Goal: Task Accomplishment & Management: Use online tool/utility

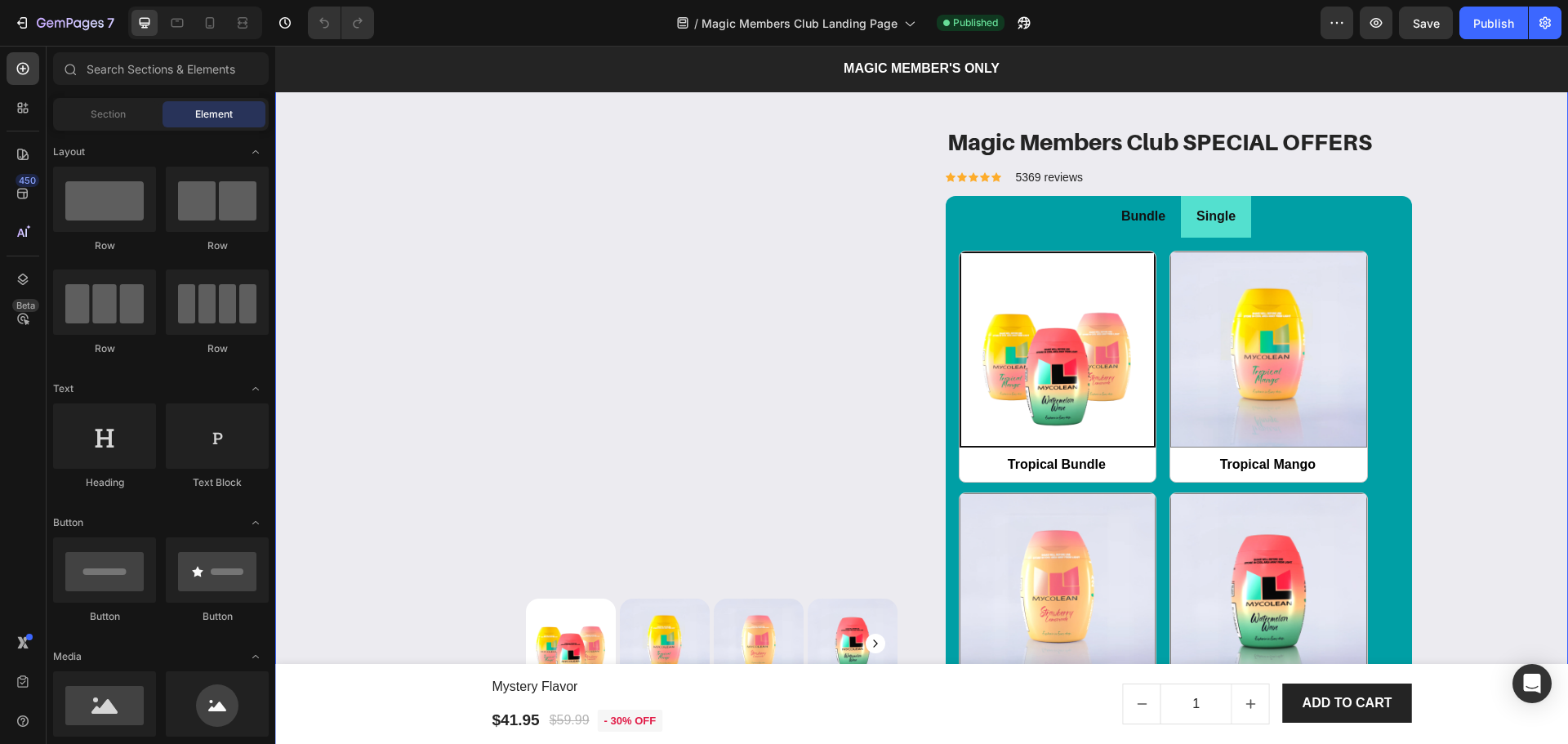
scroll to position [2178, 0]
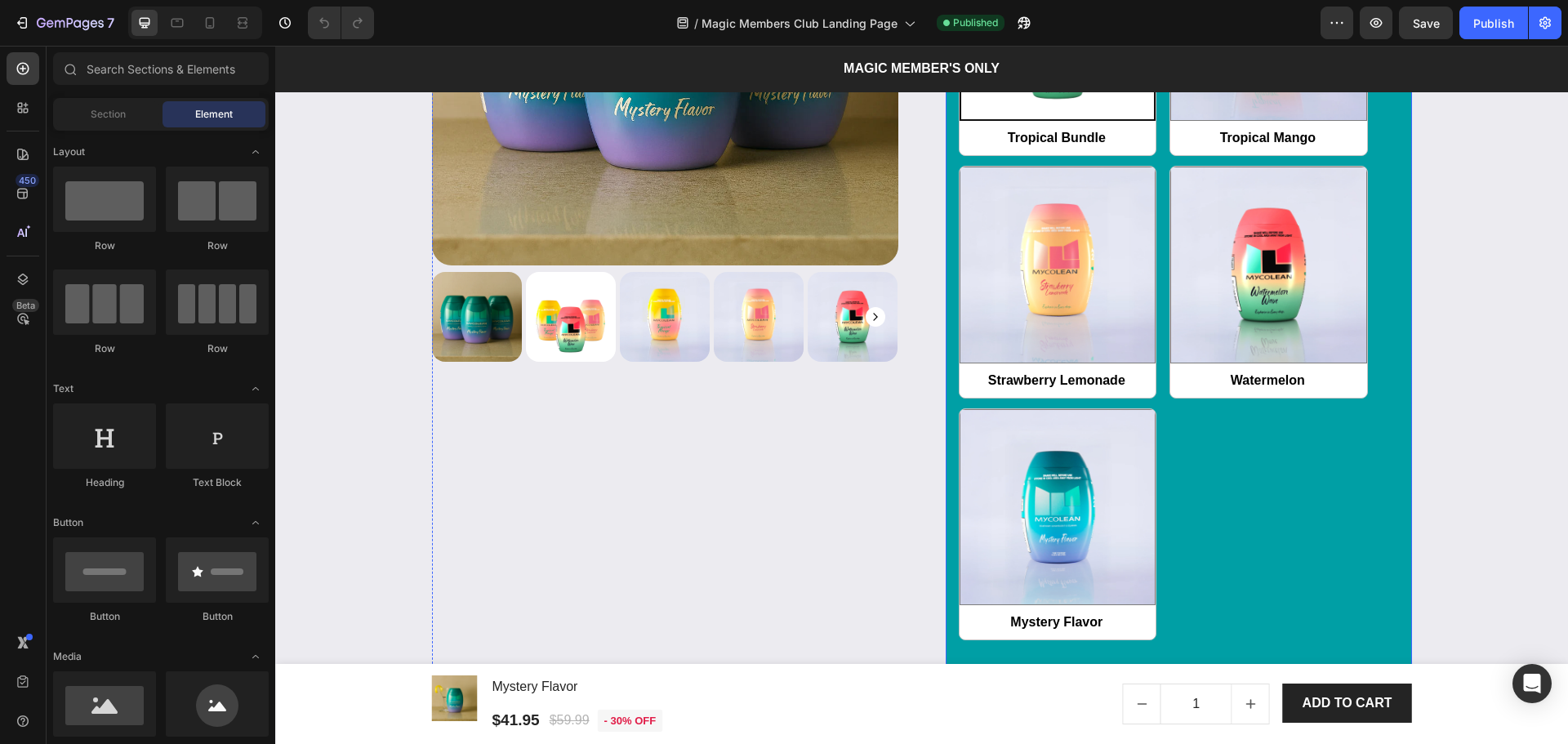
radio input "false"
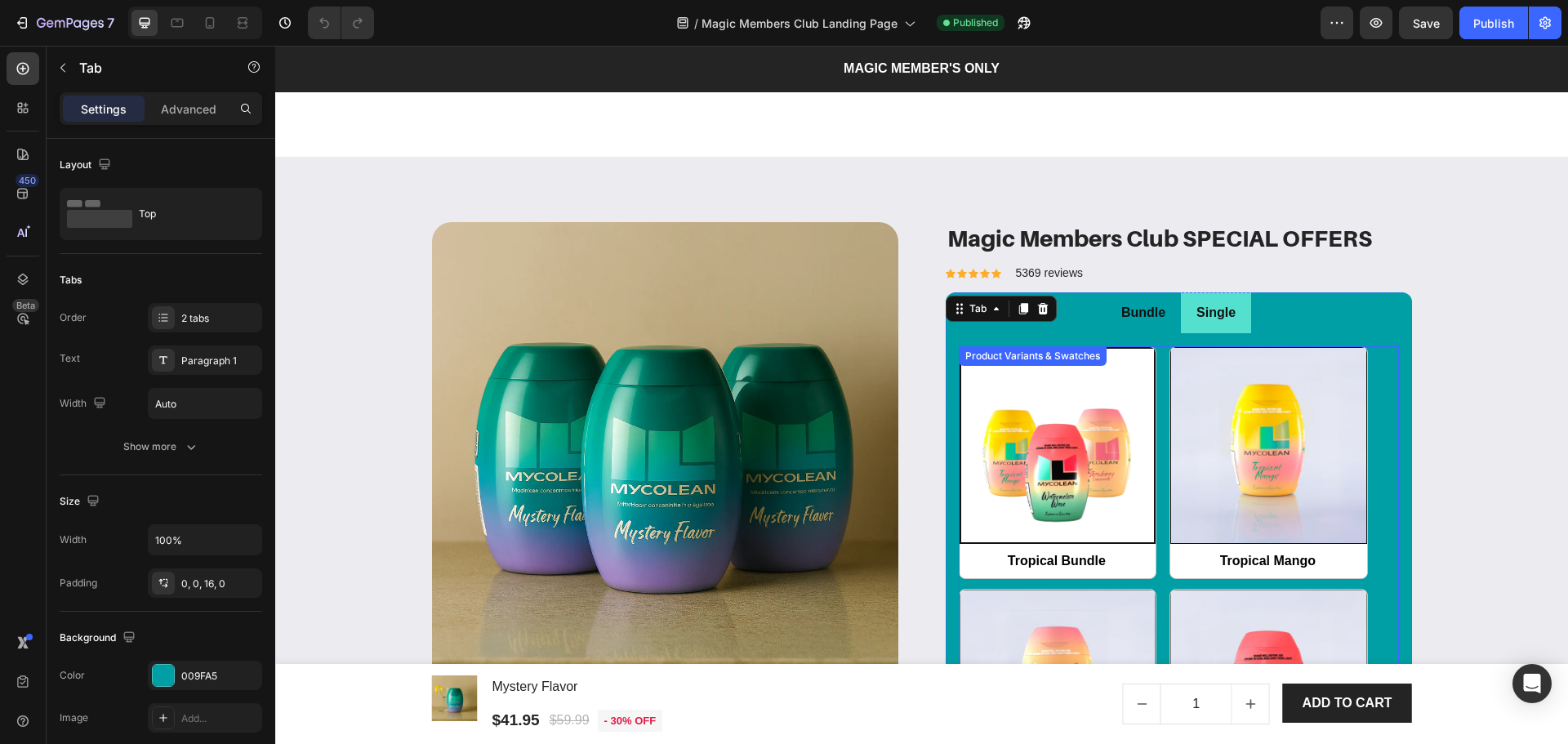
scroll to position [2068, 0]
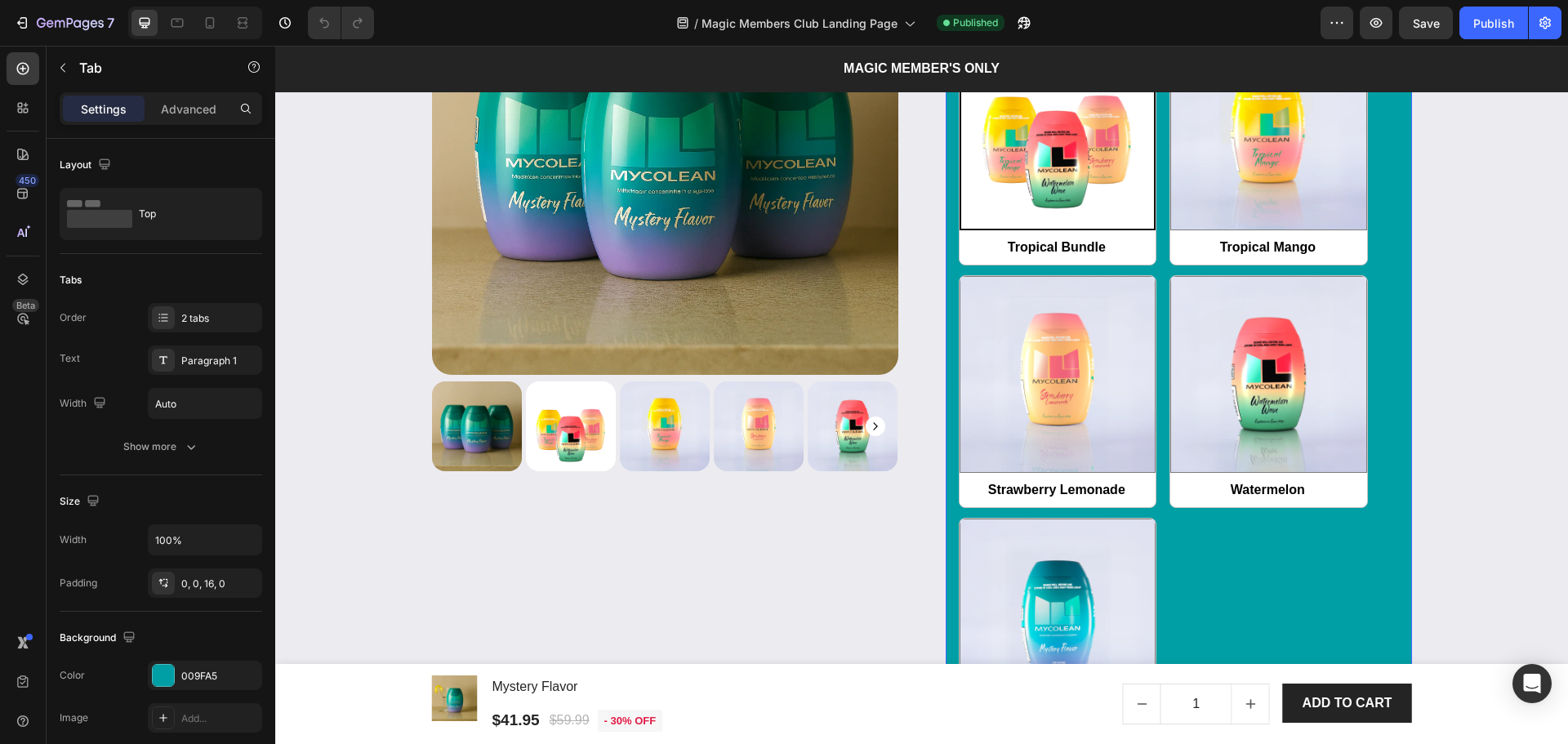
click at [1181, 21] on li "Single" at bounding box center [1216, -1] width 70 height 42
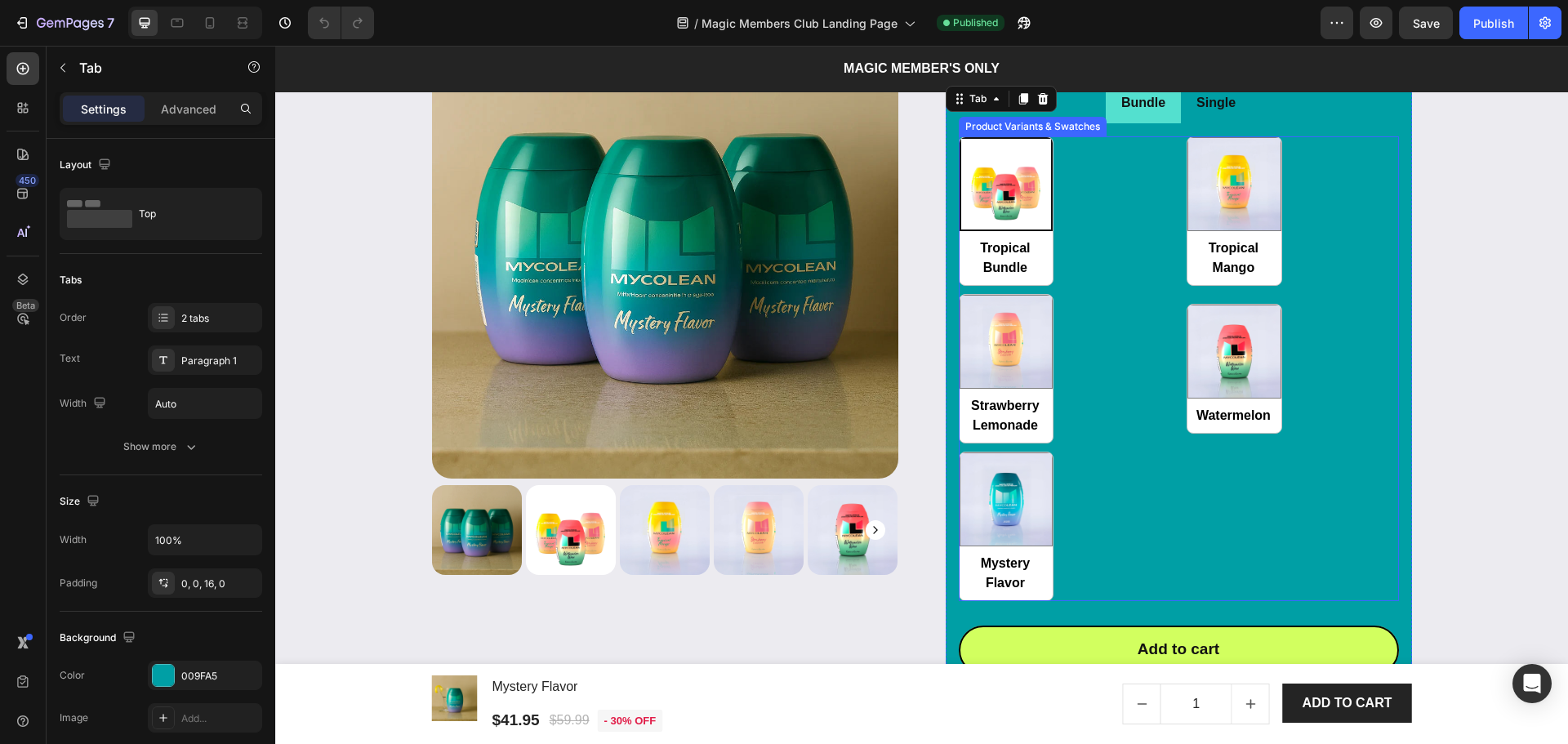
scroll to position [2286, 0]
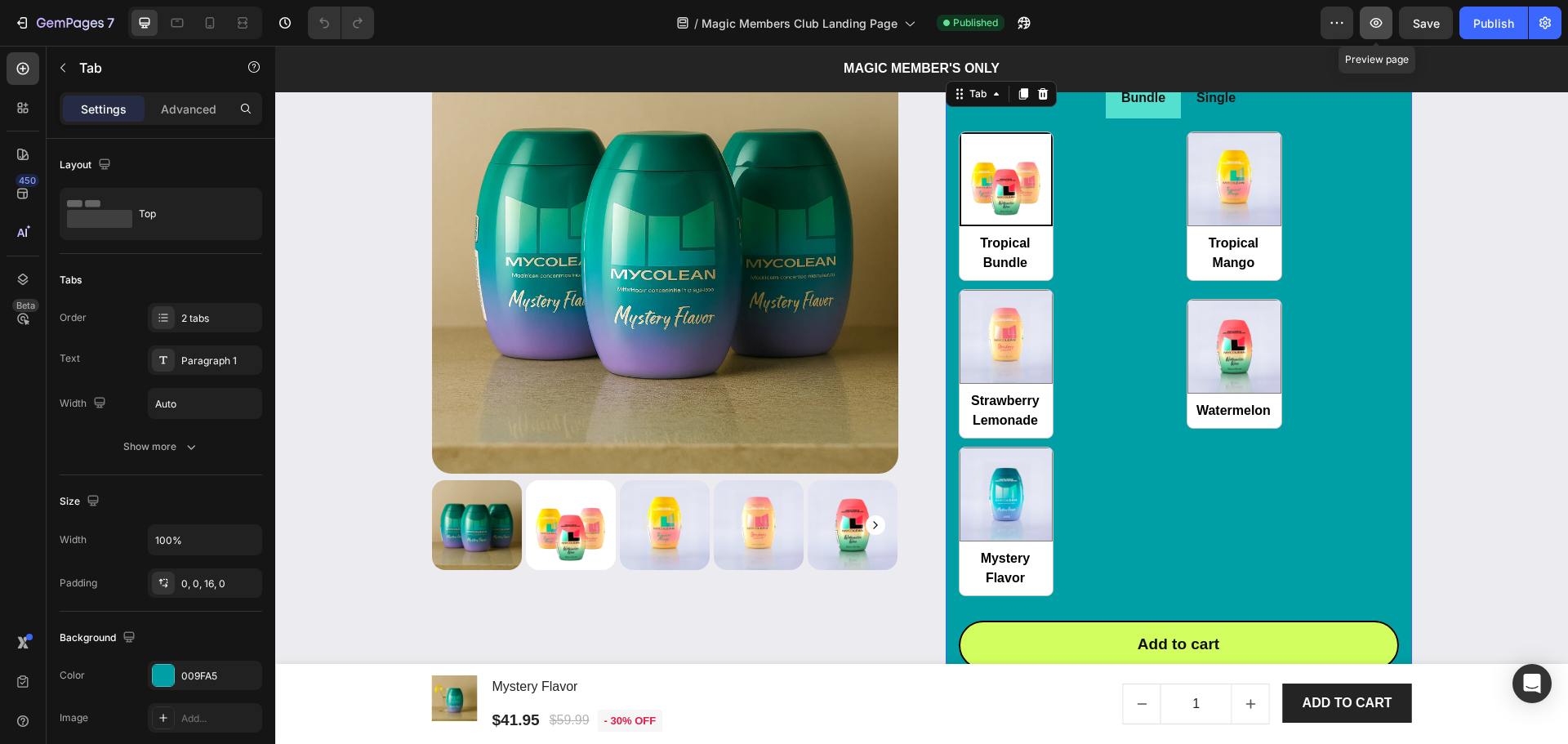
click at [1383, 27] on icon "button" at bounding box center [1375, 22] width 16 height 16
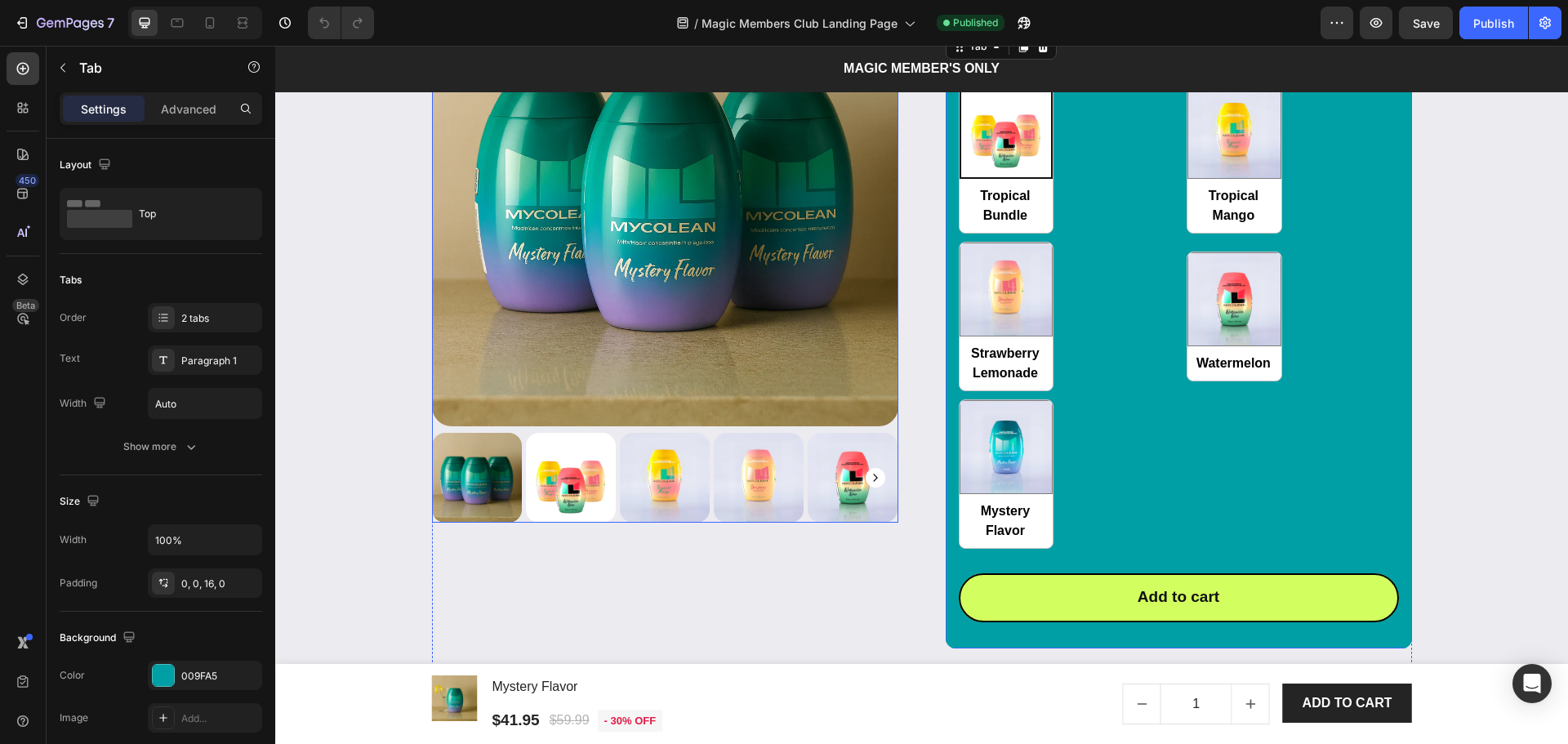
scroll to position [2504, 0]
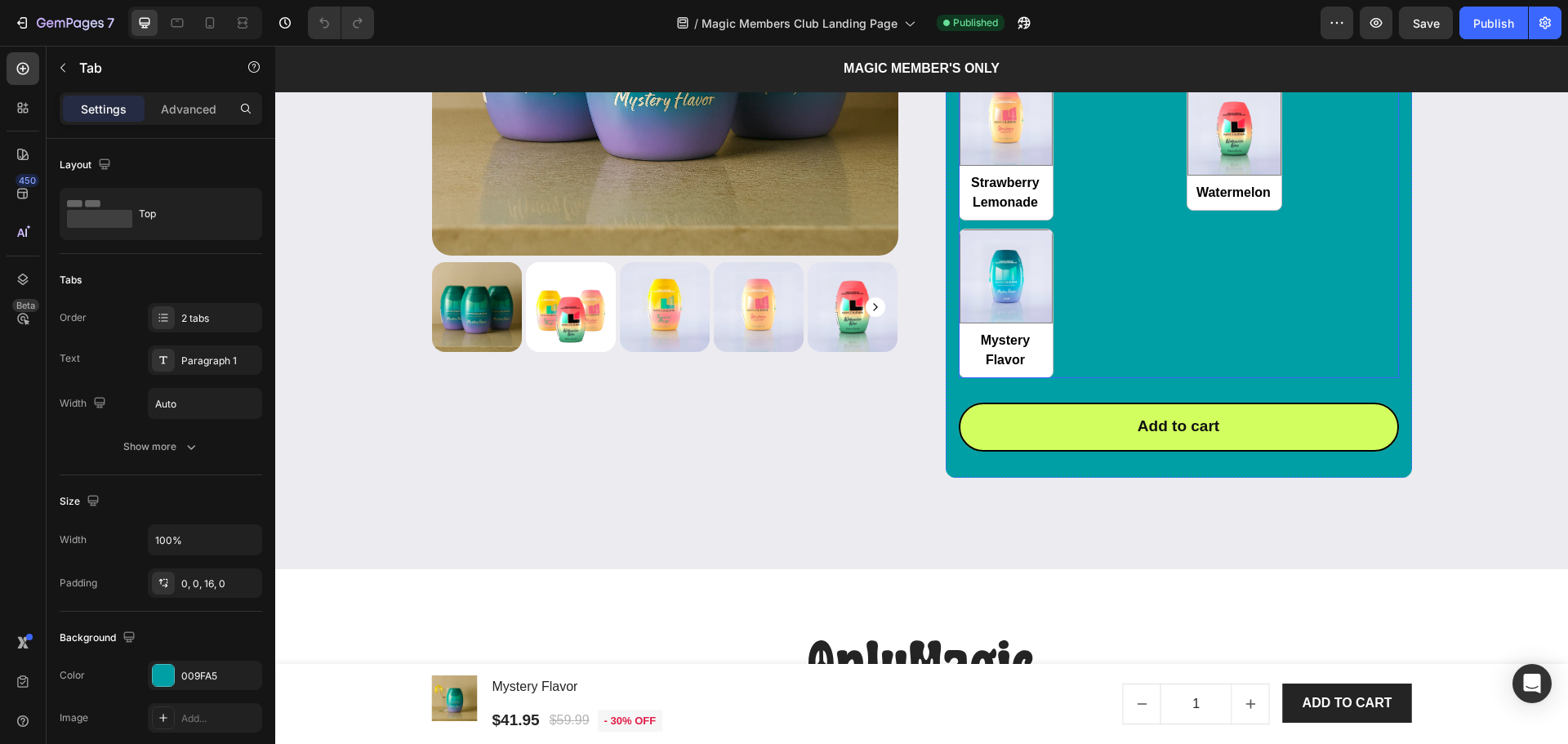
click at [1094, 298] on div "Tropical Bundle Tropical Bundle Tropical Mango Tropical Mango Strawberry Lemona…" at bounding box center [1179, 145] width 440 height 464
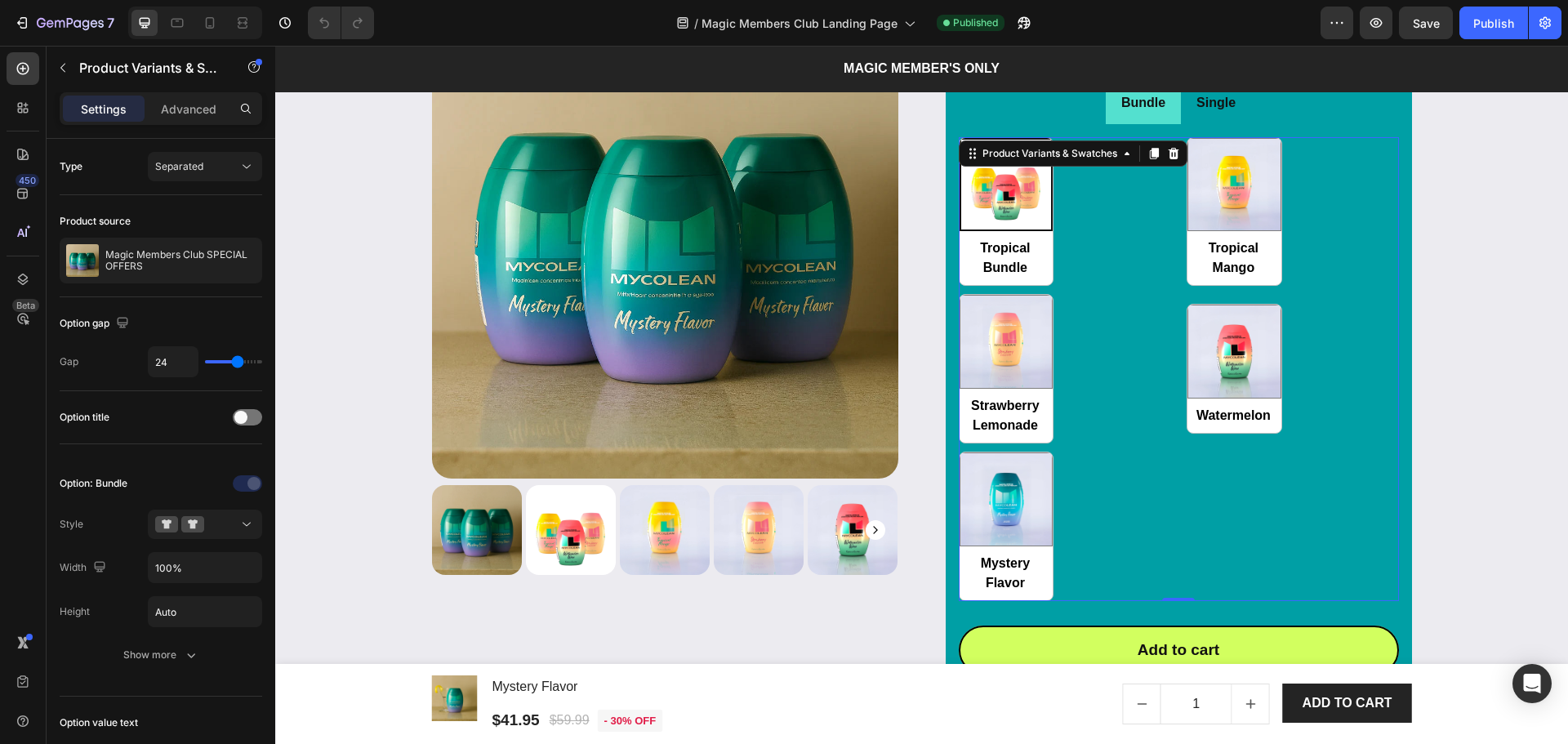
scroll to position [1960, 0]
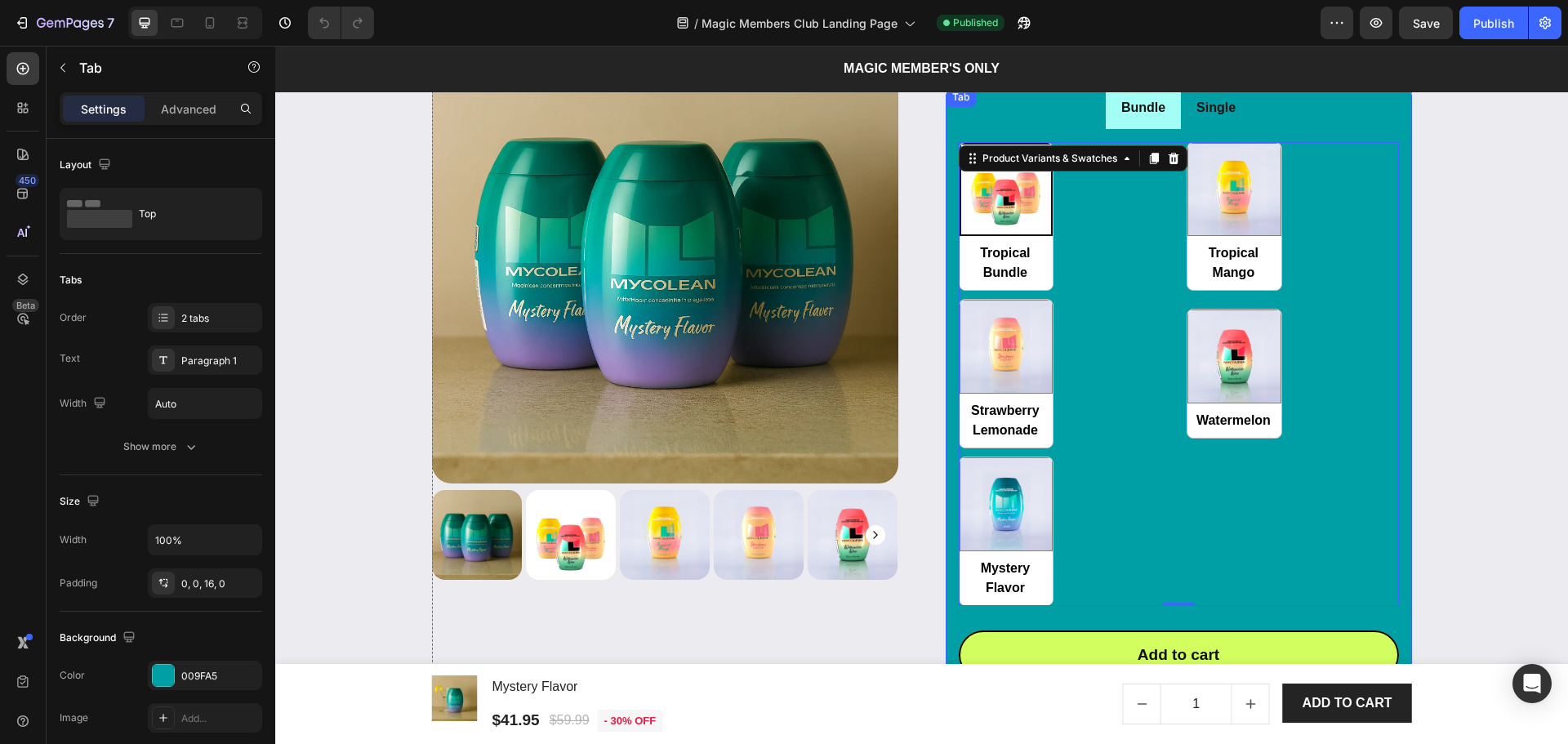
click at [1171, 116] on li "Bundle" at bounding box center [1144, 107] width 75 height 42
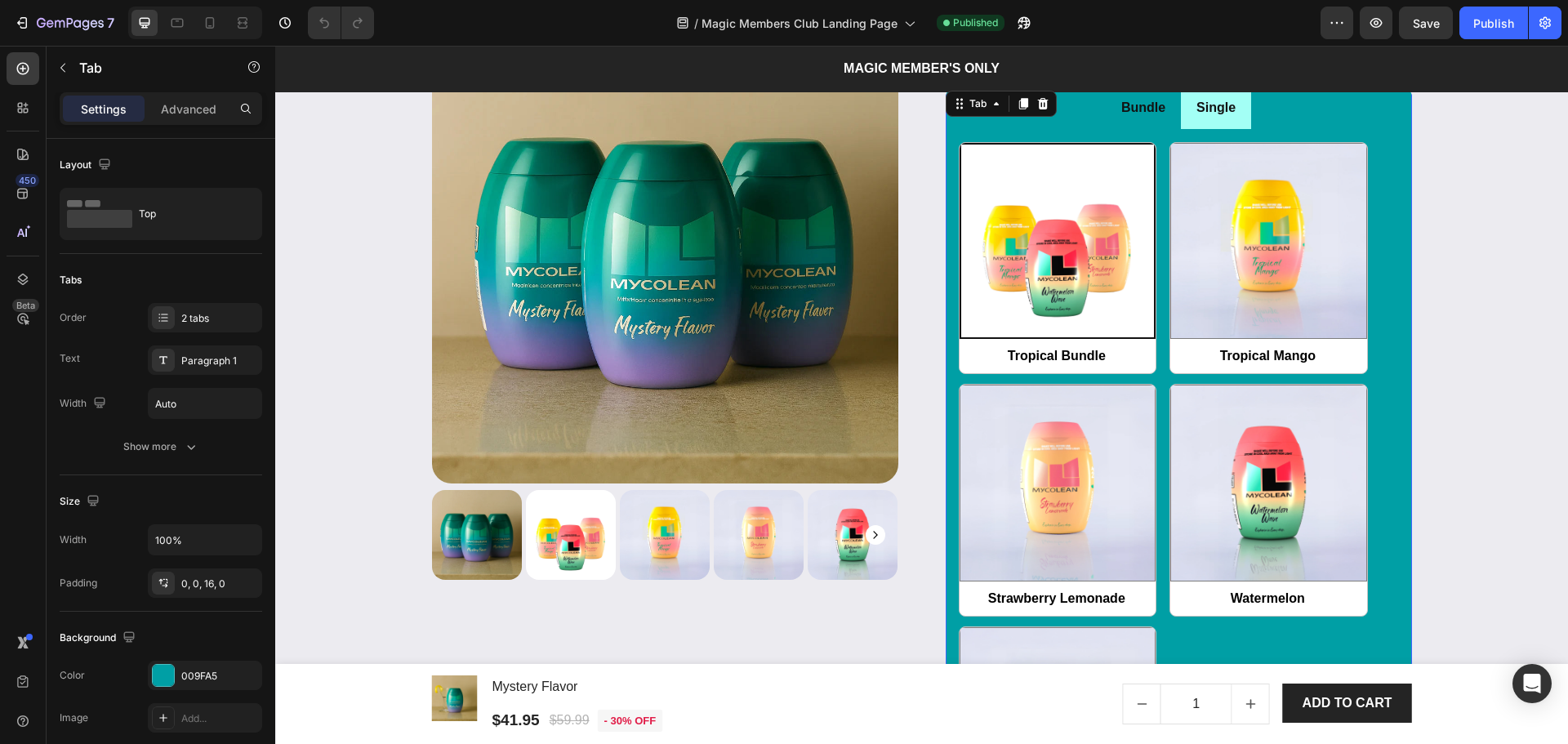
click at [1187, 125] on li "Single" at bounding box center [1216, 107] width 70 height 42
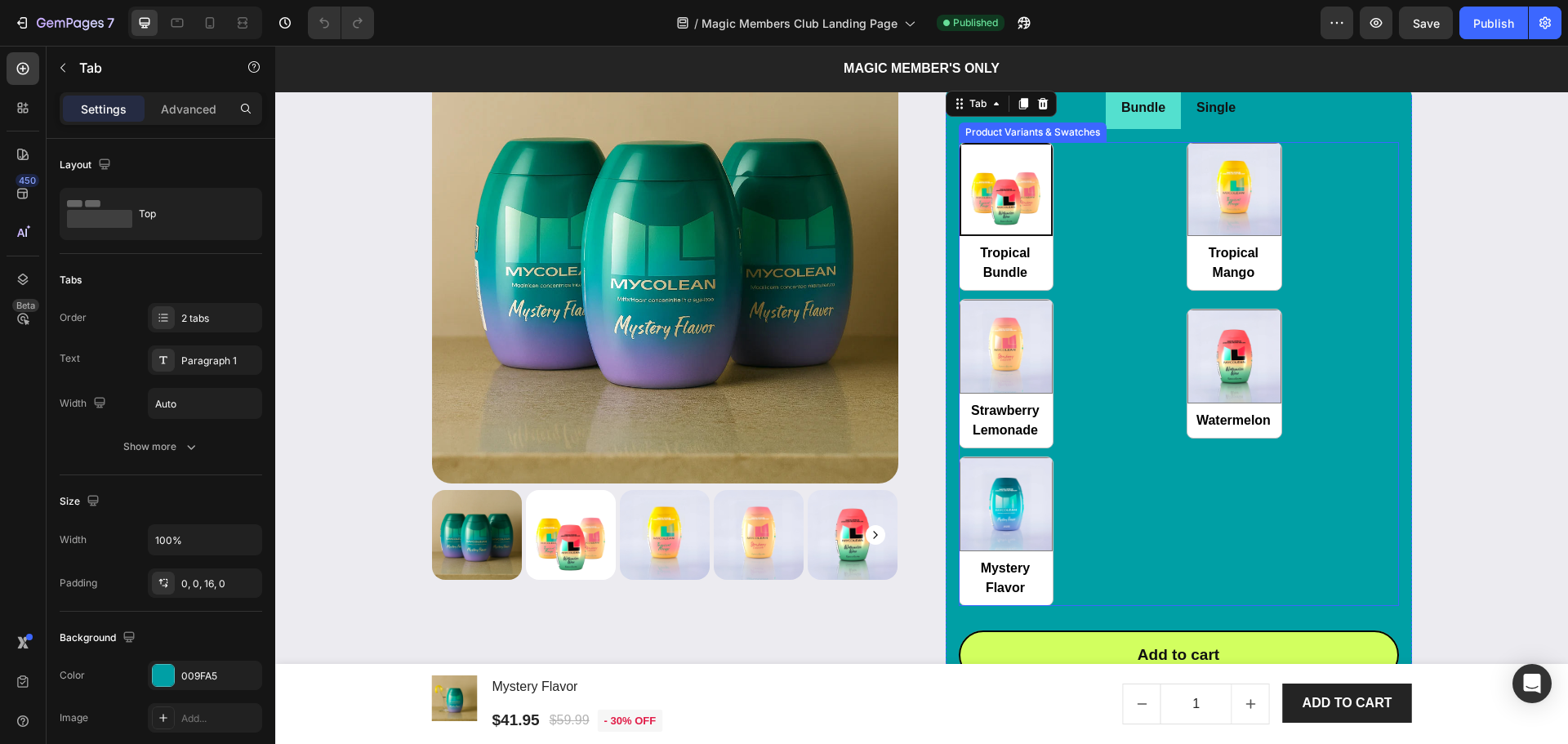
click at [1101, 505] on div "Tropical Bundle Tropical Bundle Tropical Mango Tropical Mango Strawberry Lemona…" at bounding box center [1179, 374] width 440 height 464
click at [1227, 122] on div "Single" at bounding box center [1216, 107] width 44 height 29
click at [1183, 129] on li "Single" at bounding box center [1216, 107] width 70 height 42
click at [1163, 129] on li "Bundle" at bounding box center [1144, 107] width 75 height 42
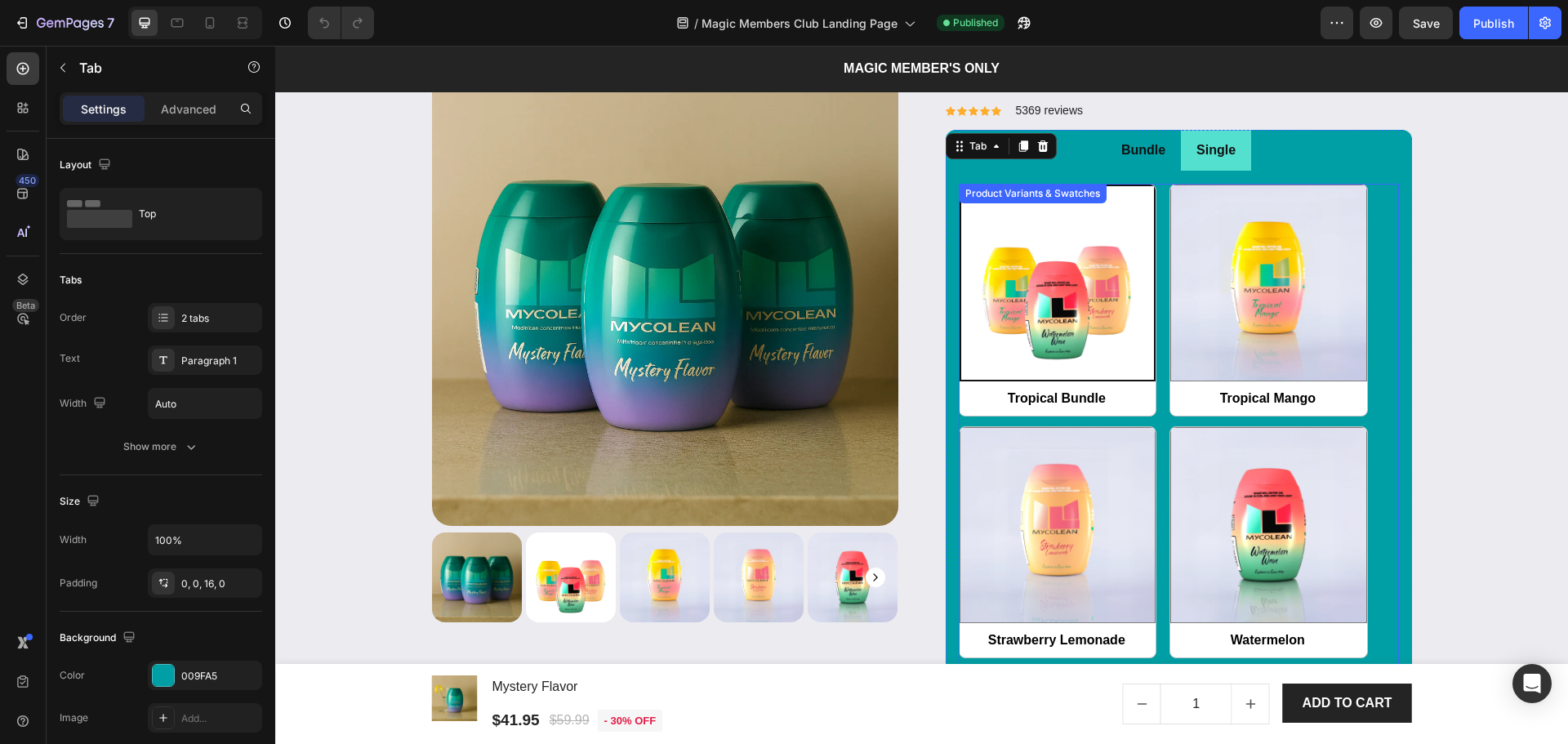
scroll to position [2286, 0]
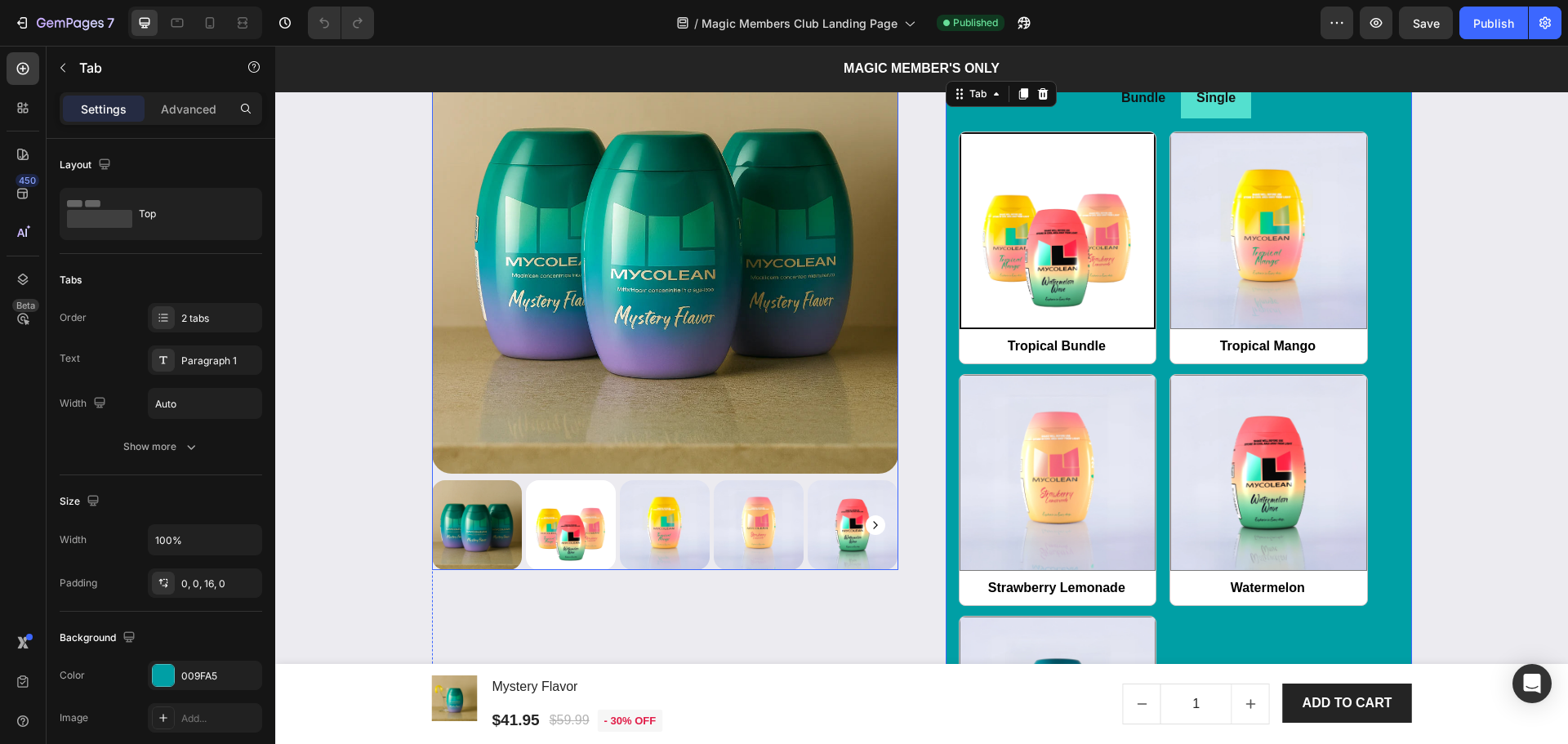
click at [607, 427] on img at bounding box center [665, 240] width 467 height 466
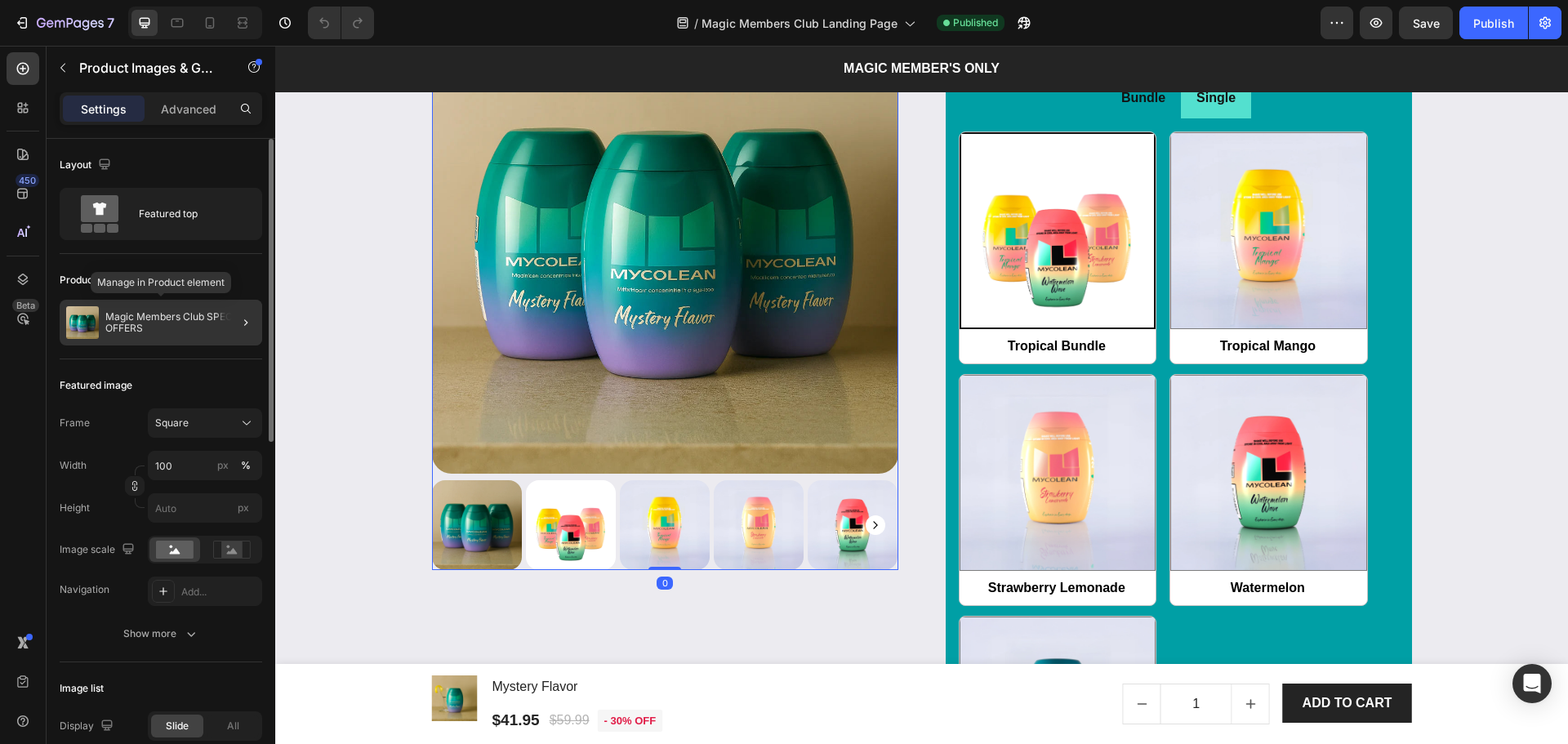
click at [191, 311] on p "Magic Members Club SPECIAL OFFERS" at bounding box center [180, 322] width 151 height 22
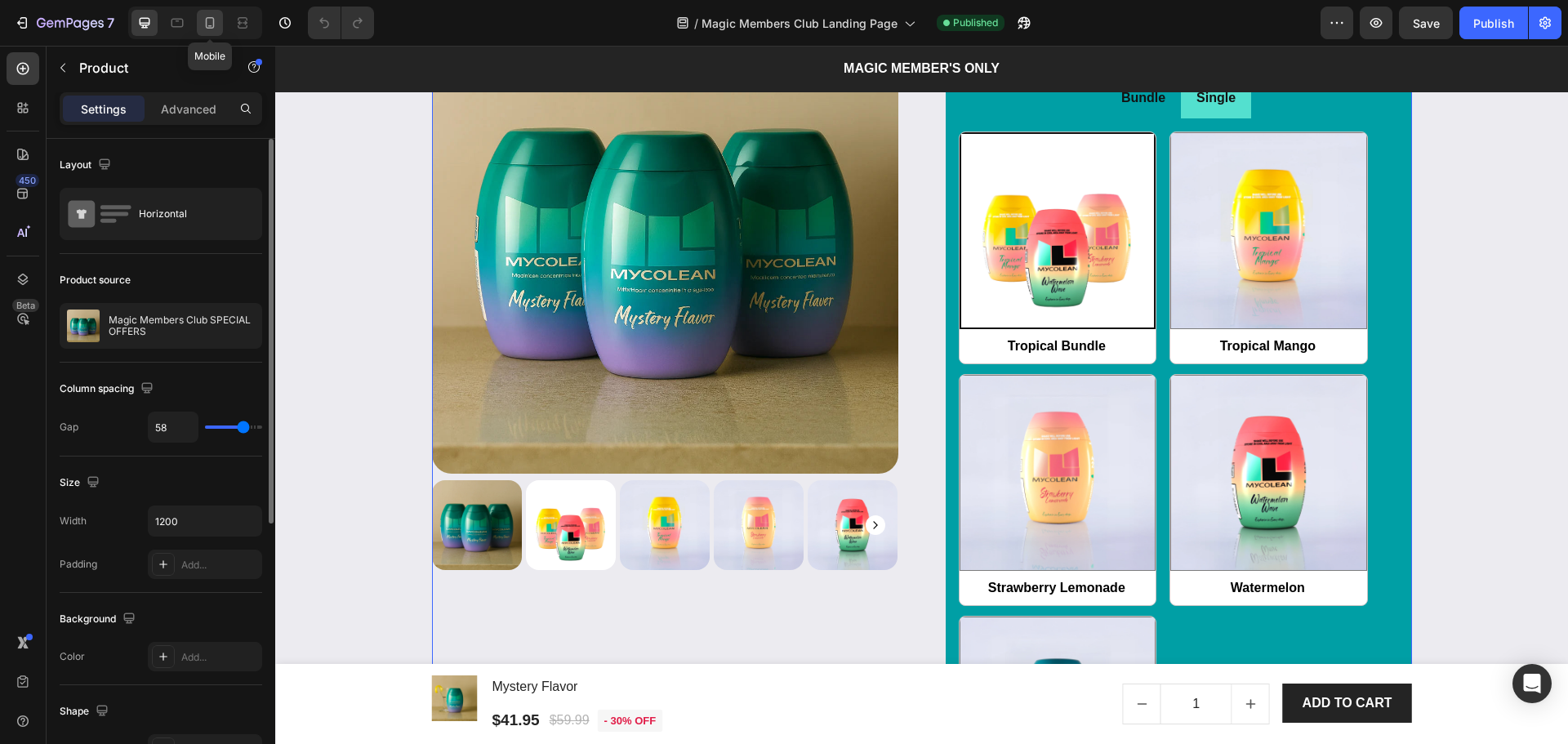
click at [205, 27] on icon at bounding box center [209, 22] width 16 height 16
type input "0"
type input "100%"
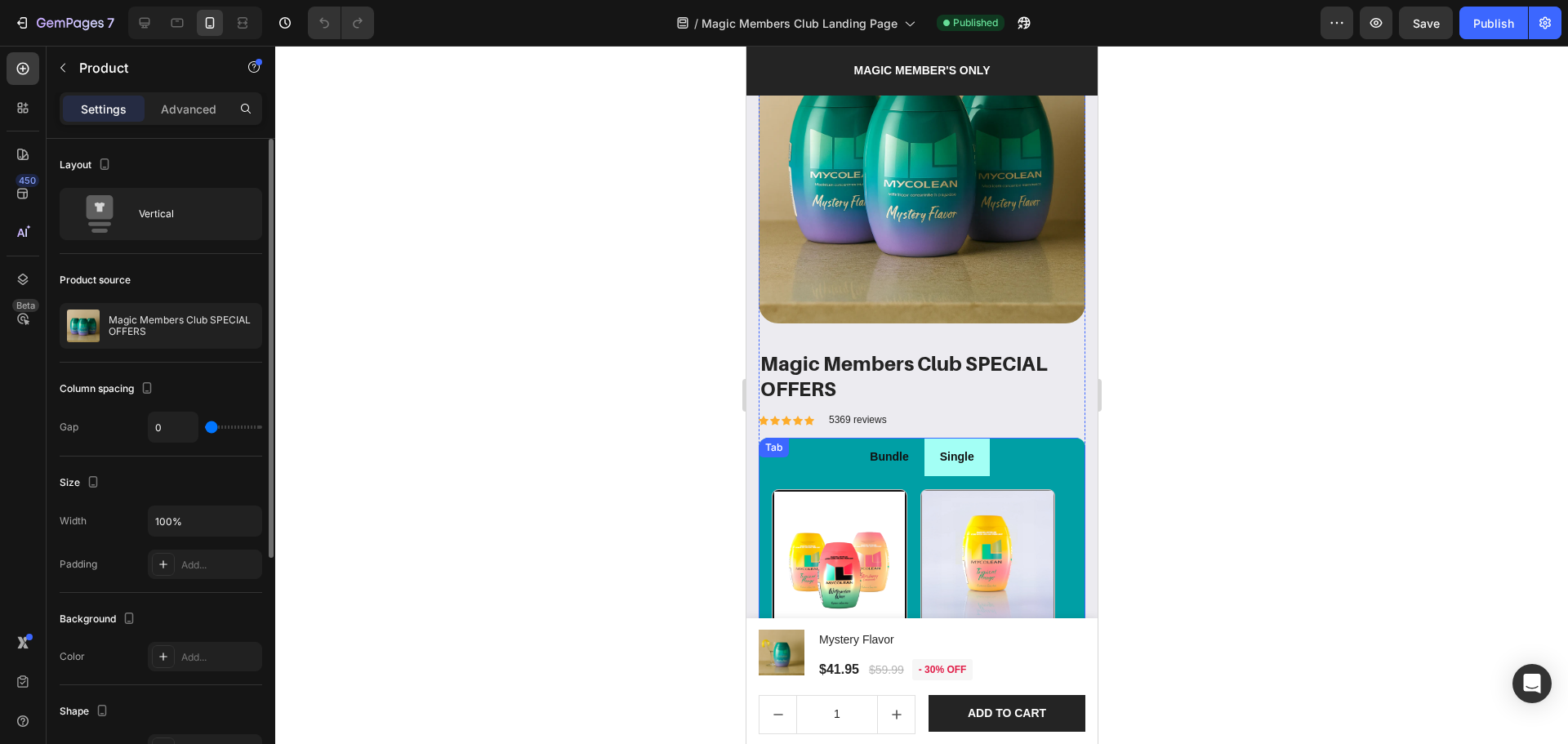
scroll to position [1962, 0]
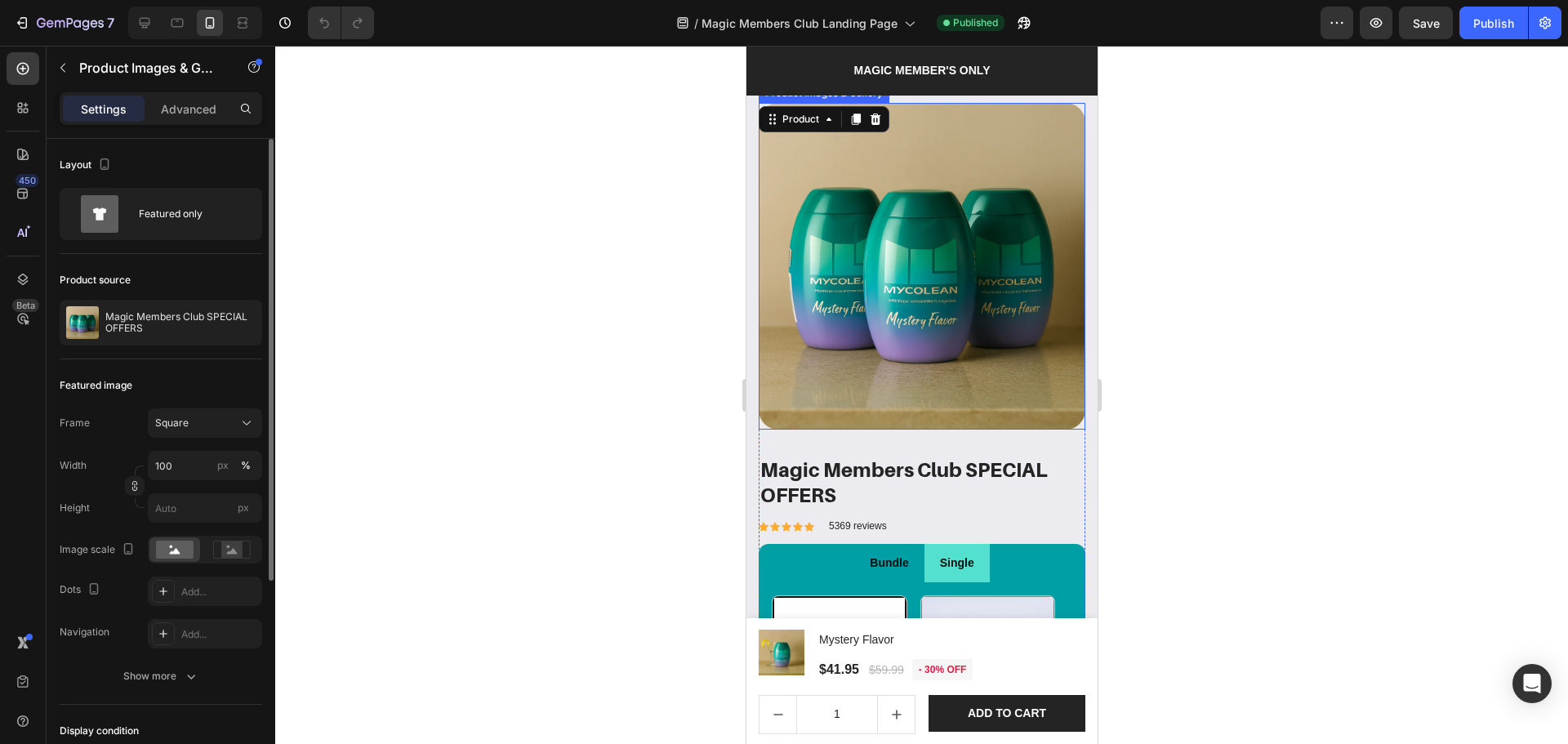
click at [941, 387] on img at bounding box center [921, 265] width 326 height 326
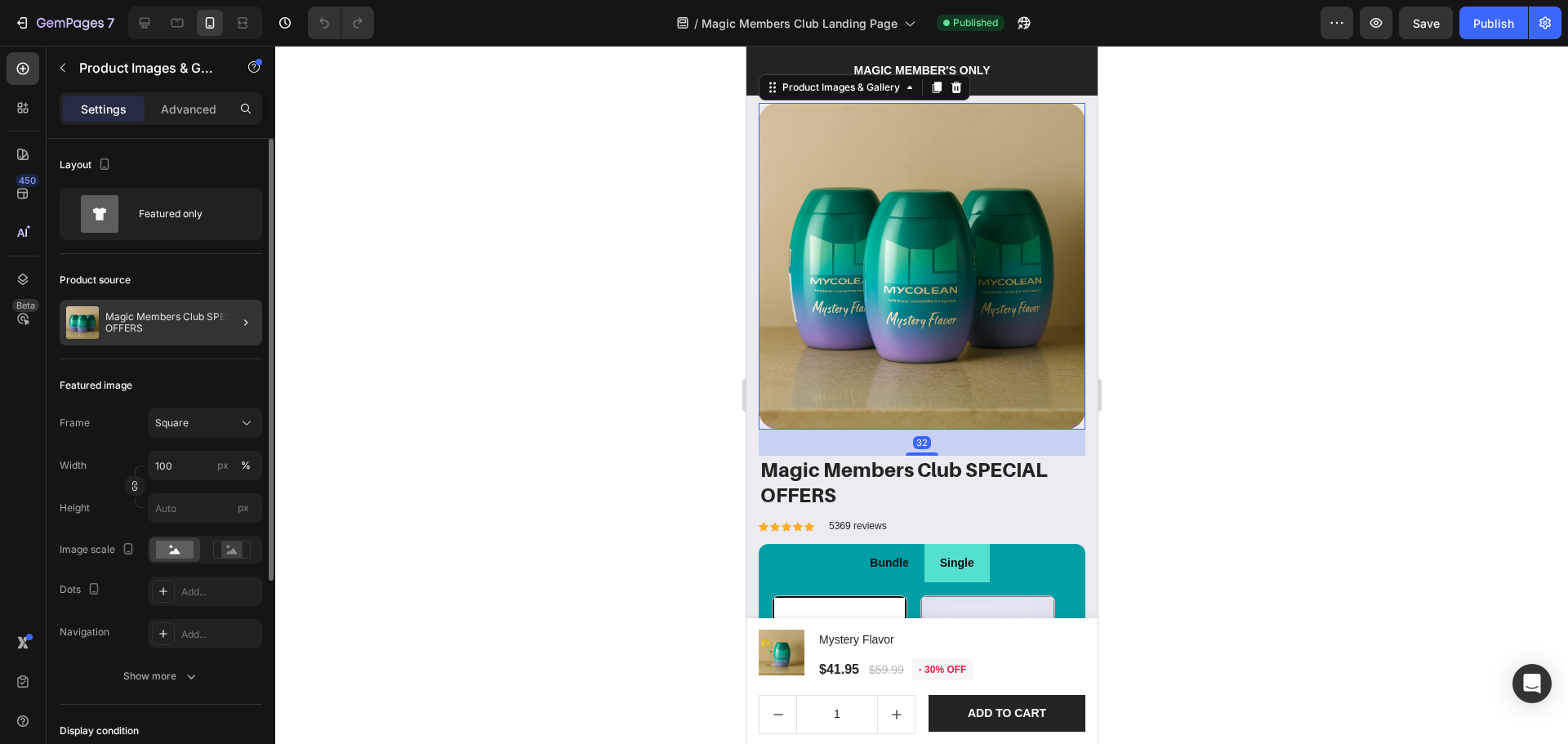
click at [217, 323] on div at bounding box center [239, 322] width 46 height 46
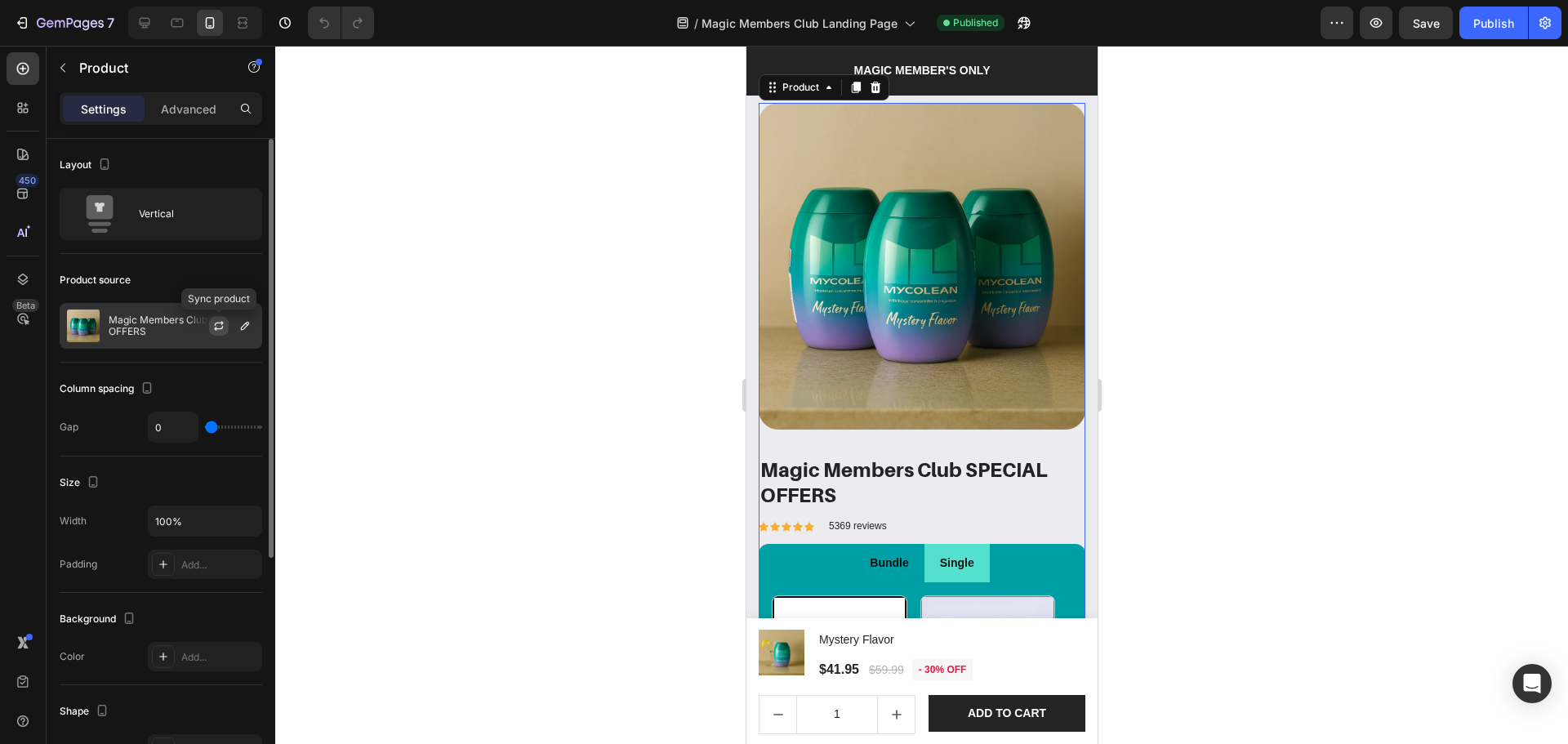
click at [218, 323] on icon "button" at bounding box center [220, 322] width 9 height 5
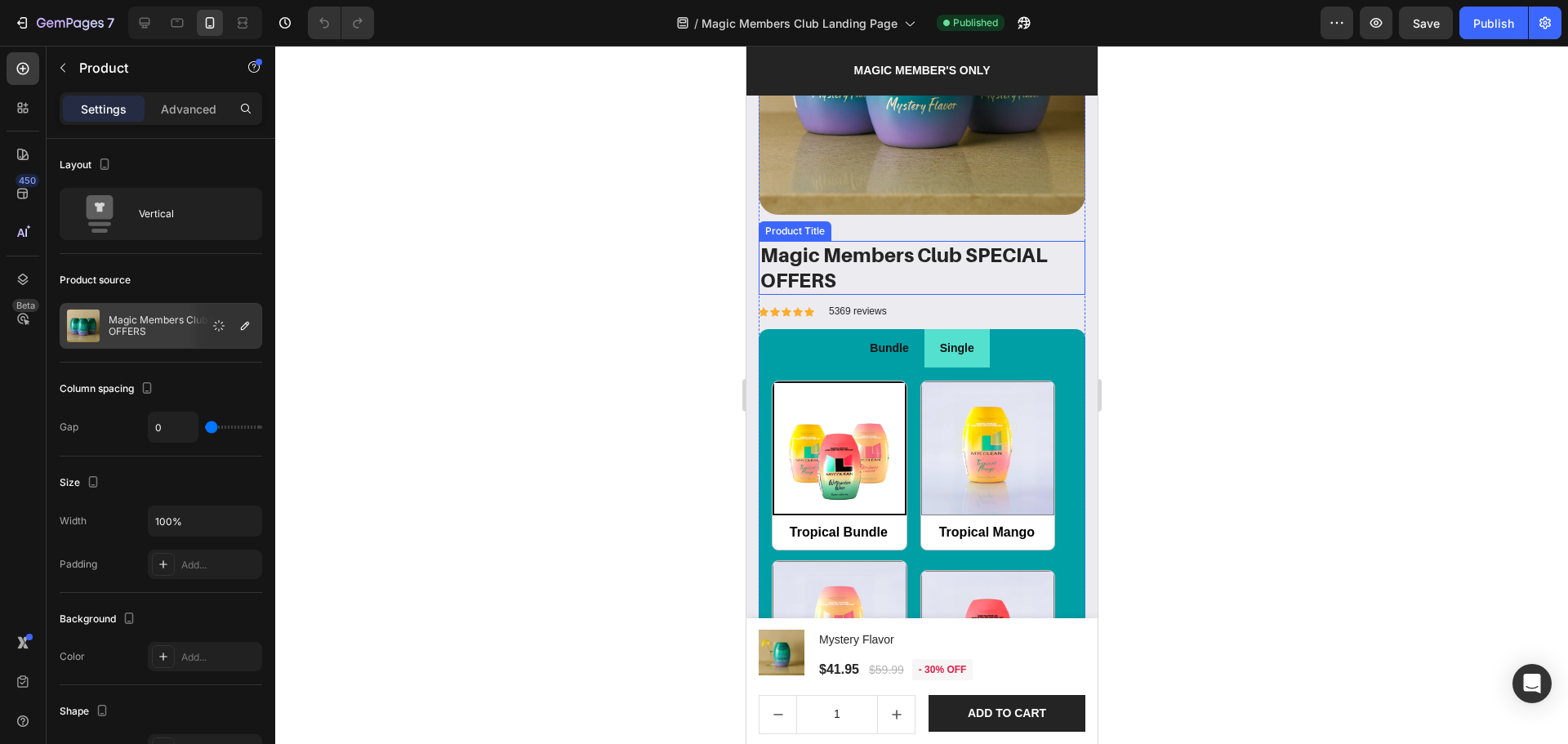
scroll to position [2289, 0]
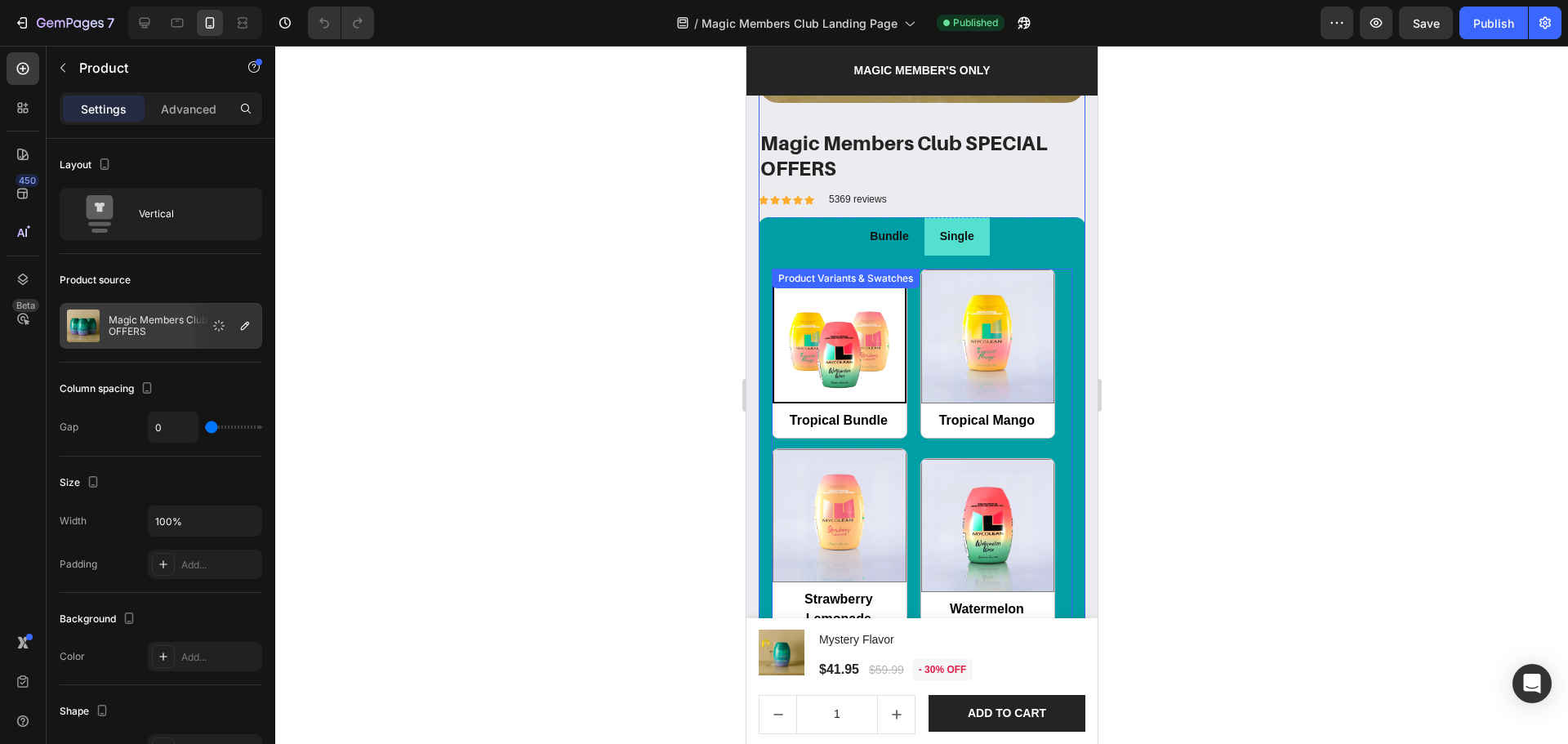
click at [905, 386] on div "Tropical Bundle Tropical Bundle Tropical Mango Tropical Mango Strawberry Lemona…" at bounding box center [921, 542] width 300 height 548
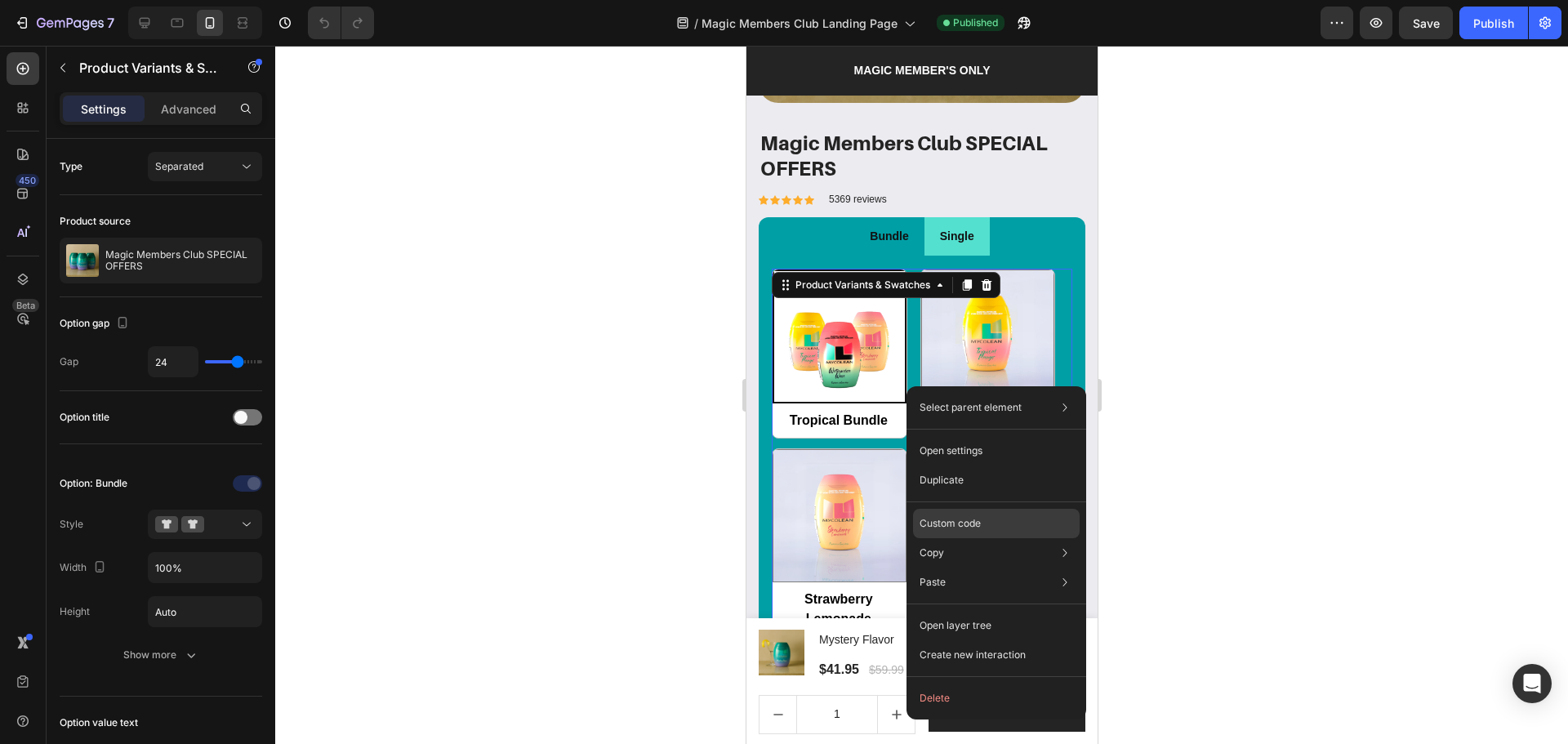
click at [965, 527] on p "Custom code" at bounding box center [951, 523] width 62 height 15
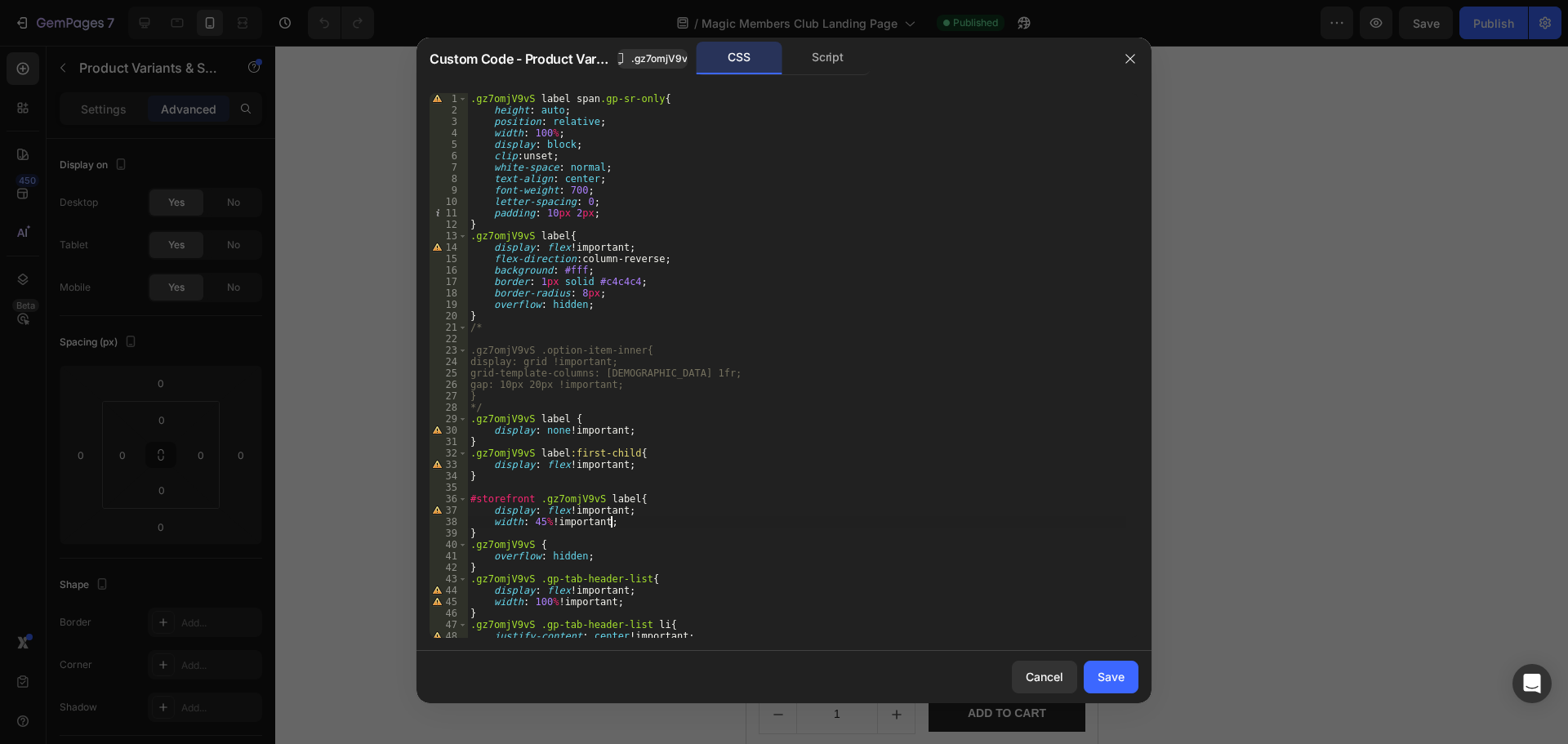
click at [909, 522] on div ".gz7omjV9vS label span .gp-sr-only { height : auto ; position : relative ; widt…" at bounding box center [797, 377] width 659 height 567
type textarea "display: flex !important; }"
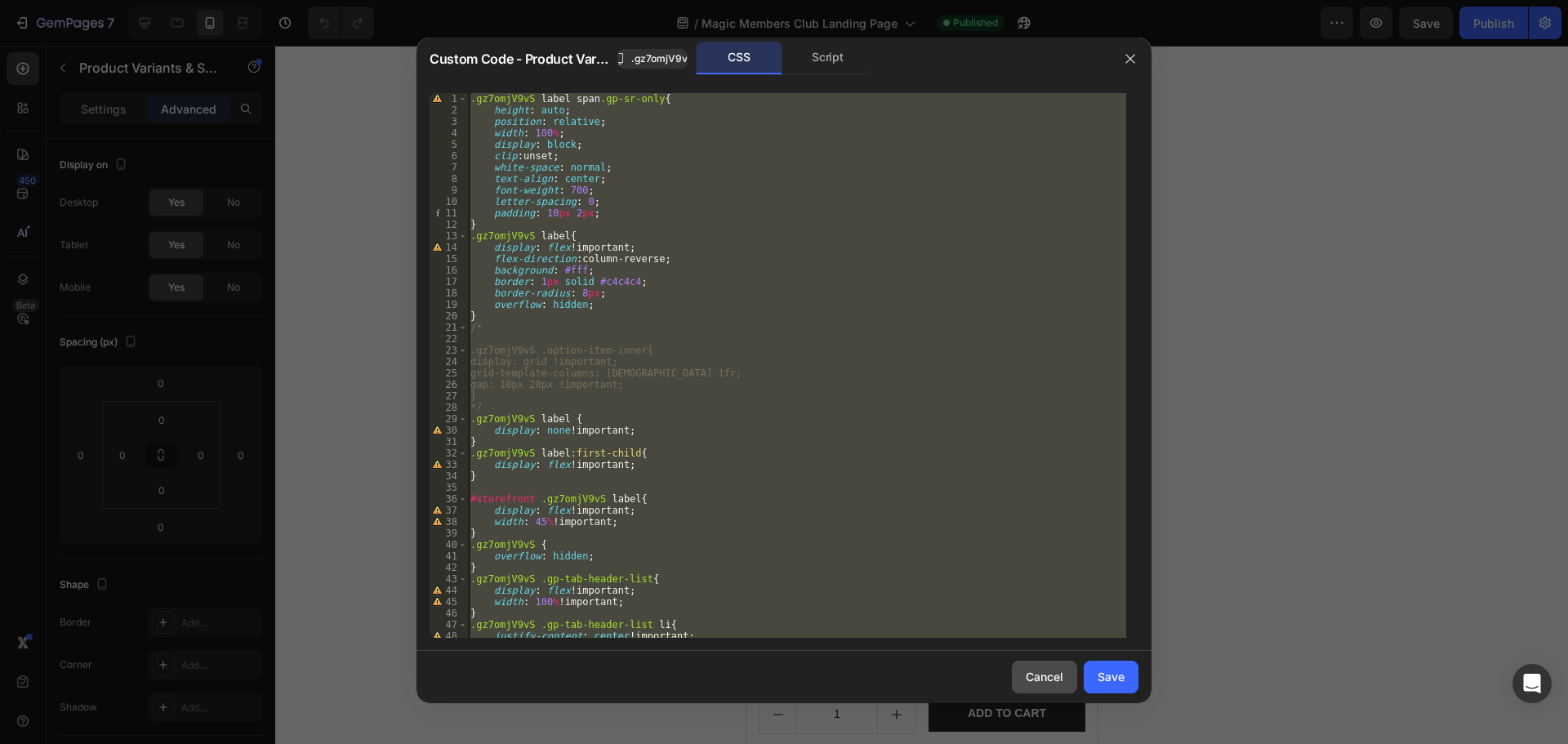
click at [1041, 665] on button "Cancel" at bounding box center [1044, 677] width 65 height 33
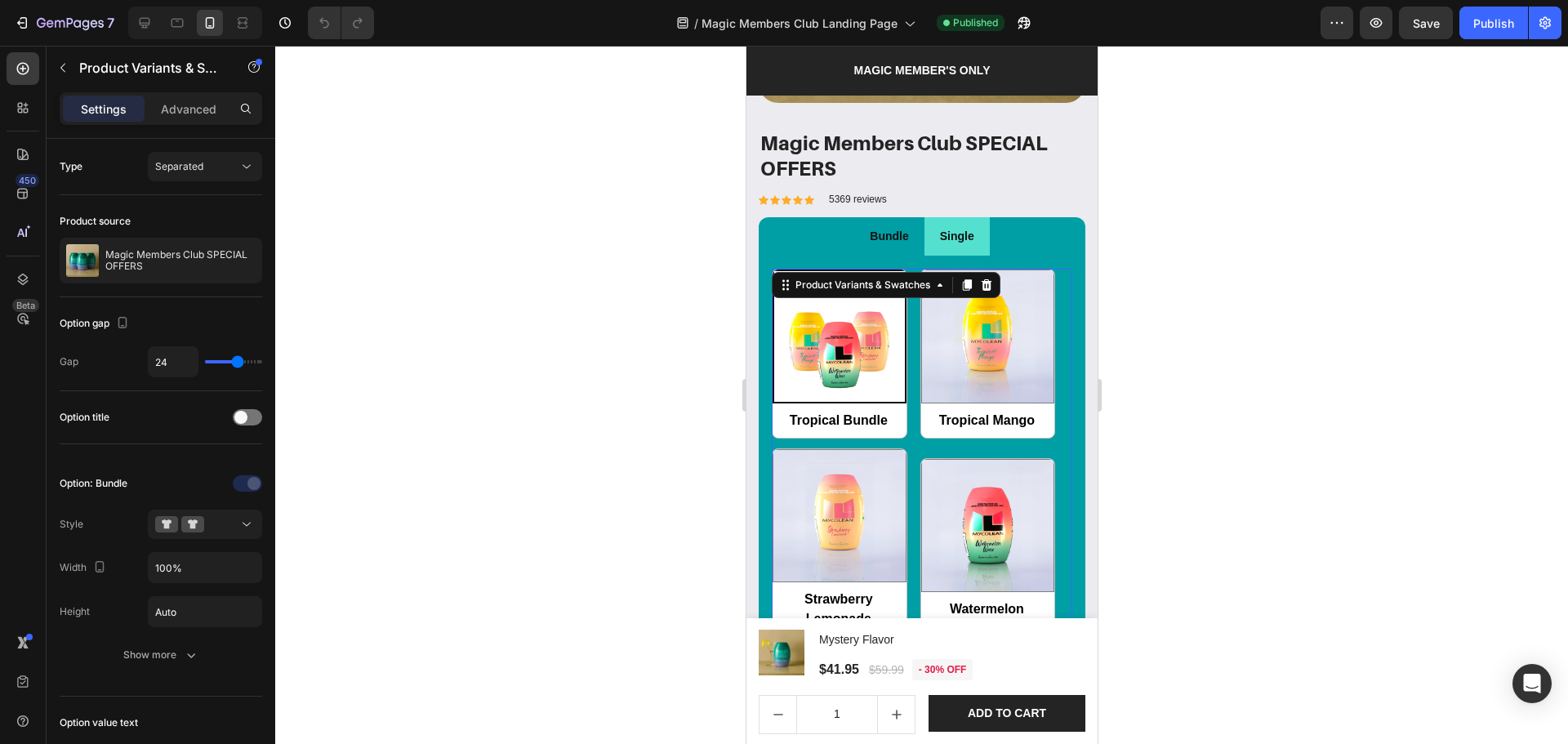
click at [1198, 645] on div at bounding box center [921, 394] width 1293 height 698
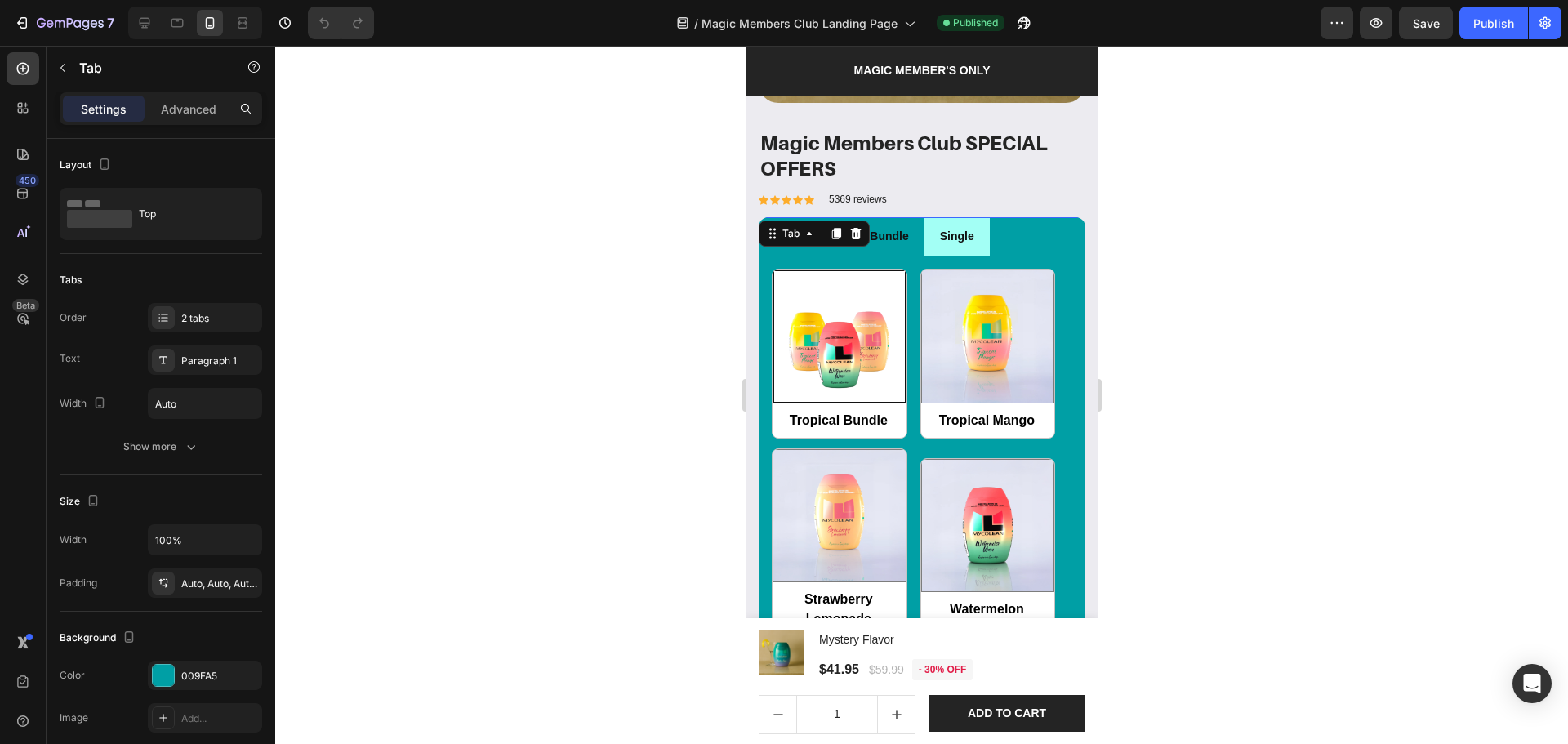
click at [976, 236] on li "Single" at bounding box center [957, 236] width 65 height 38
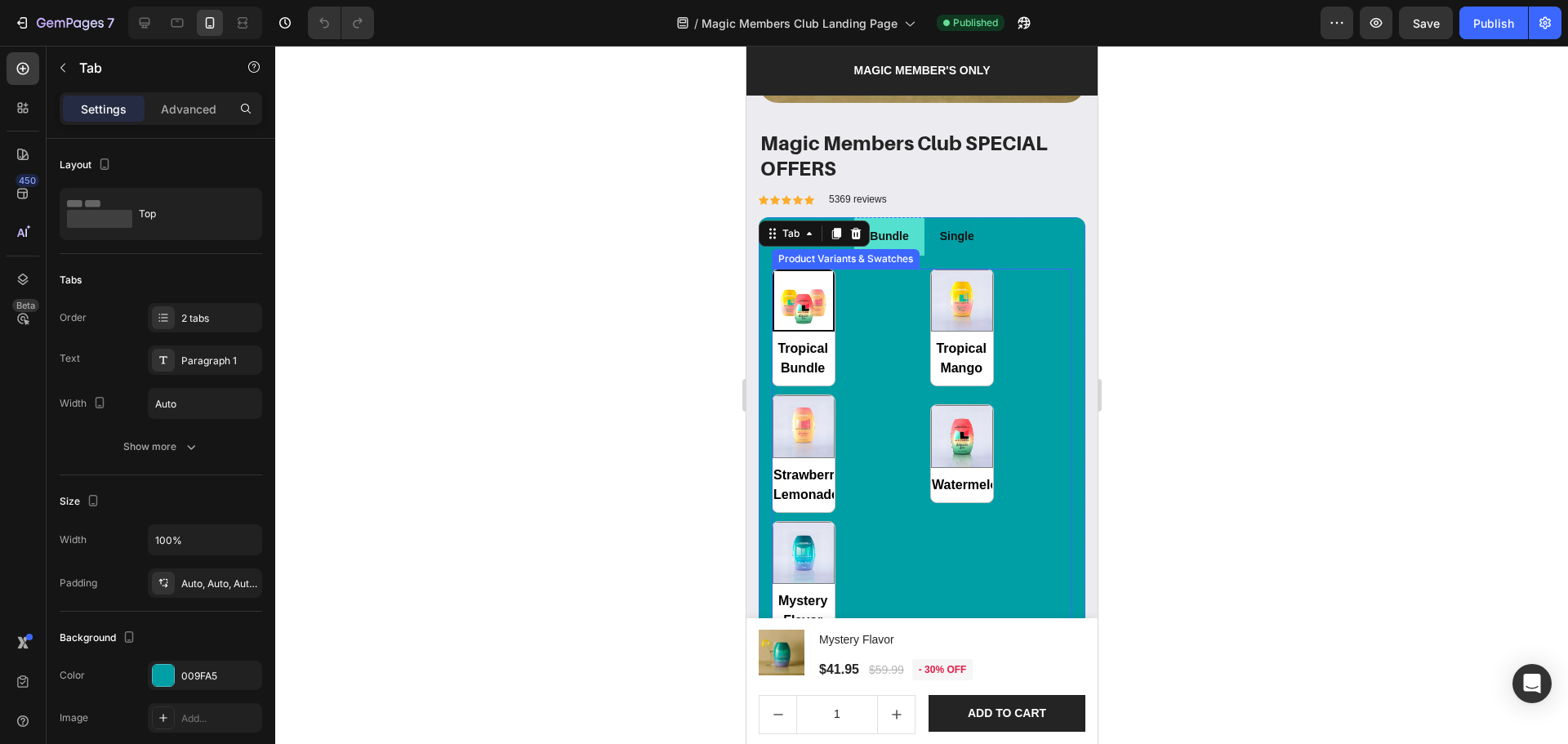
click at [875, 352] on div "Tropical Bundle Tropical Bundle Tropical Mango Tropical Mango Strawberry Lemona…" at bounding box center [921, 453] width 300 height 370
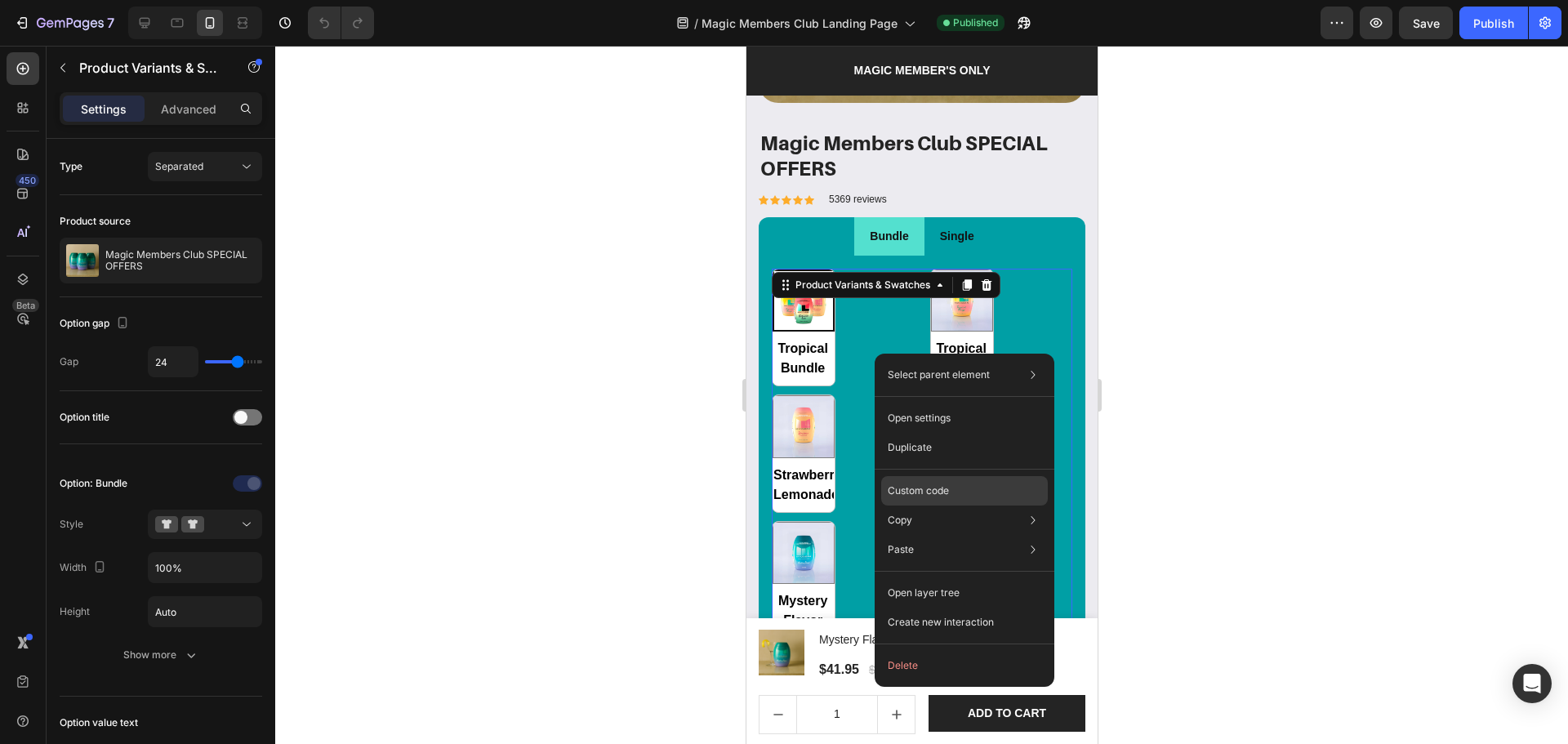
click at [925, 486] on p "Custom code" at bounding box center [919, 491] width 62 height 15
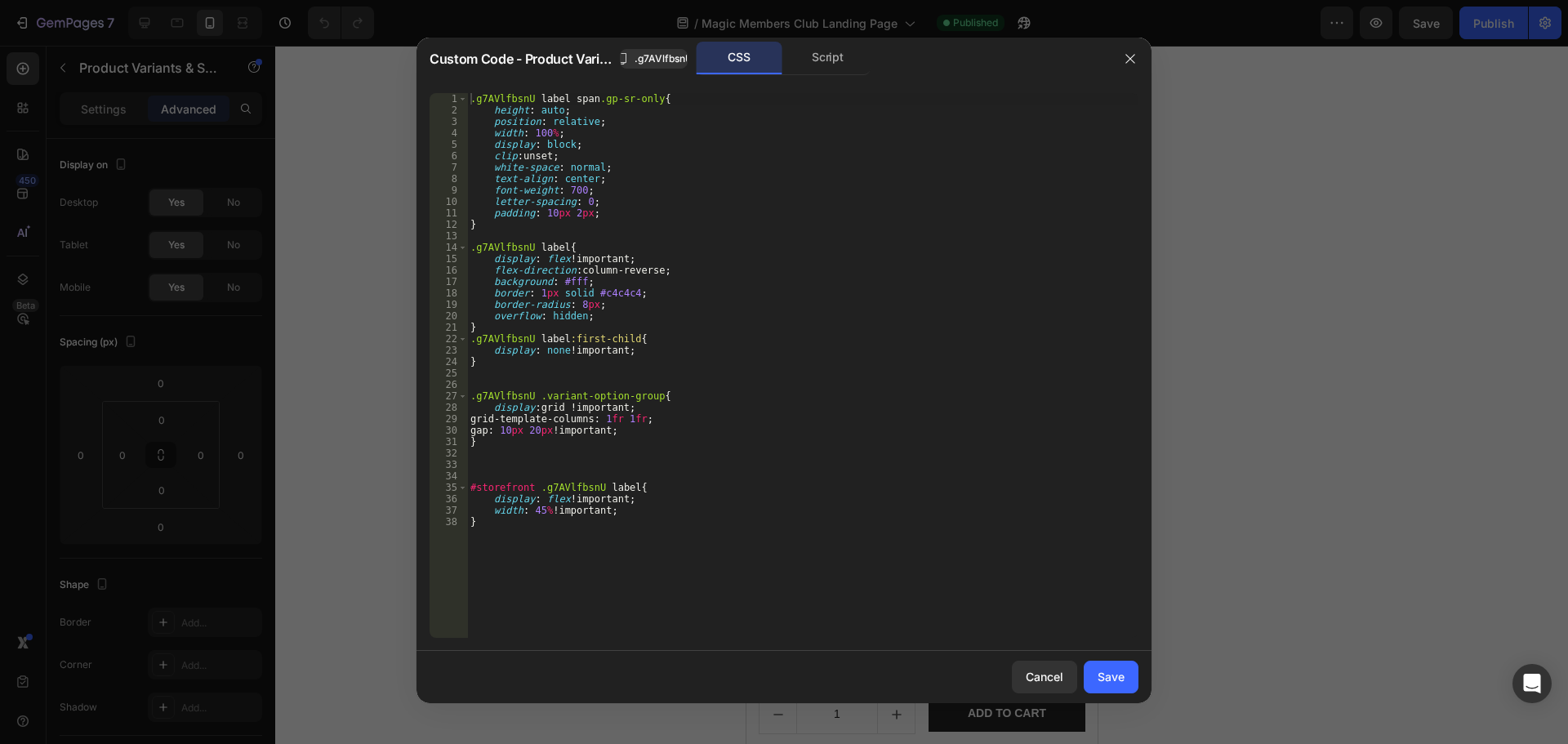
click at [923, 455] on div ".g7AVlfbsnU label span .gp-sr-only { height : auto ; position : relative ; widt…" at bounding box center [803, 377] width 671 height 567
type textarea "width: 45% !important; }"
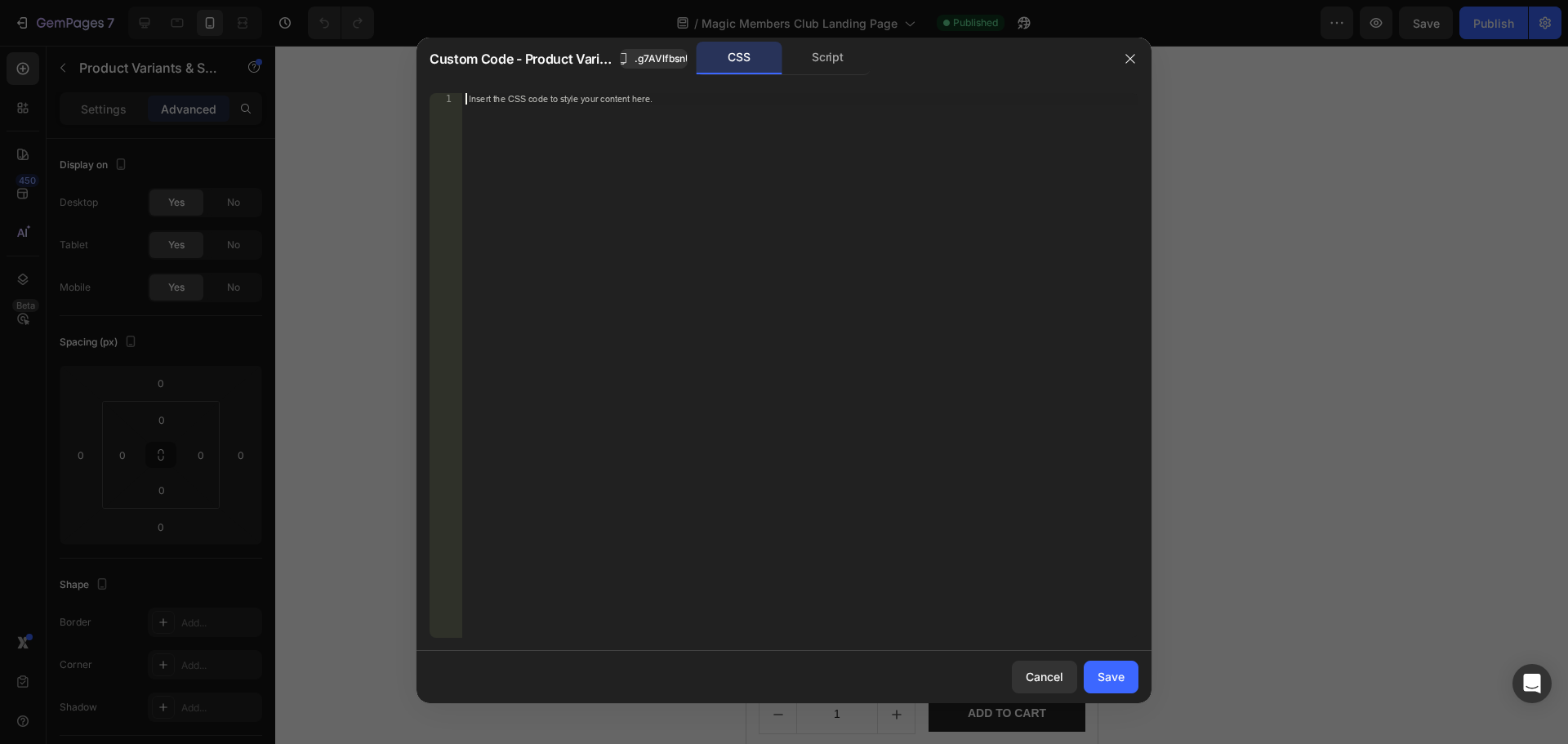
type textarea "width: 45% !important; }"
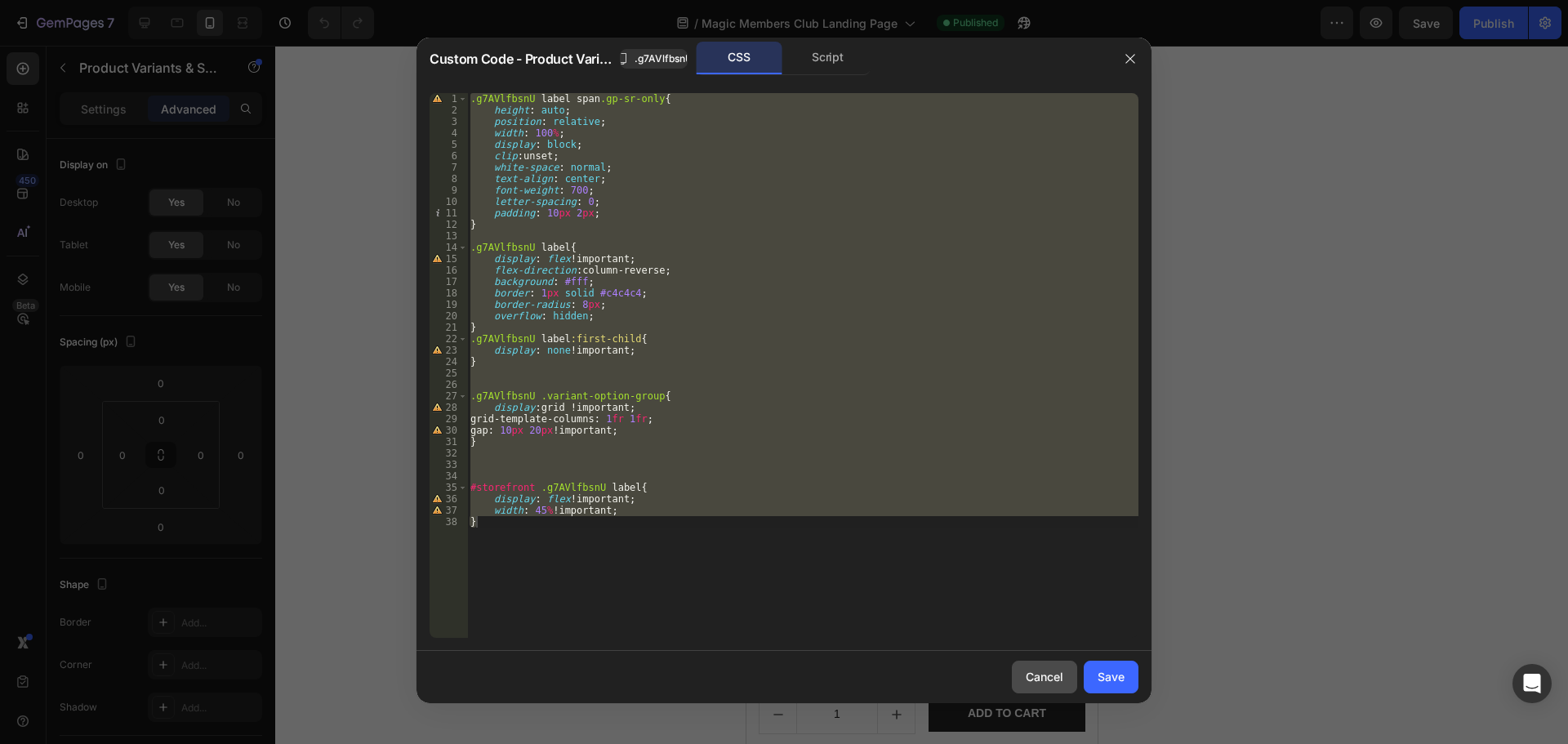
click at [1061, 679] on div "Cancel" at bounding box center [1044, 677] width 37 height 17
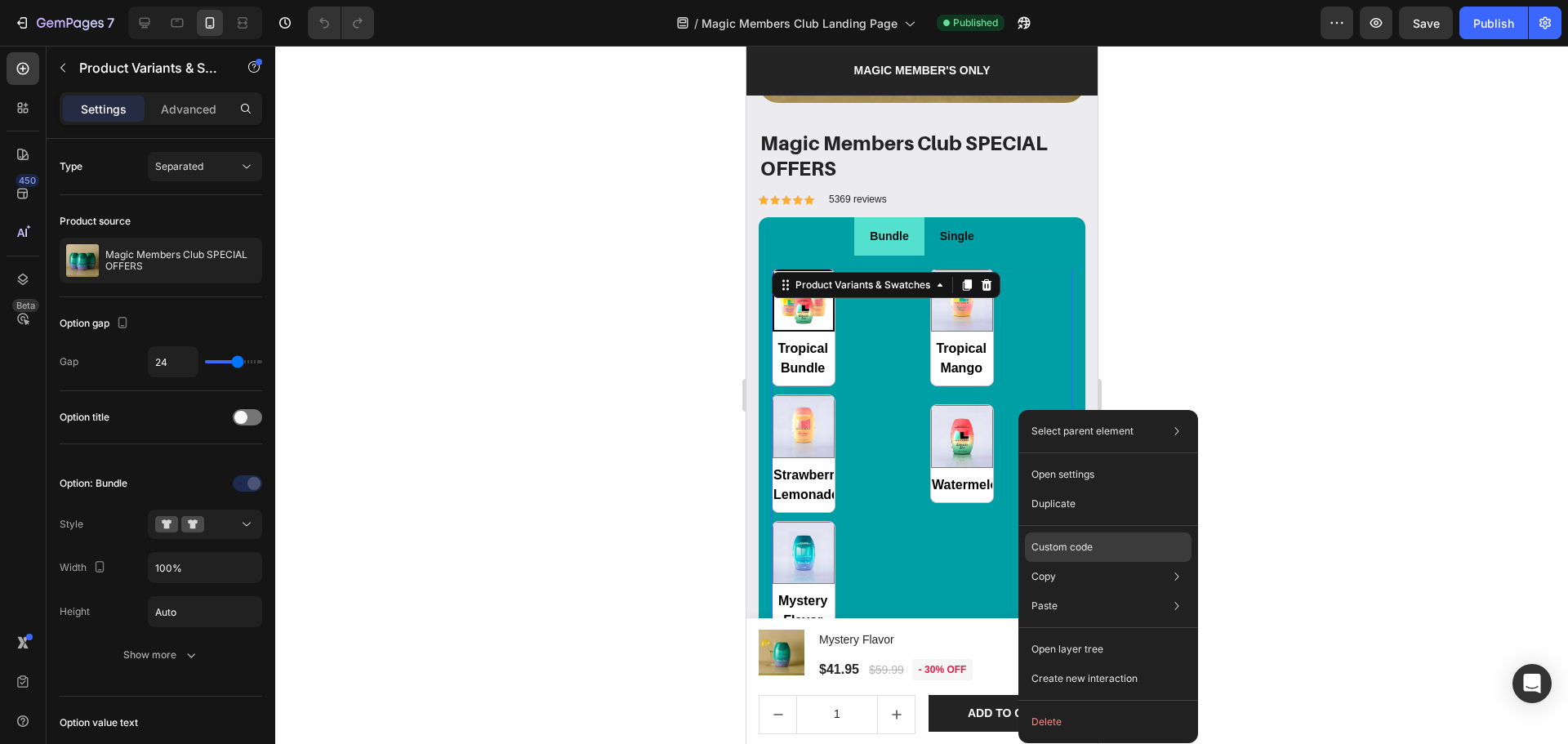
click at [1069, 539] on p "Custom code" at bounding box center [1062, 547] width 62 height 15
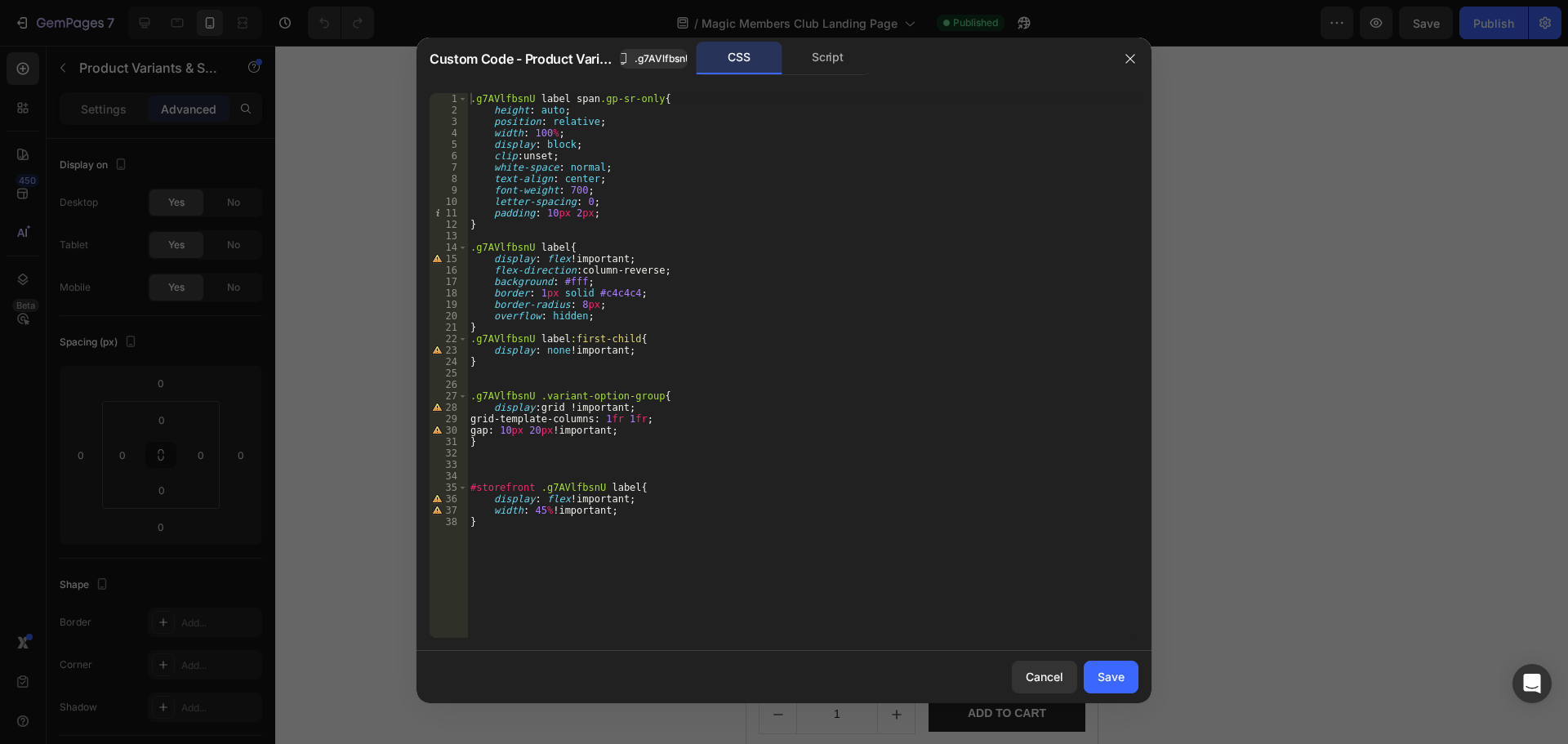
type textarea "}"
click at [703, 559] on div ".g7AVlfbsnU label span .gp-sr-only { height : auto ; position : relative ; widt…" at bounding box center [803, 377] width 671 height 567
drag, startPoint x: 768, startPoint y: 552, endPoint x: 412, endPoint y: 554, distance: 356.0
click at [412, 554] on div "Custom Code - Product Variants & Swatches .g7AVlfbsnU CSS Script 1 2 3 4 5 6 7 …" at bounding box center [784, 372] width 1568 height 744
type textarea "<img src="your-image.jpg" alt="Tropical Mango">"
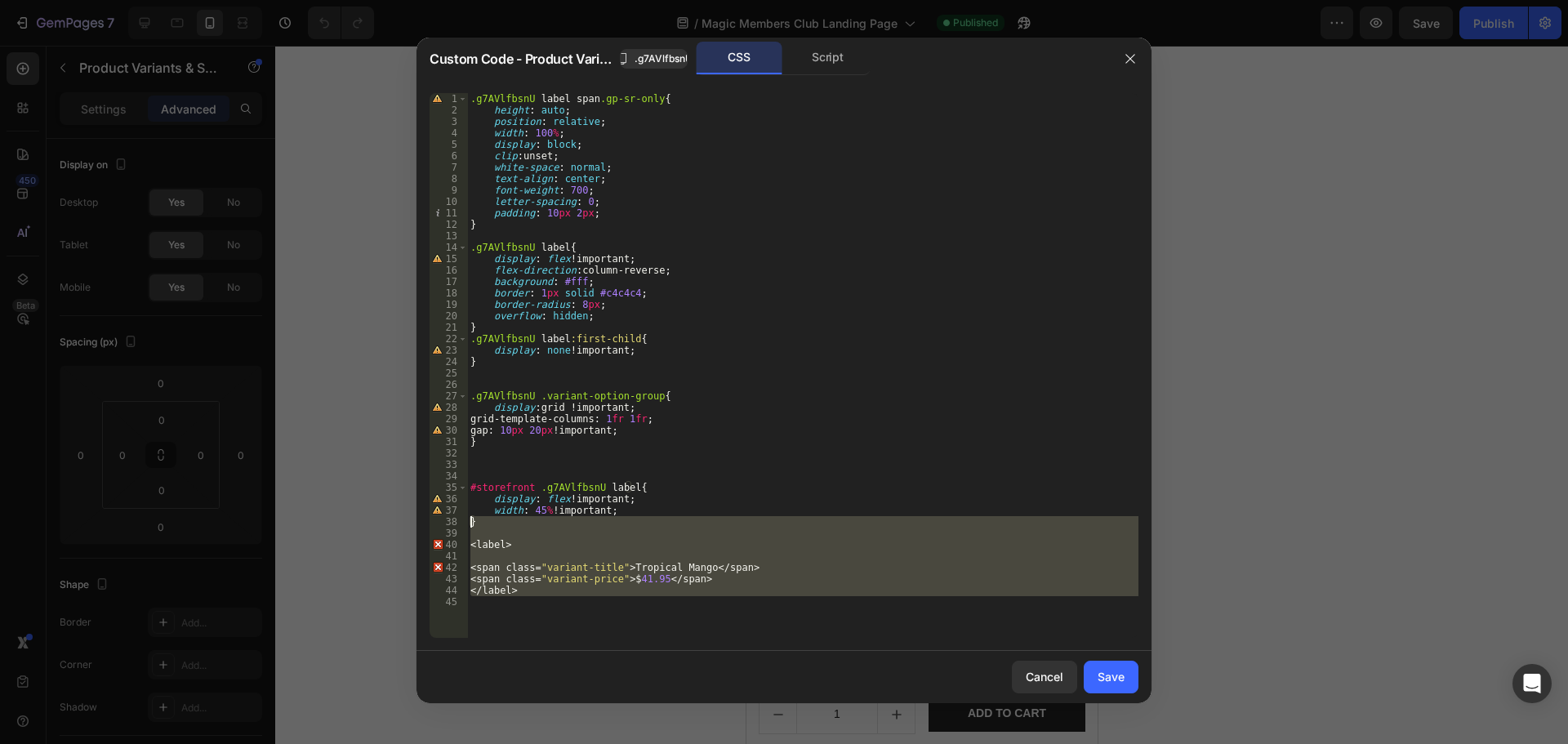
drag, startPoint x: 648, startPoint y: 609, endPoint x: 424, endPoint y: 484, distance: 256.5
click at [424, 484] on div "1 2 3 4 5 6 7 8 9 10 11 12 13 14 15 16 17 18 19 20 21 22 23 24 25 26 27 28 29 3…" at bounding box center [784, 365] width 735 height 571
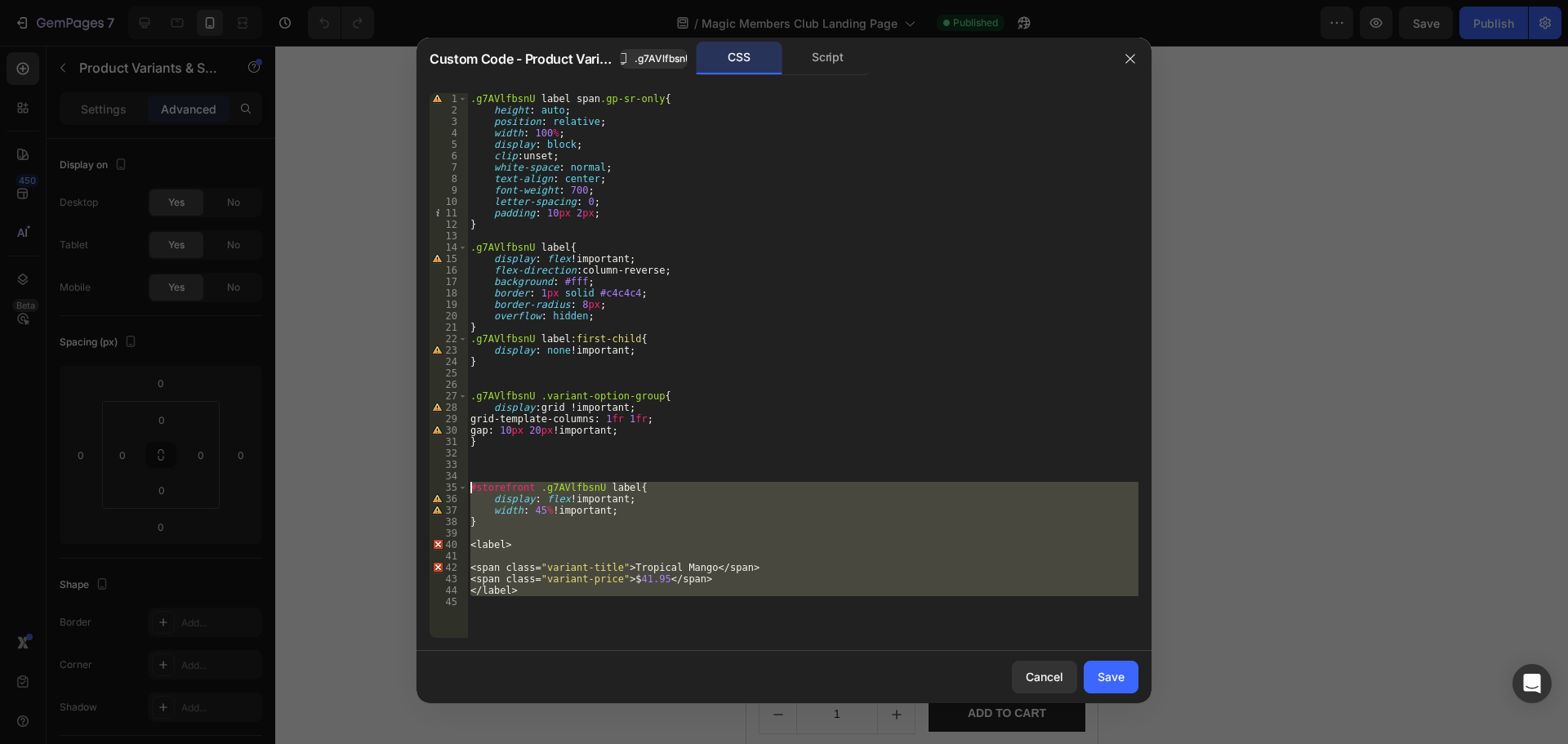
type textarea "#storefront .g7AVlfbsnU label{ display: flex !important;"
click at [565, 611] on div ".g7AVlfbsnU label span .gp-sr-only { height : auto ; position : relative ; widt…" at bounding box center [803, 365] width 671 height 545
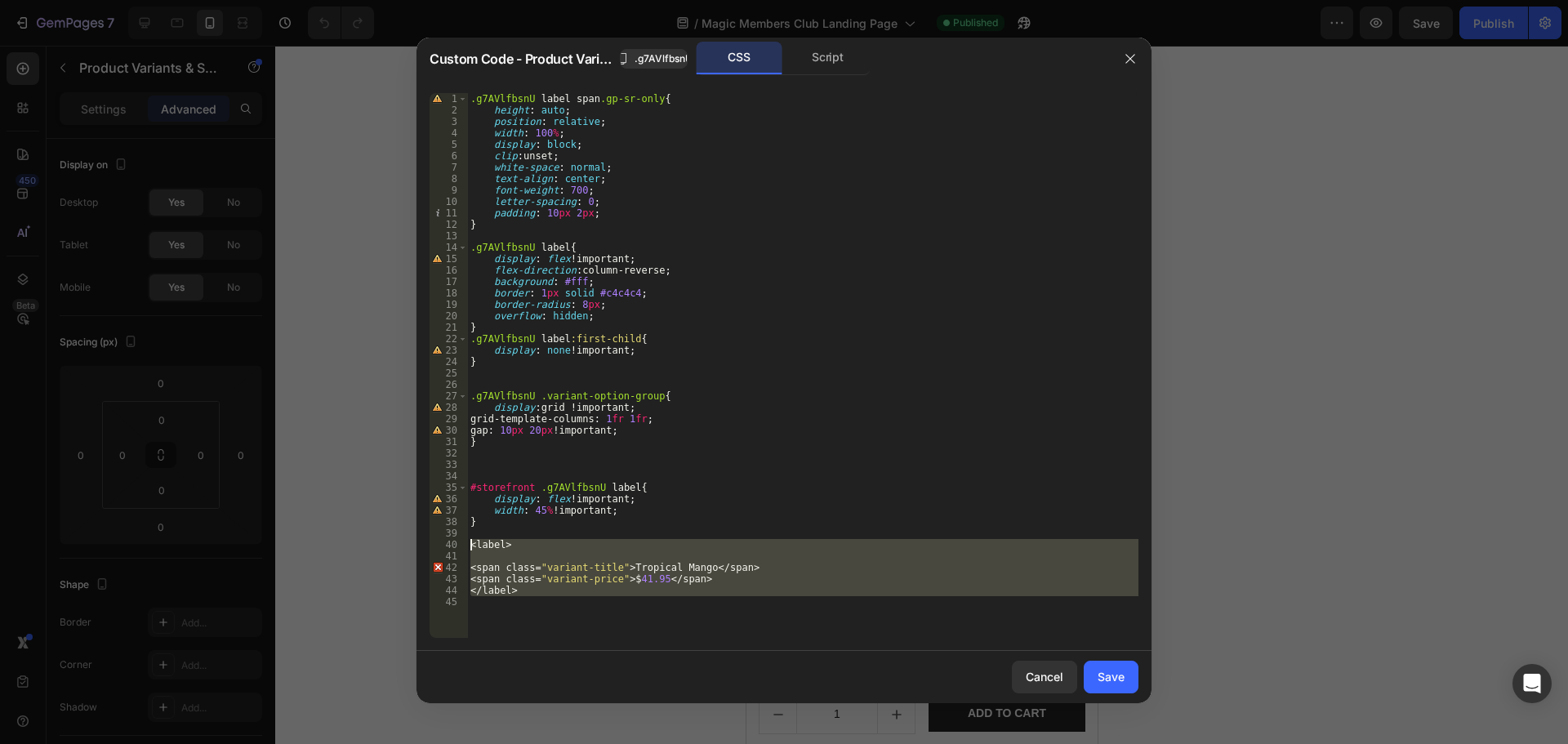
drag, startPoint x: 563, startPoint y: 611, endPoint x: 471, endPoint y: 548, distance: 111.5
click at [471, 548] on div ".g7AVlfbsnU label span .gp-sr-only { height : auto ; position : relative ; widt…" at bounding box center [803, 377] width 671 height 567
type textarea "<label>"
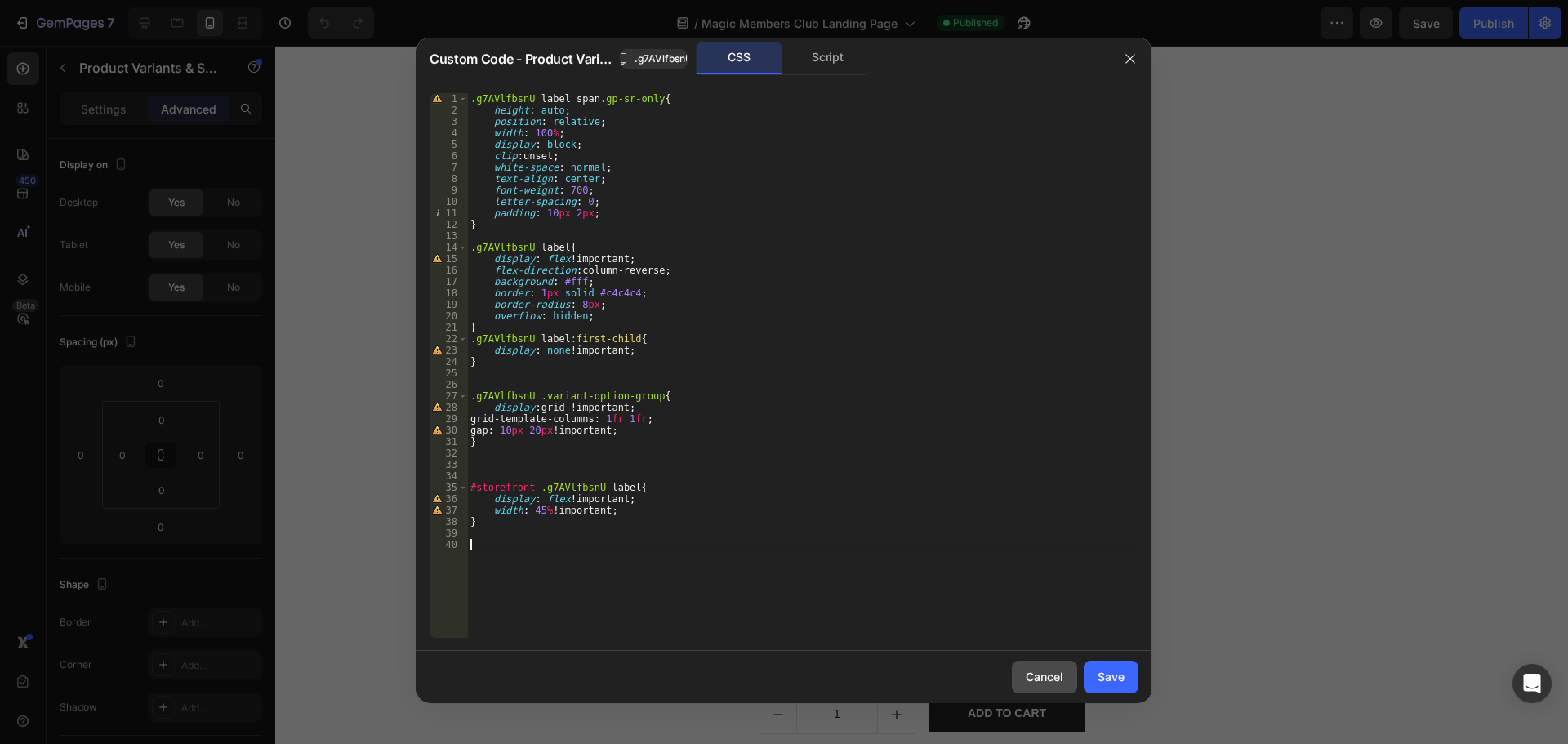
click at [1051, 671] on div "Cancel" at bounding box center [1044, 677] width 37 height 17
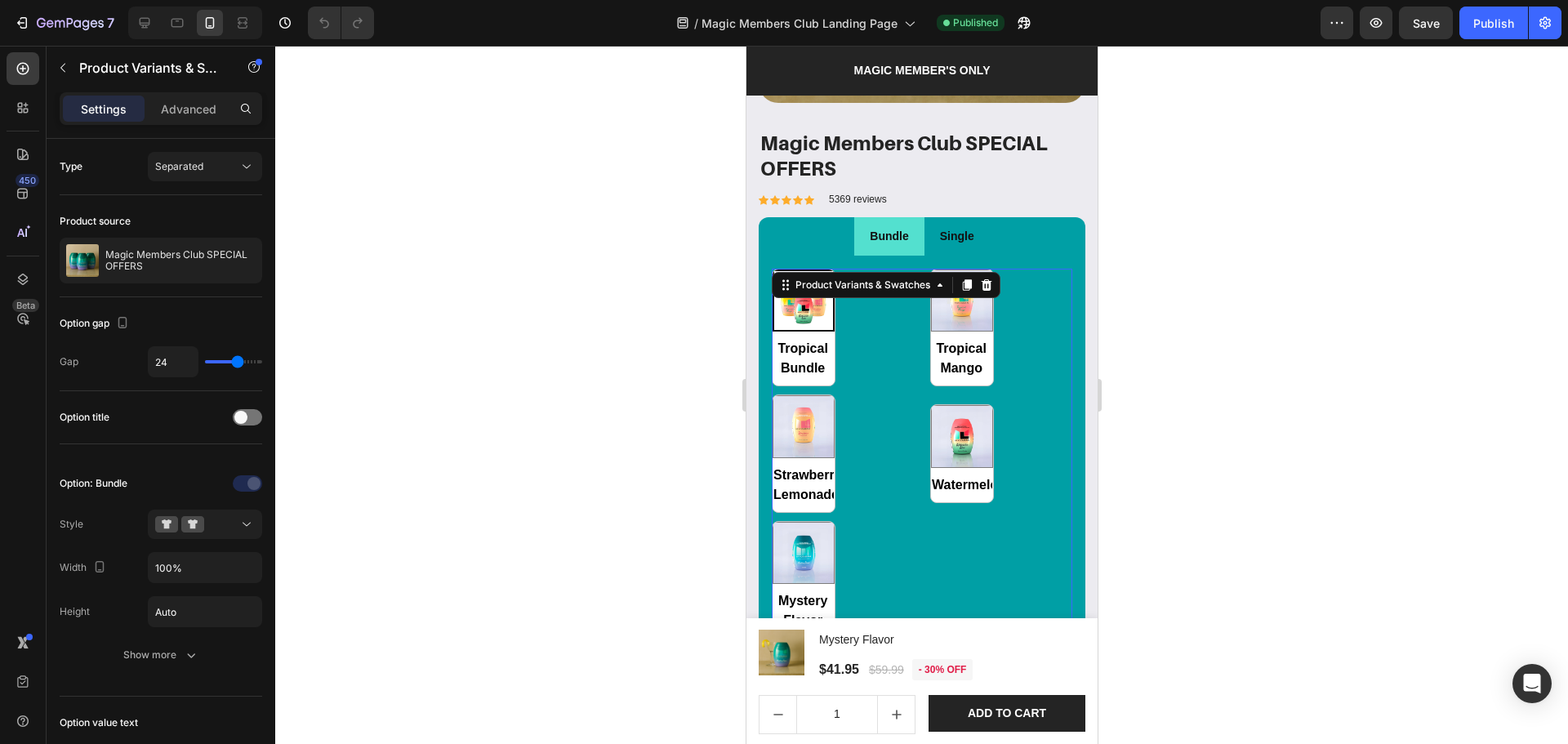
click at [1267, 603] on div at bounding box center [921, 394] width 1293 height 698
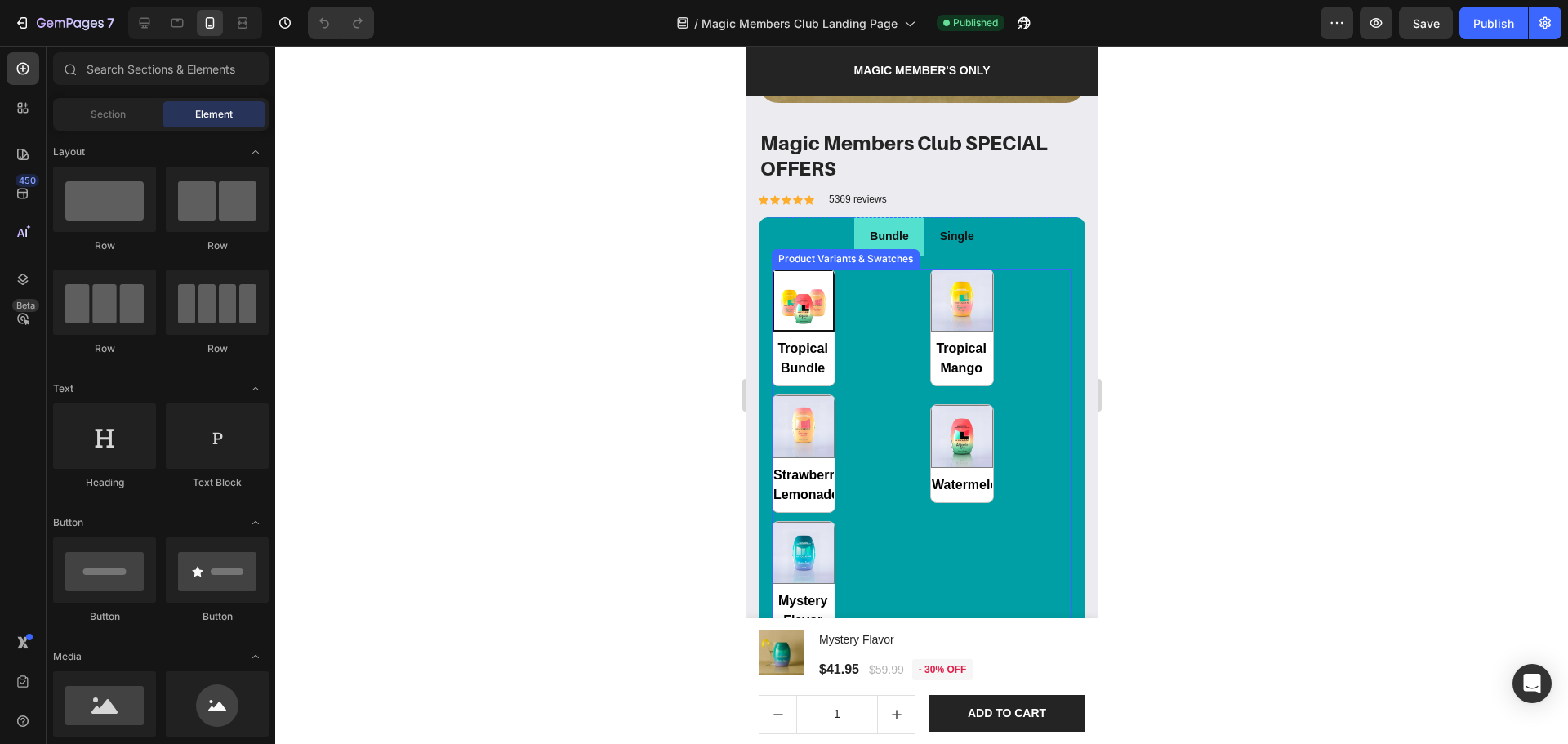
click at [980, 498] on div "Tropical Bundle Tropical Bundle Tropical Mango Tropical Mango Strawberry Lemona…" at bounding box center [921, 453] width 300 height 370
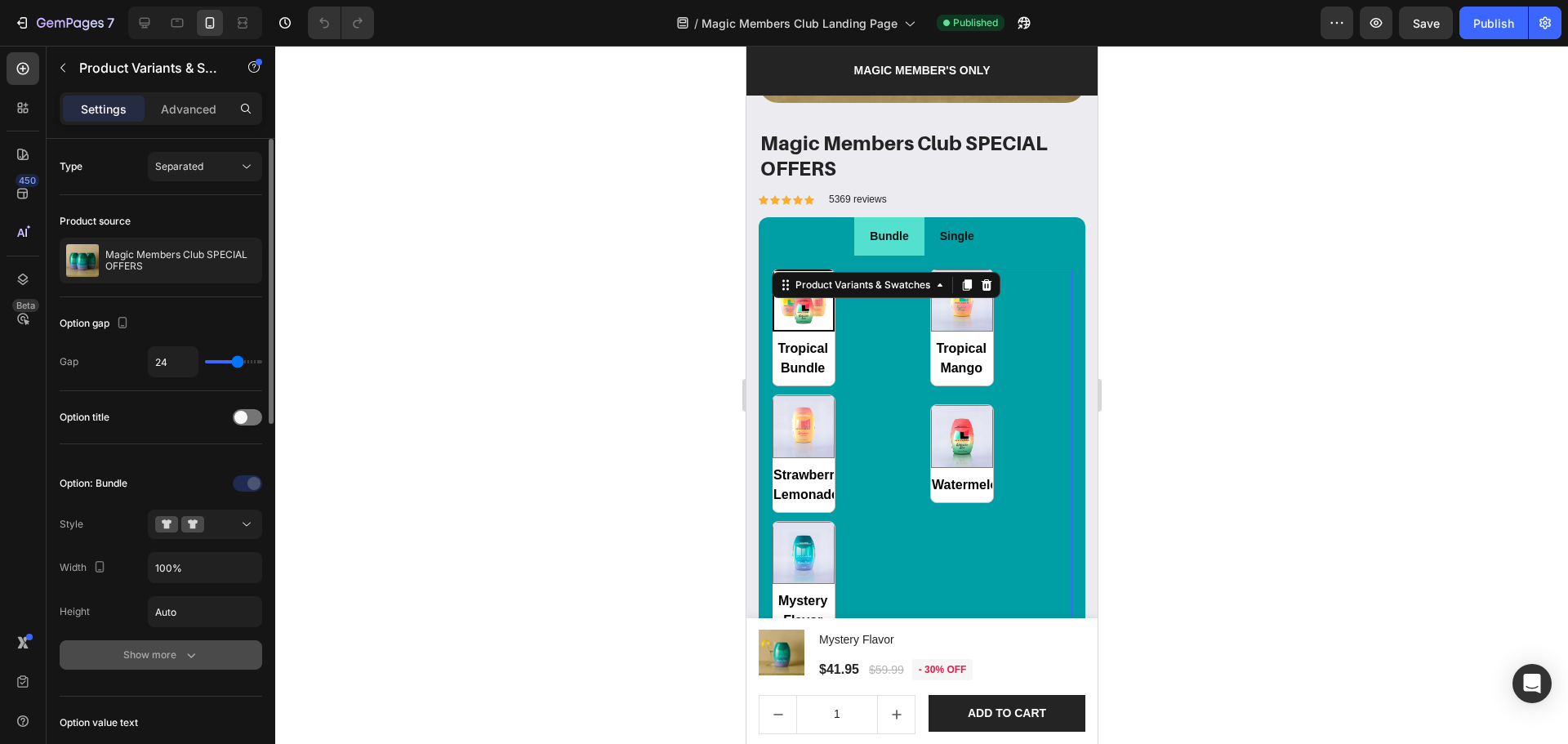
click at [137, 665] on button "Show more" at bounding box center [161, 654] width 203 height 29
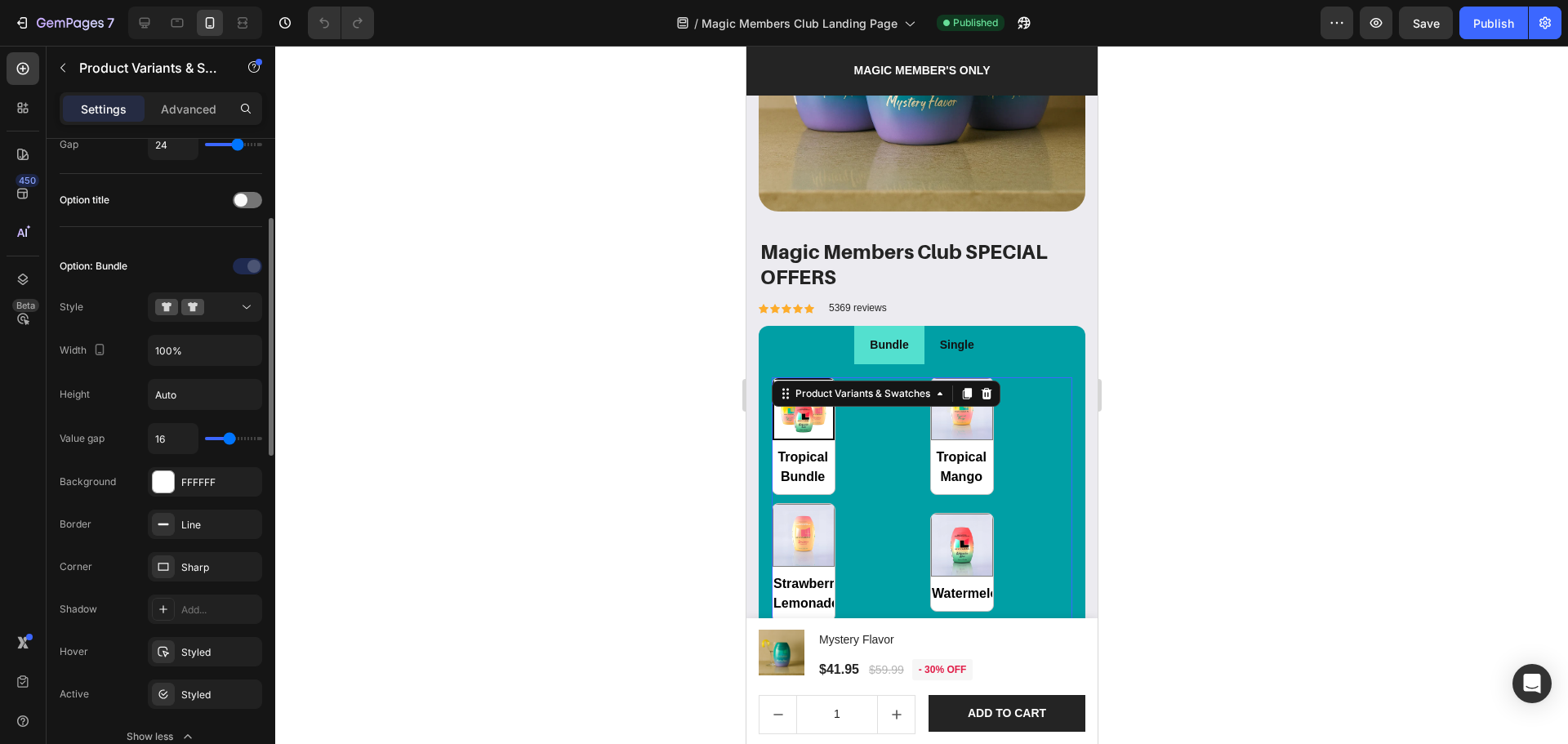
scroll to position [0, 0]
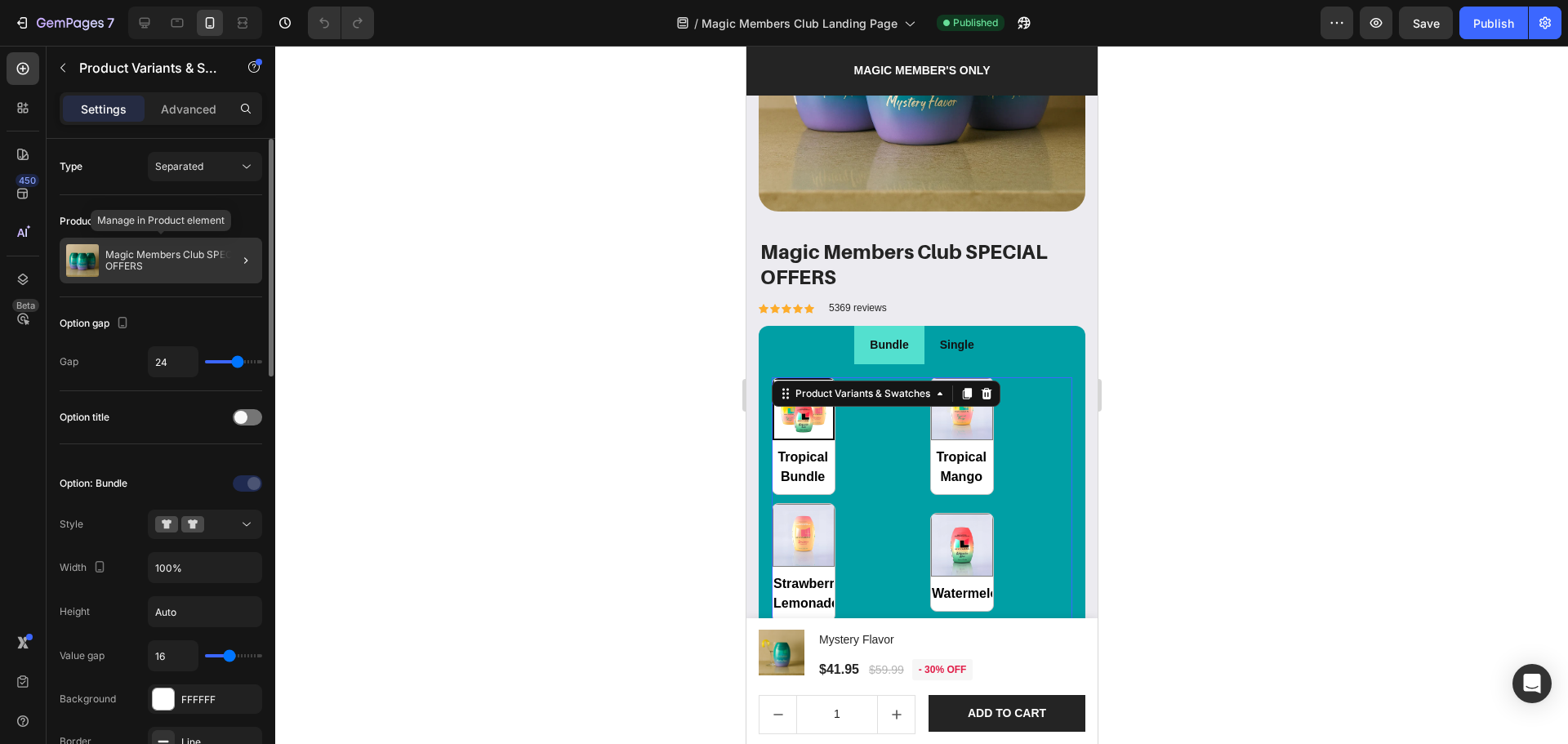
click at [140, 274] on div "Magic Members Club SPECIAL OFFERS" at bounding box center [161, 260] width 203 height 46
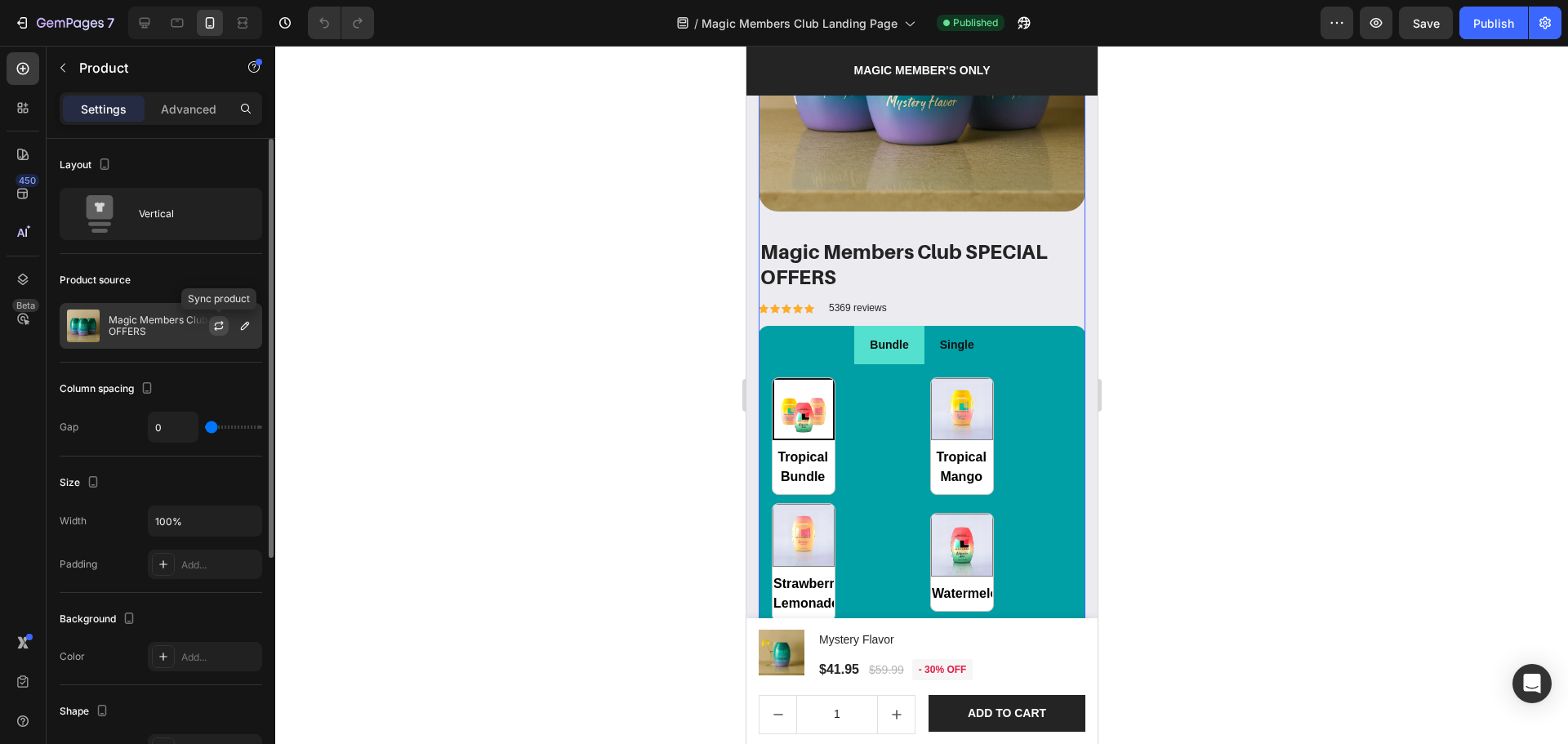
click at [213, 329] on icon "button" at bounding box center [219, 326] width 13 height 13
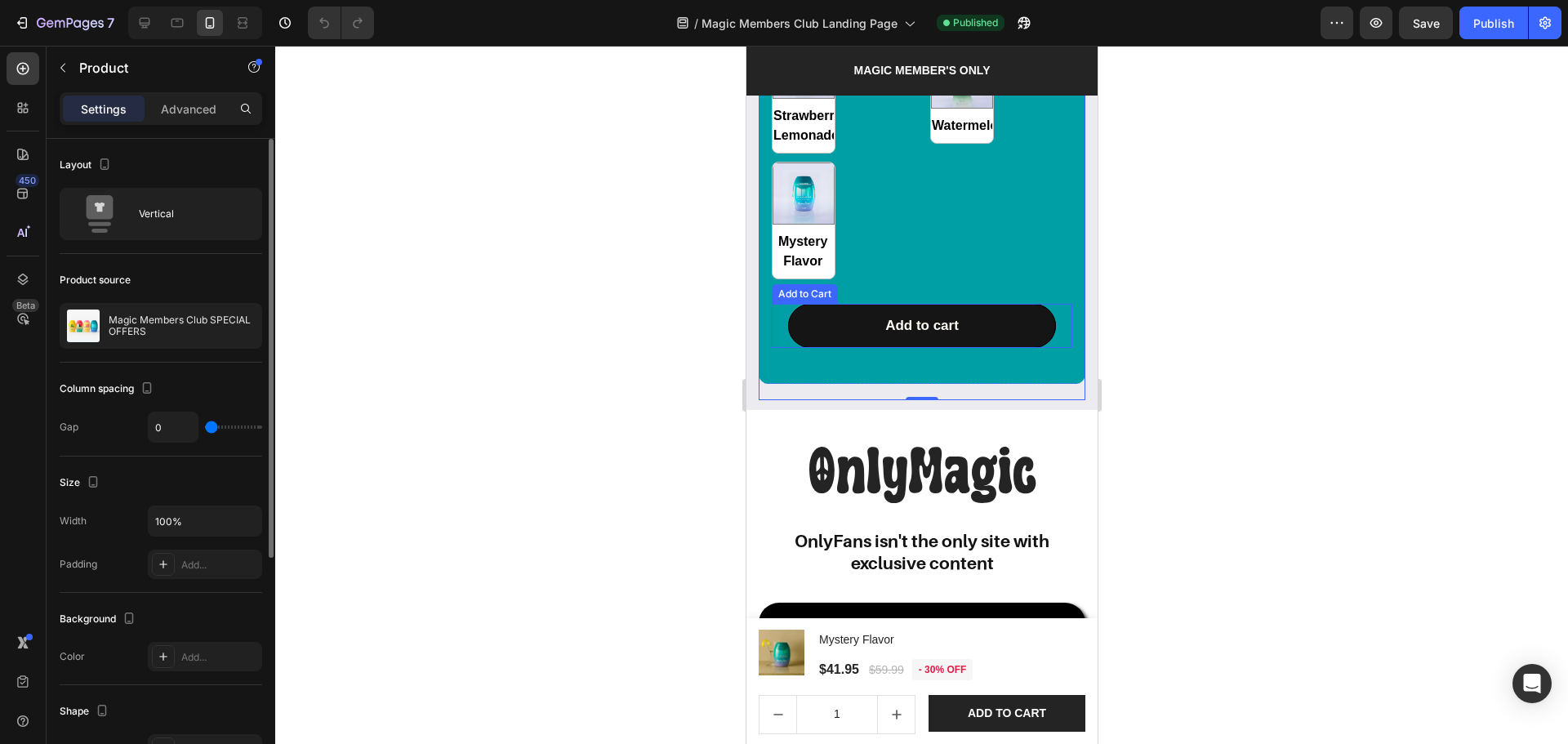
scroll to position [2397, 0]
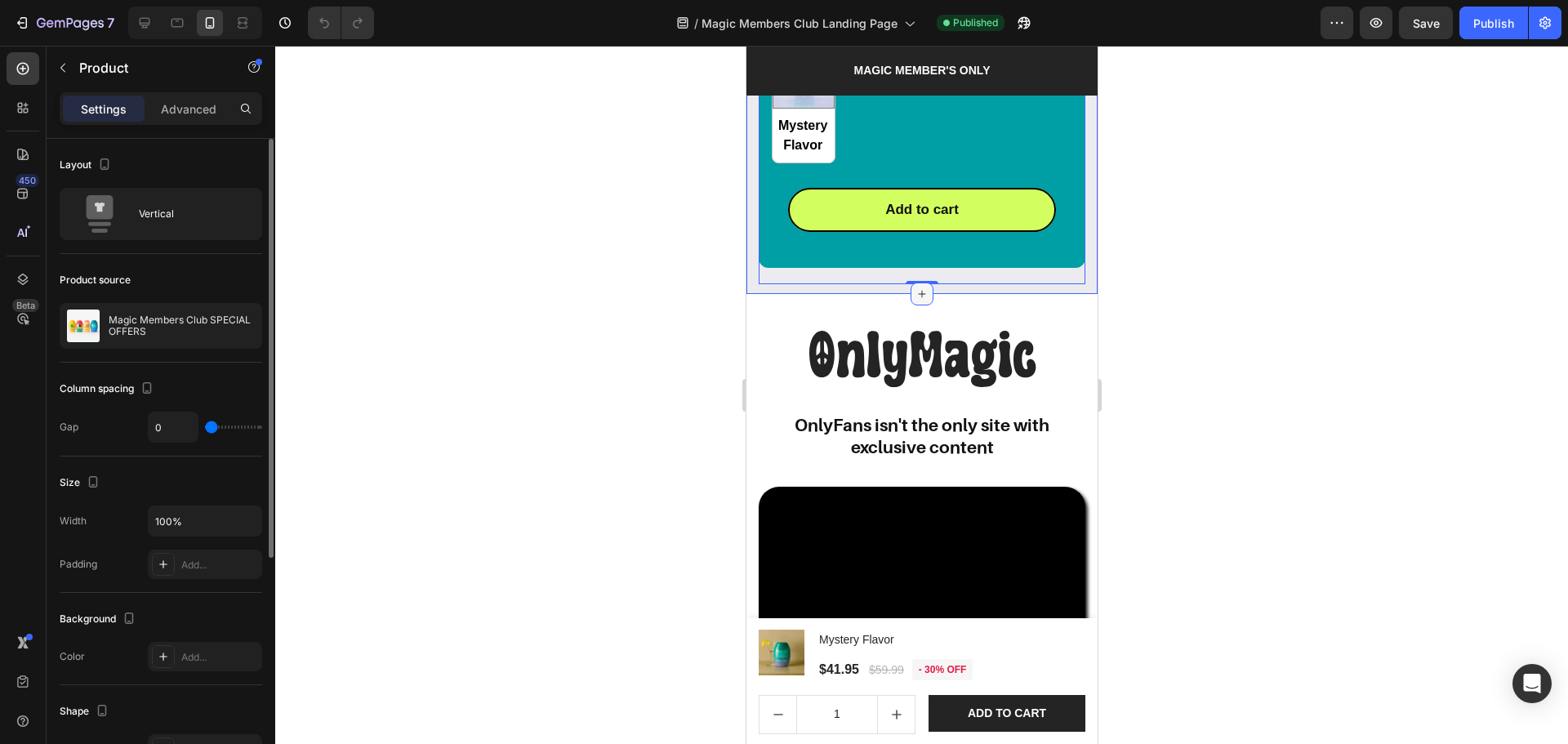
click at [918, 291] on icon at bounding box center [922, 294] width 7 height 7
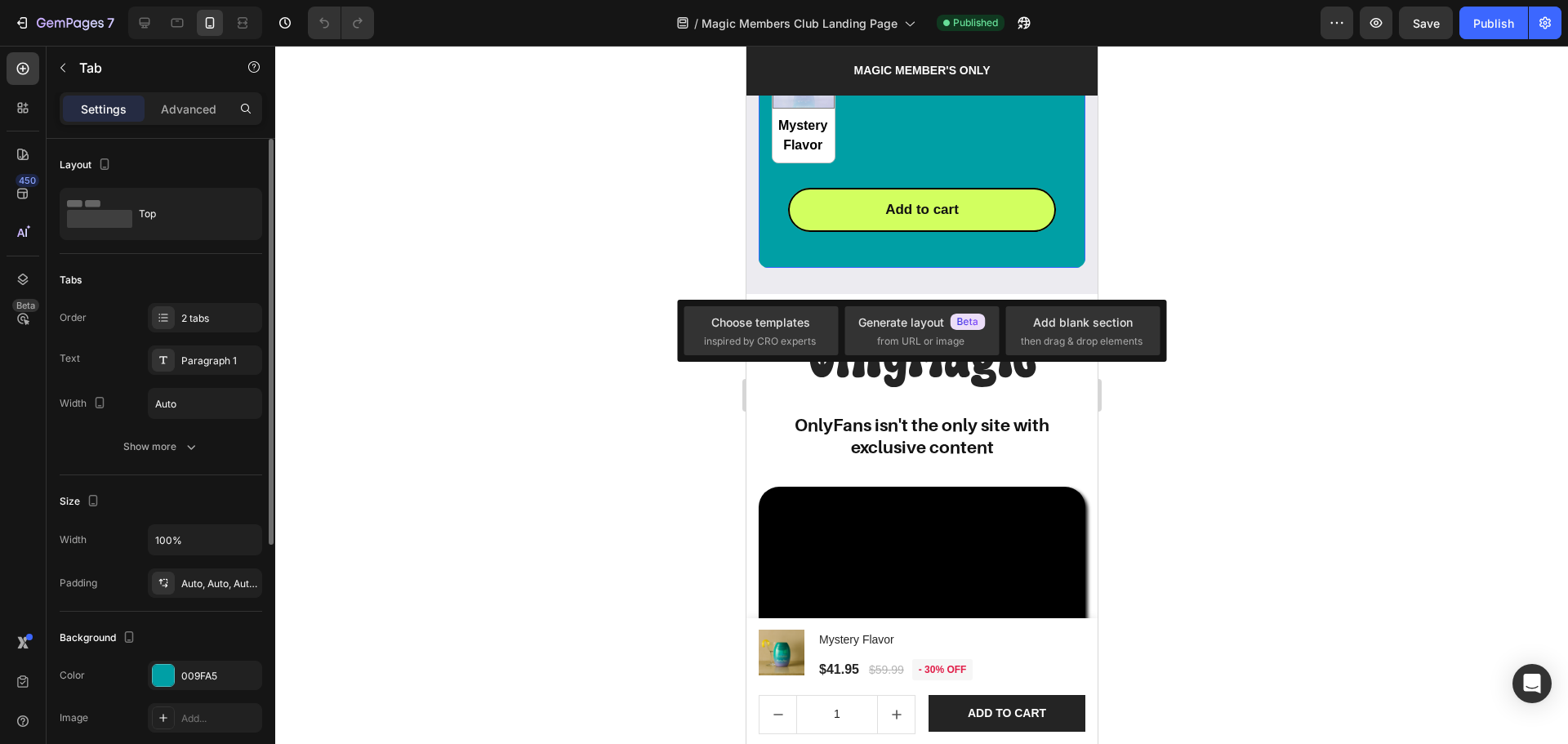
click at [1003, 243] on div "Tropical Bundle Tropical Bundle Tropical Mango Tropical Mango Strawberry Lemona…" at bounding box center [921, 24] width 326 height 488
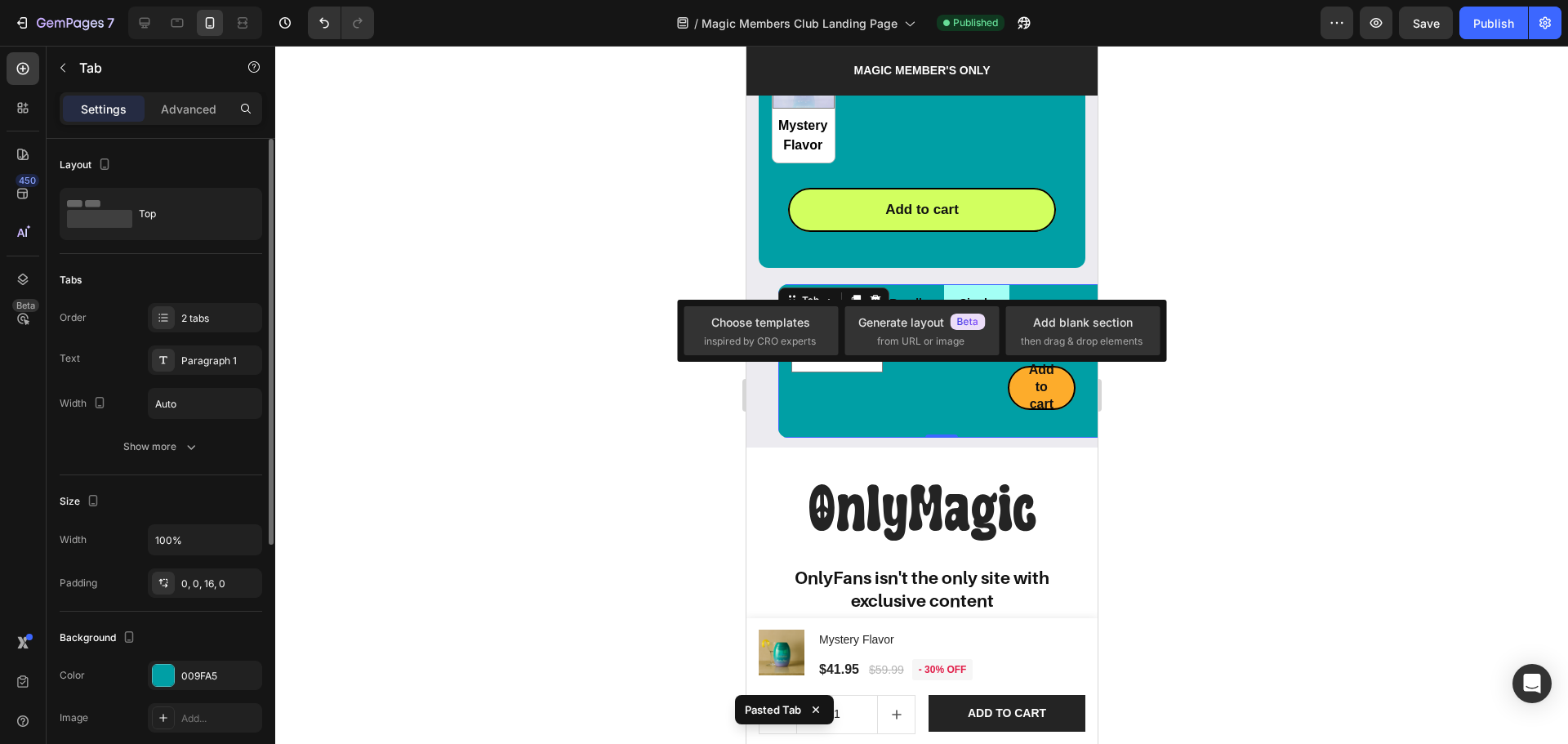
click at [982, 396] on div "Tropical Bundle Tropical Mango Strawberry Lemonade Watermelon Mystery Flavor Pr…" at bounding box center [941, 373] width 326 height 101
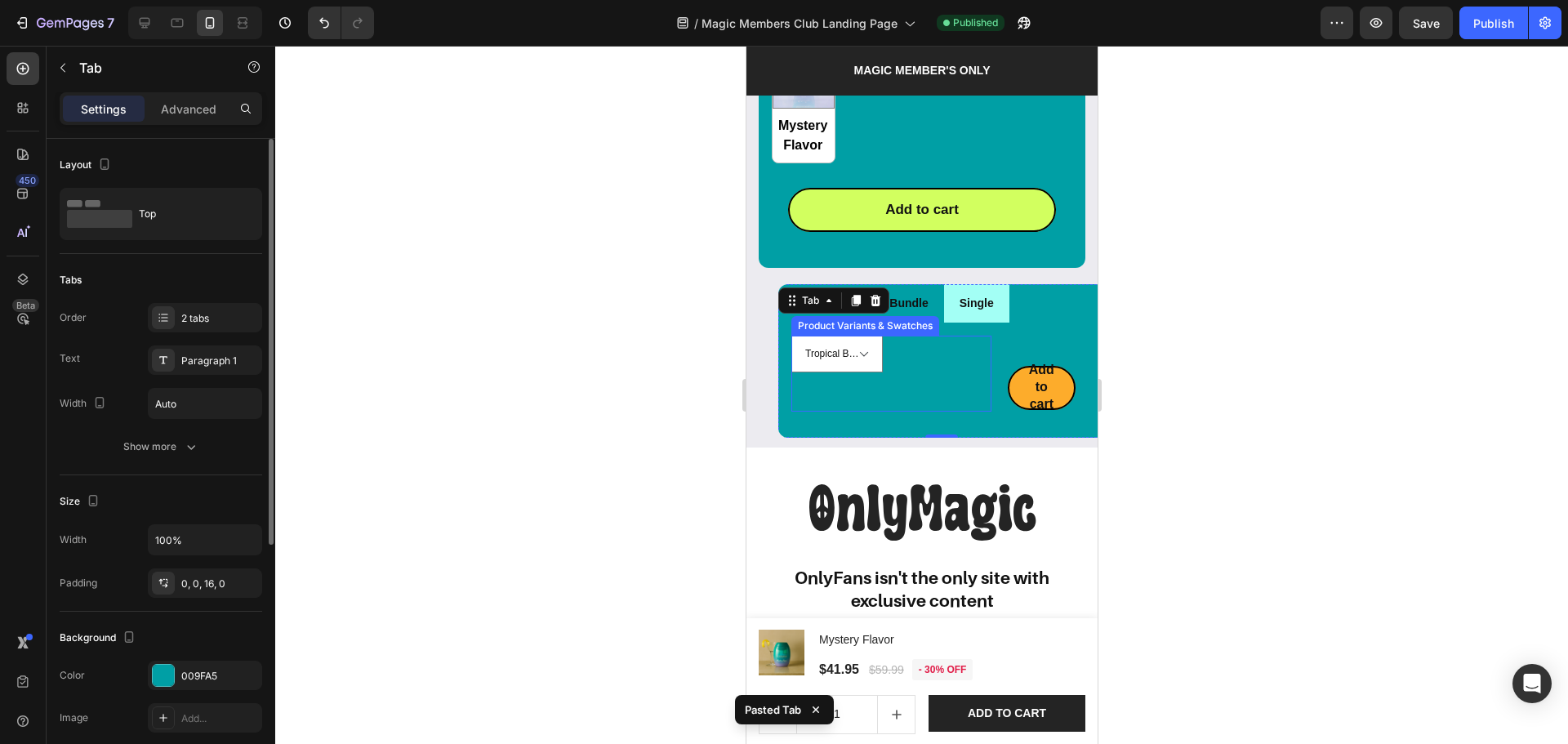
click at [889, 353] on div "Tropical Bundle Tropical Mango Strawberry Lemonade Watermelon Mystery Flavor Pr…" at bounding box center [891, 373] width 200 height 75
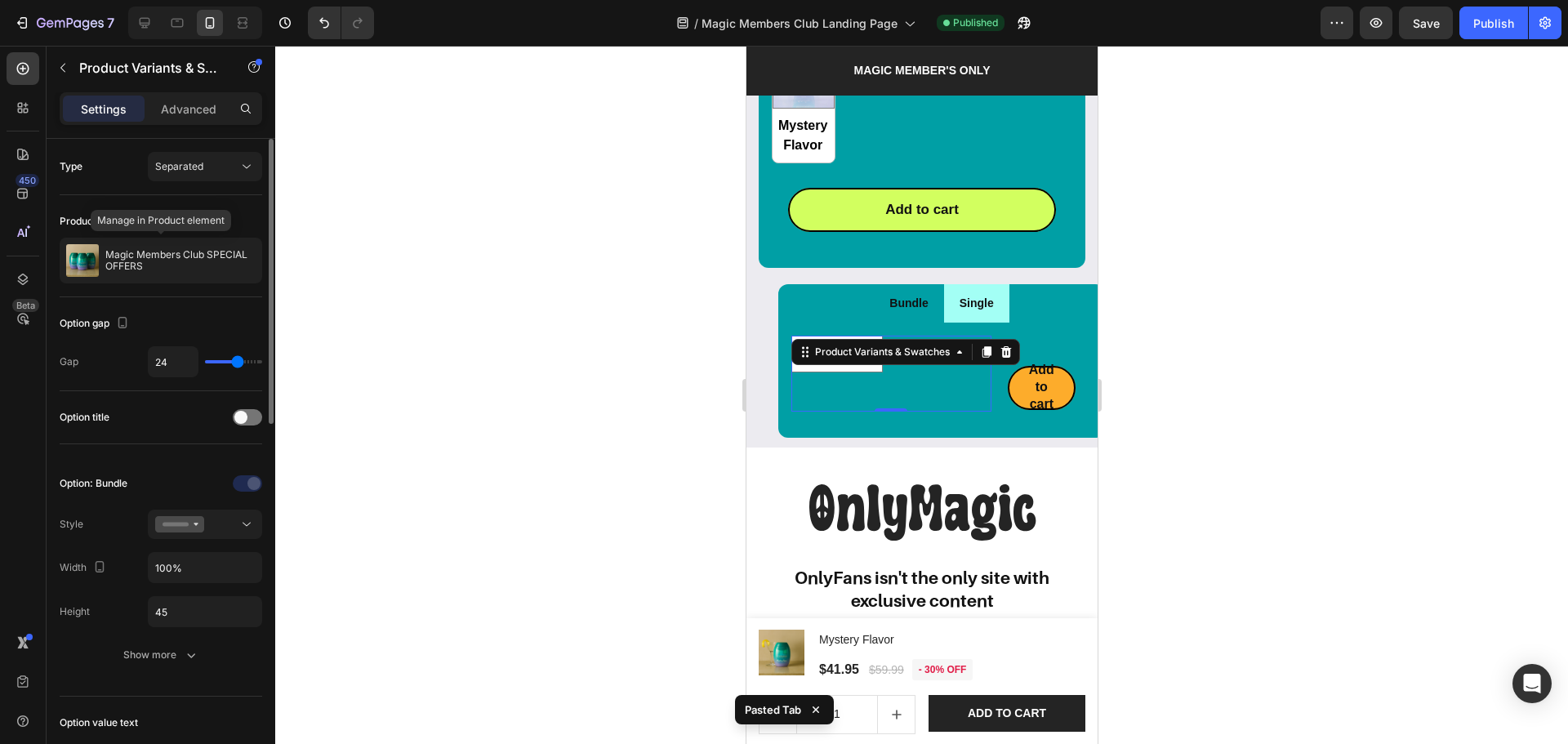
click at [165, 256] on p "Magic Members Club SPECIAL OFFERS" at bounding box center [180, 260] width 151 height 22
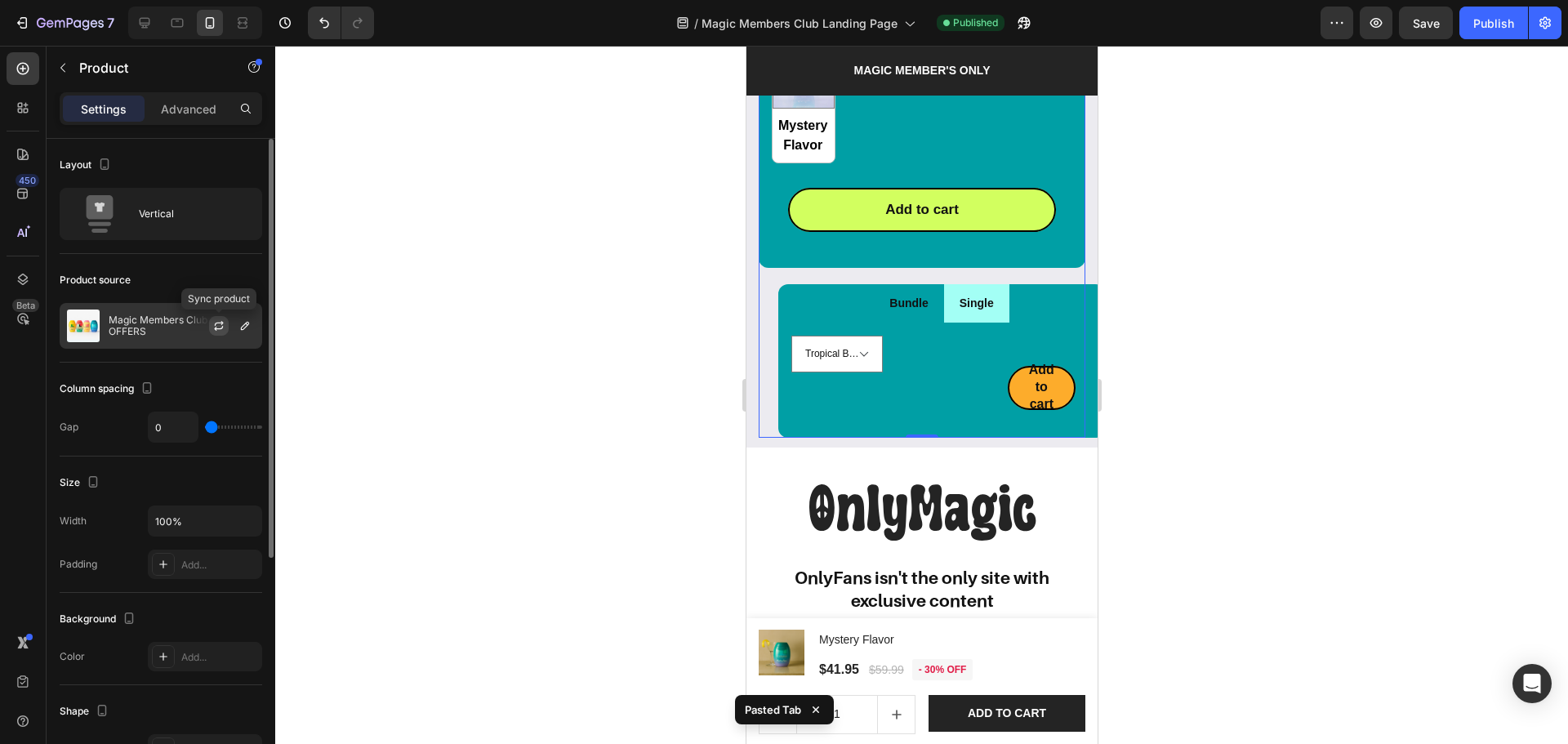
click at [218, 327] on icon "button" at bounding box center [219, 326] width 13 height 13
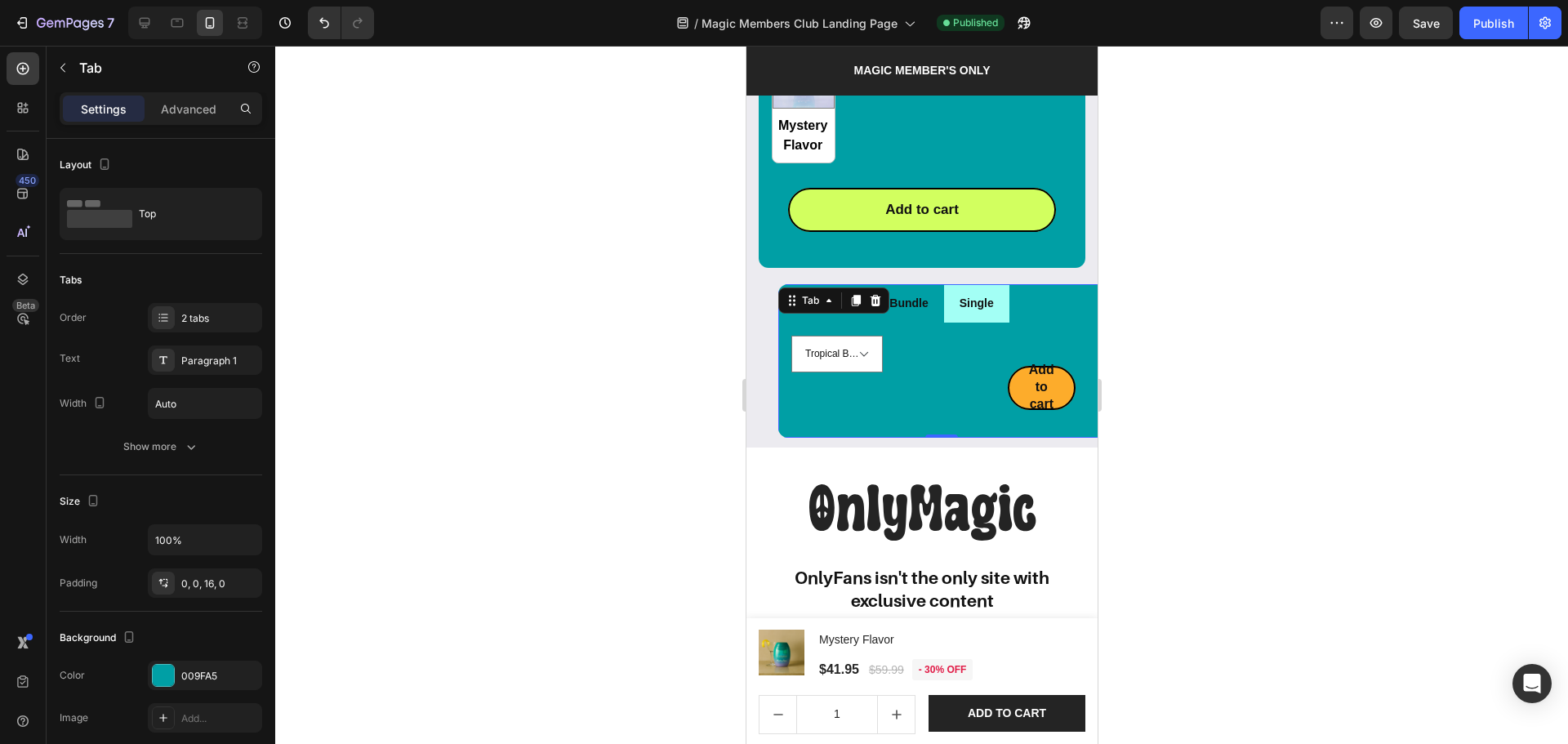
click at [997, 295] on li "Single" at bounding box center [976, 303] width 65 height 38
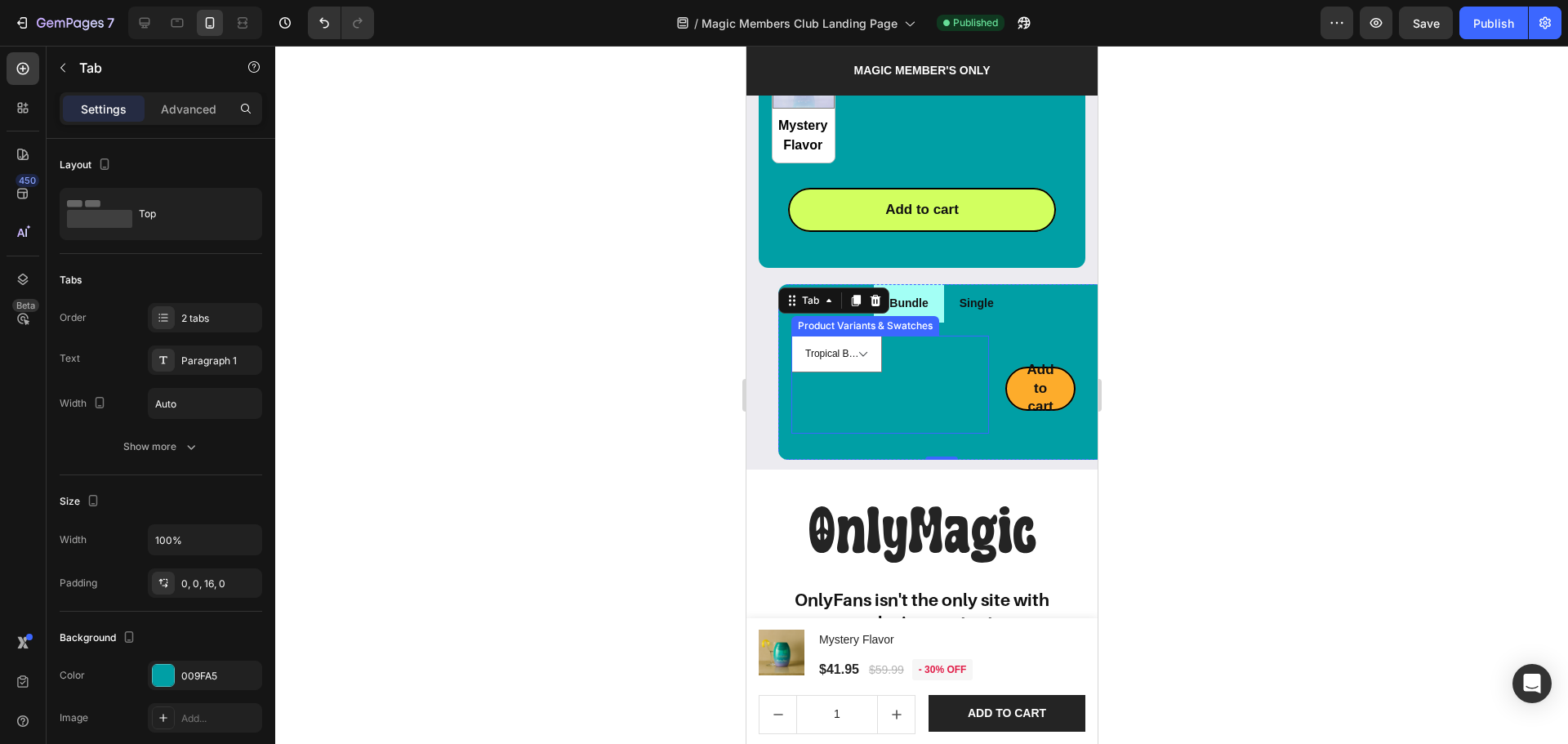
click at [920, 354] on div "Tropical Bundle Tropical Mango Strawberry Lemonade Watermelon Mystery Flavor Pr…" at bounding box center [889, 384] width 197 height 97
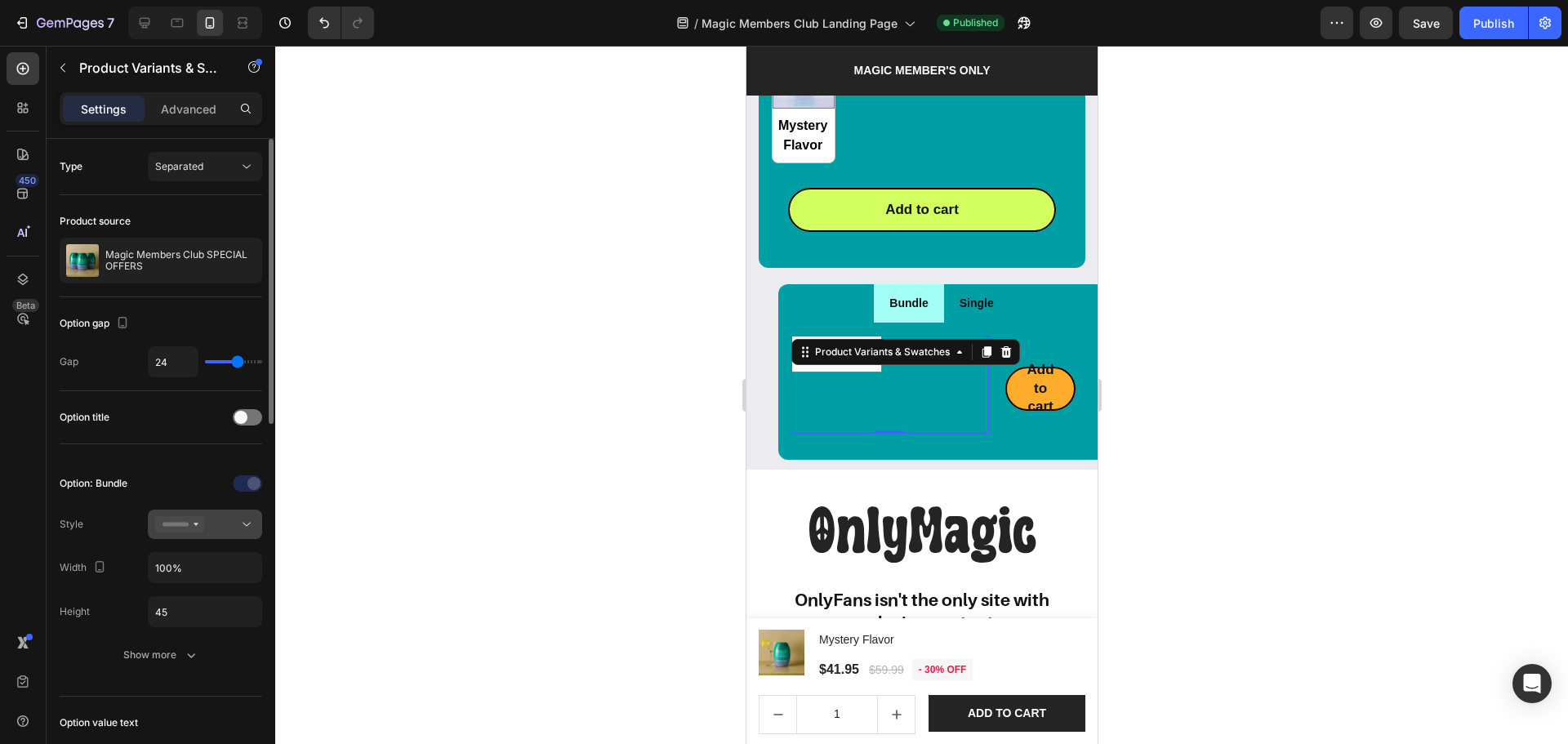
click at [222, 518] on div at bounding box center [205, 523] width 100 height 16
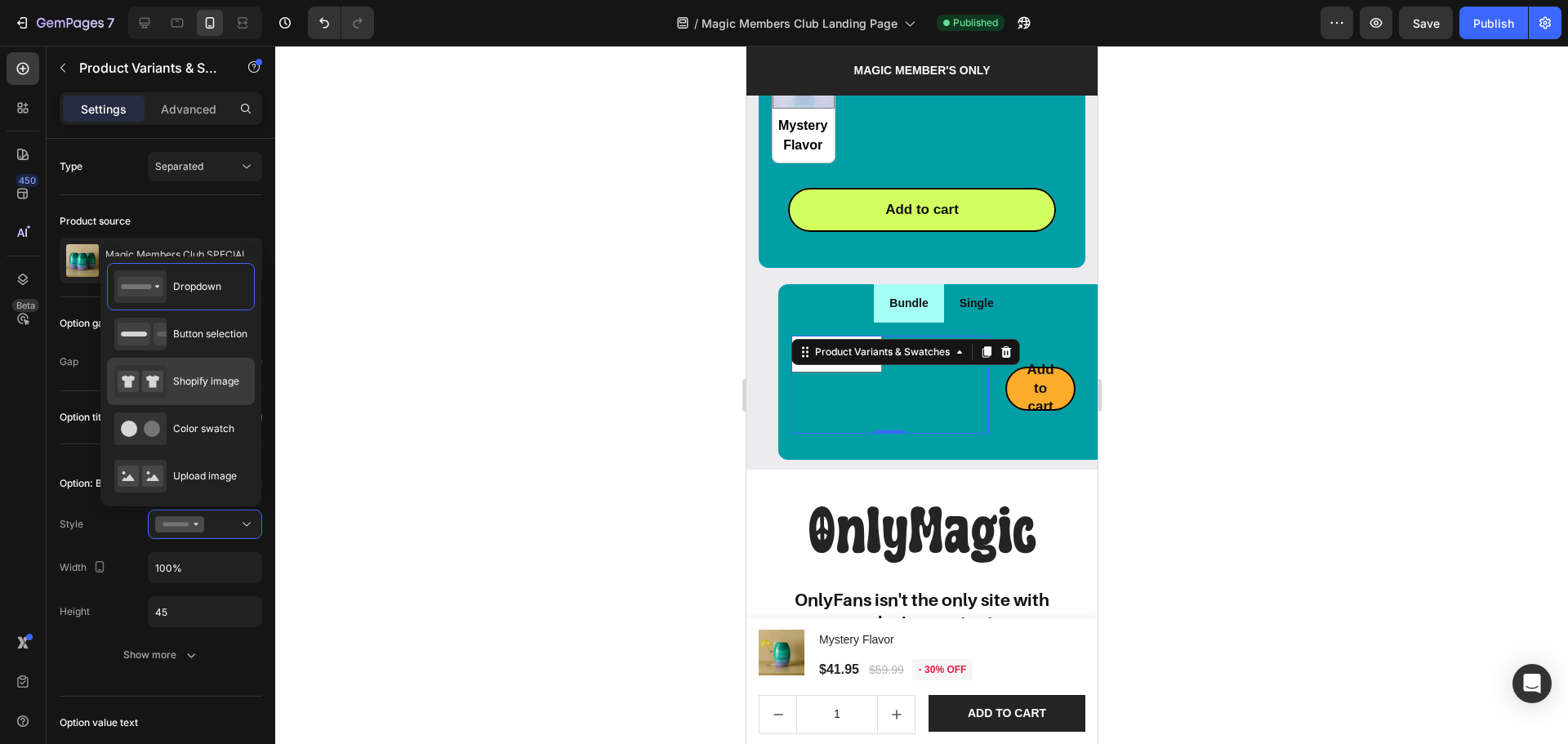
click at [169, 379] on div "Shopify image" at bounding box center [177, 381] width 125 height 33
type input "64"
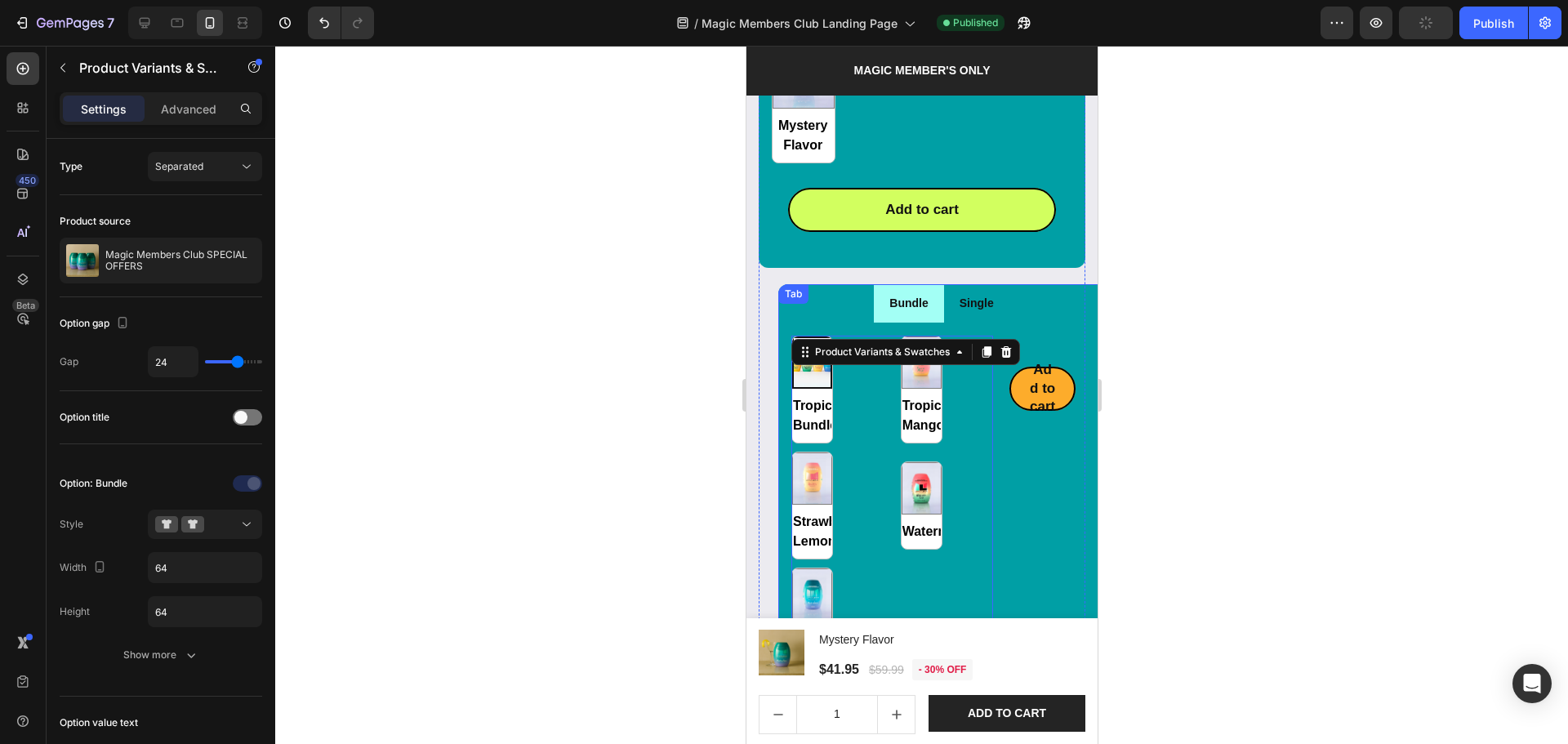
click at [929, 294] on li "Bundle" at bounding box center [908, 303] width 69 height 38
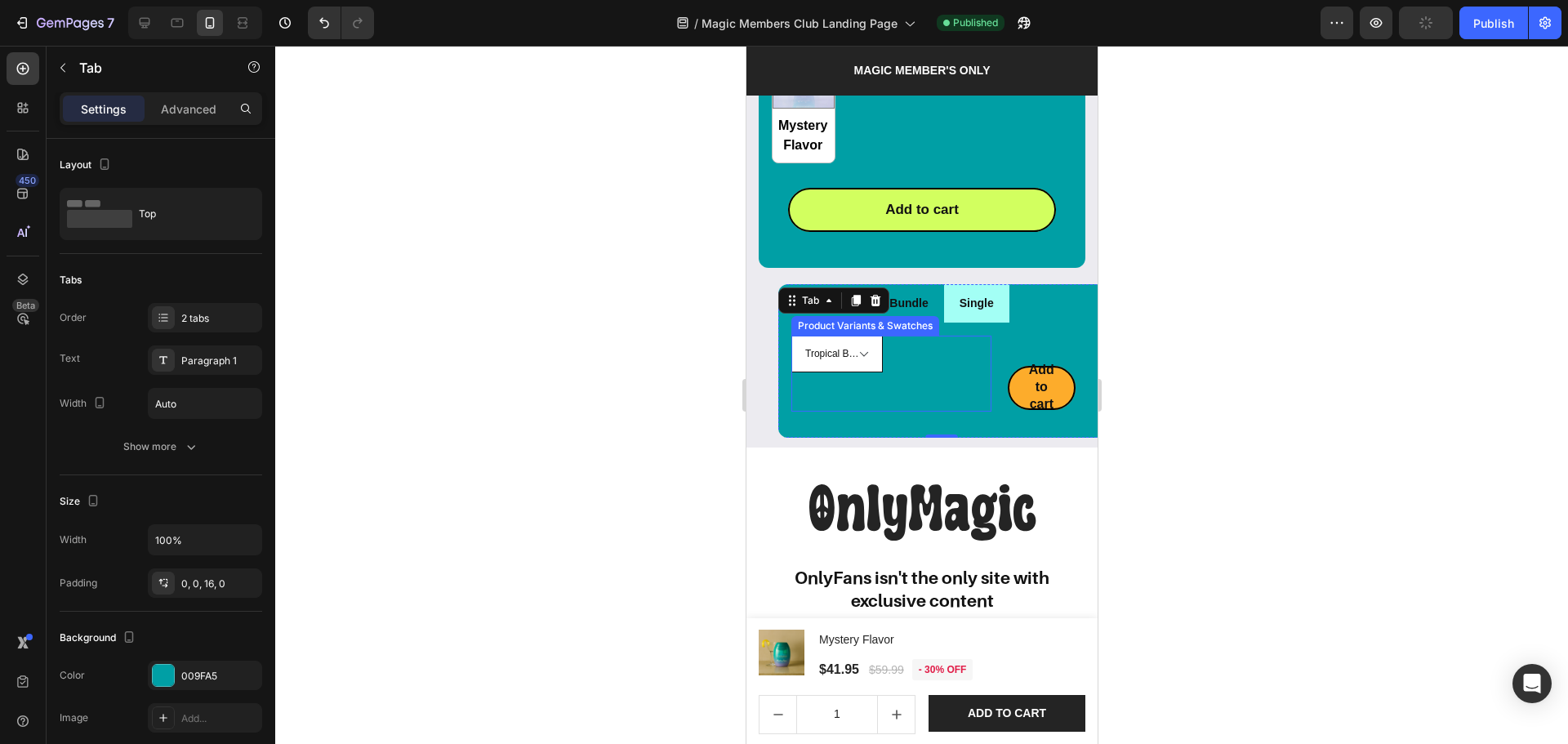
click at [870, 346] on select "Tropical Bundle Tropical Mango Strawberry Lemonade Watermelon Mystery Flavor" at bounding box center [837, 353] width 92 height 36
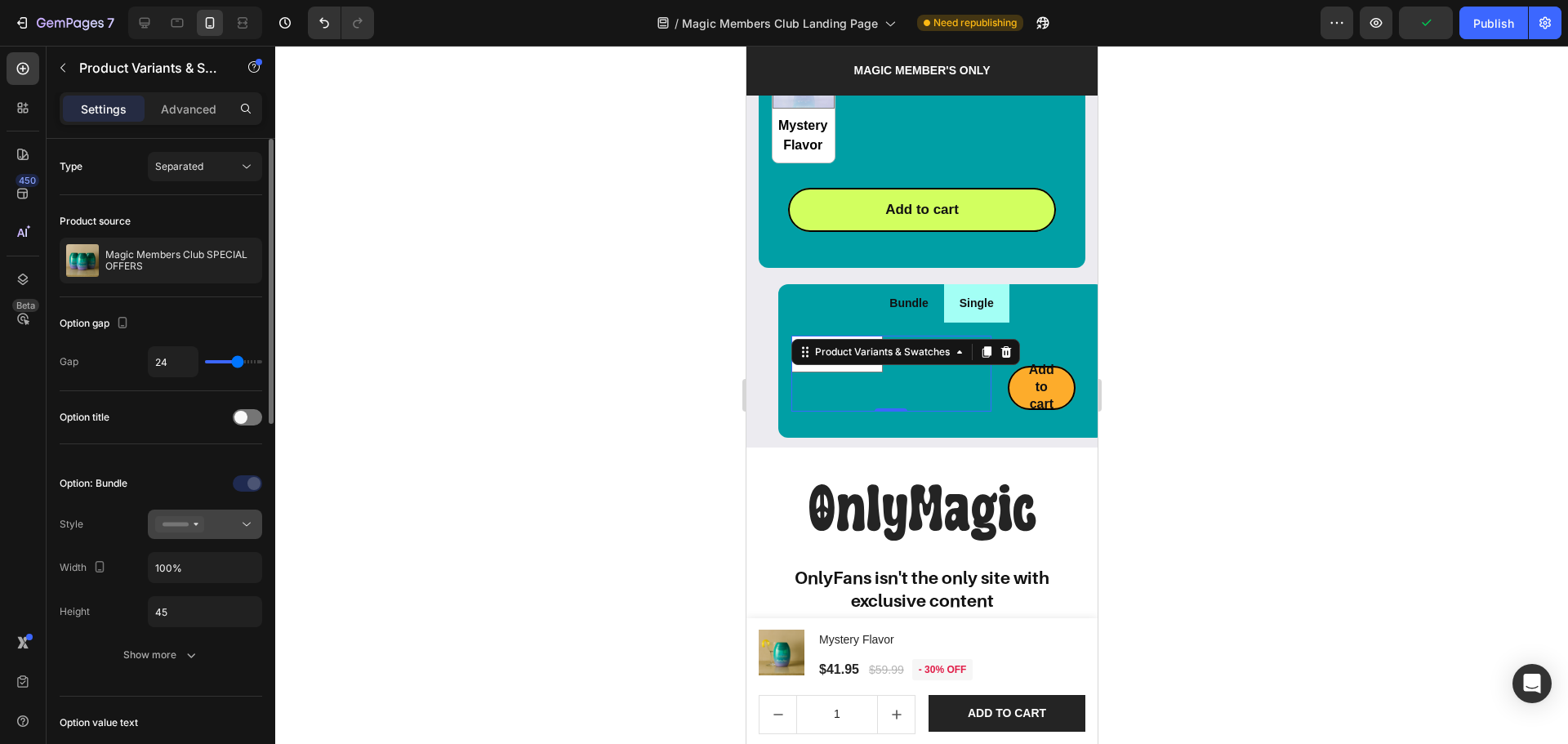
click at [209, 525] on div at bounding box center [205, 523] width 100 height 16
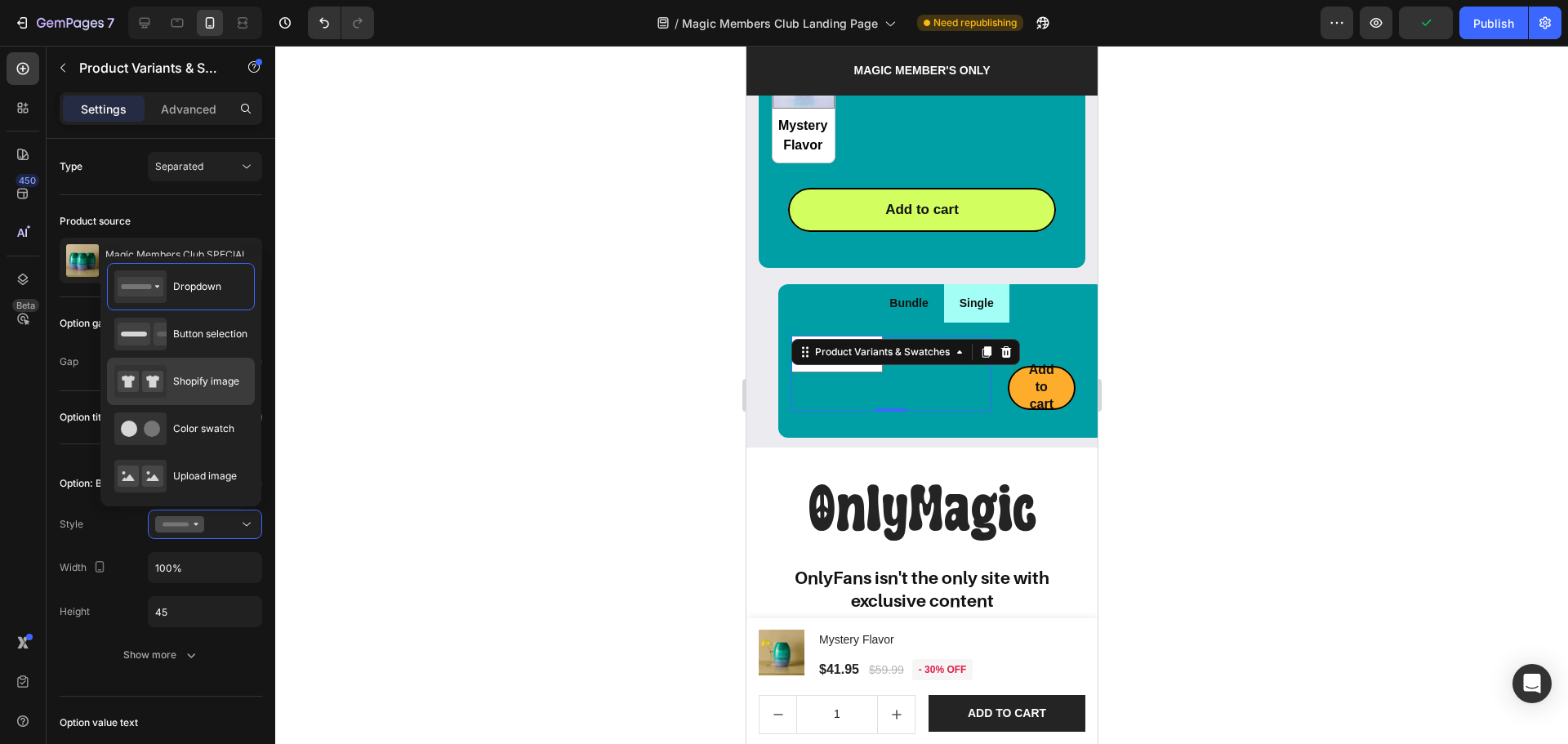
click at [195, 383] on span "Shopify image" at bounding box center [206, 381] width 66 height 15
type input "64"
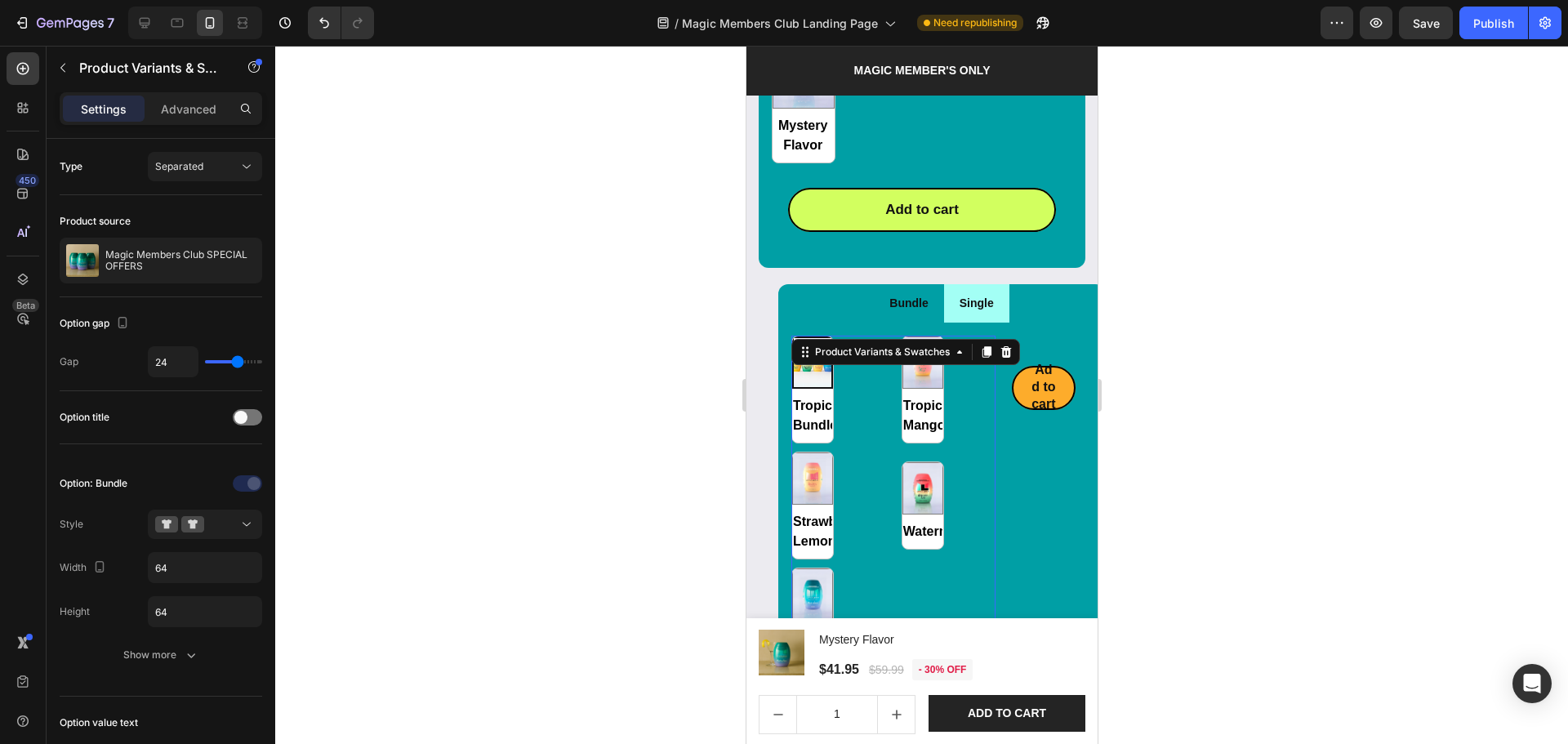
click at [1432, 438] on div at bounding box center [921, 394] width 1293 height 698
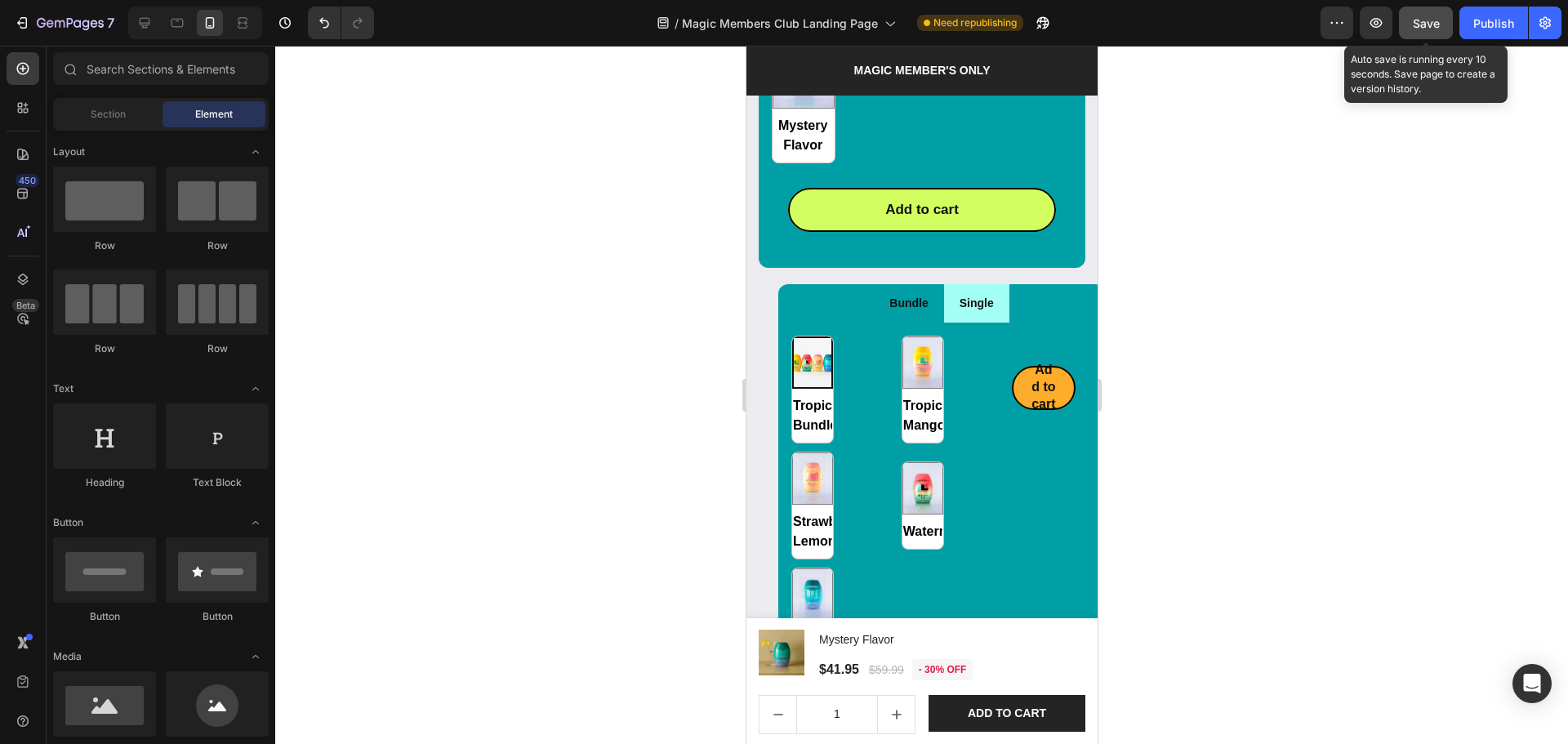
drag, startPoint x: 1443, startPoint y: 34, endPoint x: 1427, endPoint y: 33, distance: 16.0
click at [1441, 33] on button "Save" at bounding box center [1427, 22] width 54 height 33
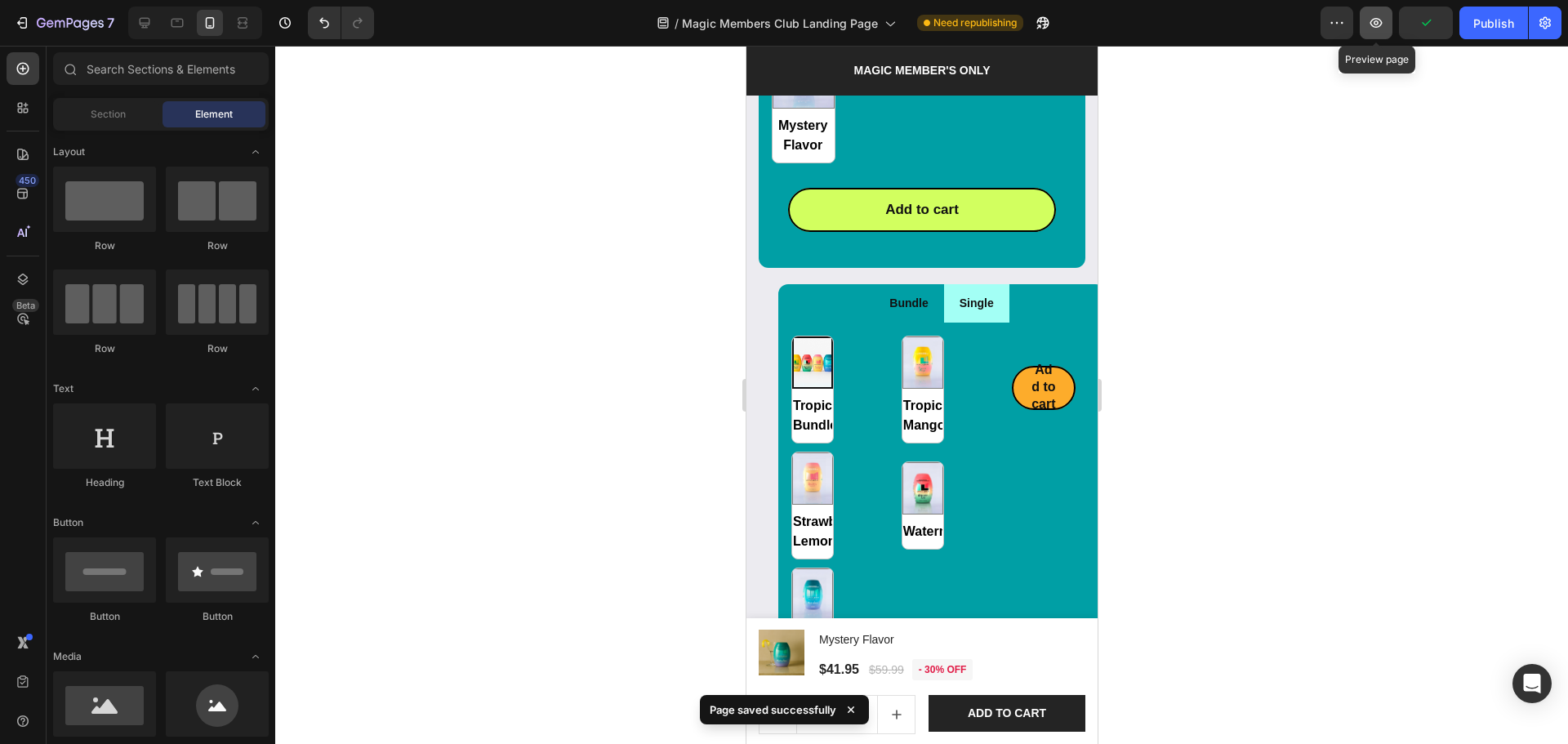
click at [1377, 30] on icon "button" at bounding box center [1375, 22] width 16 height 16
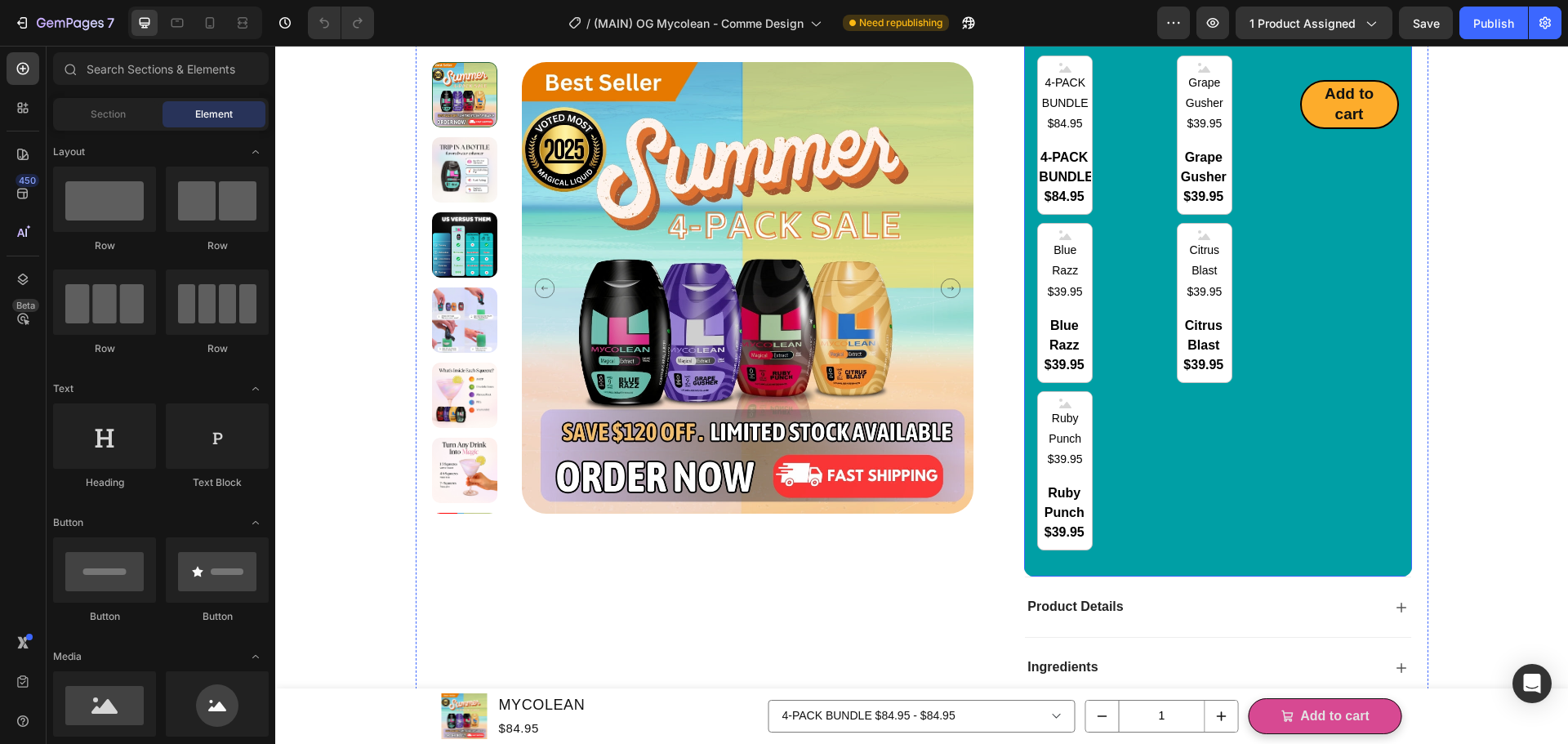
scroll to position [218, 0]
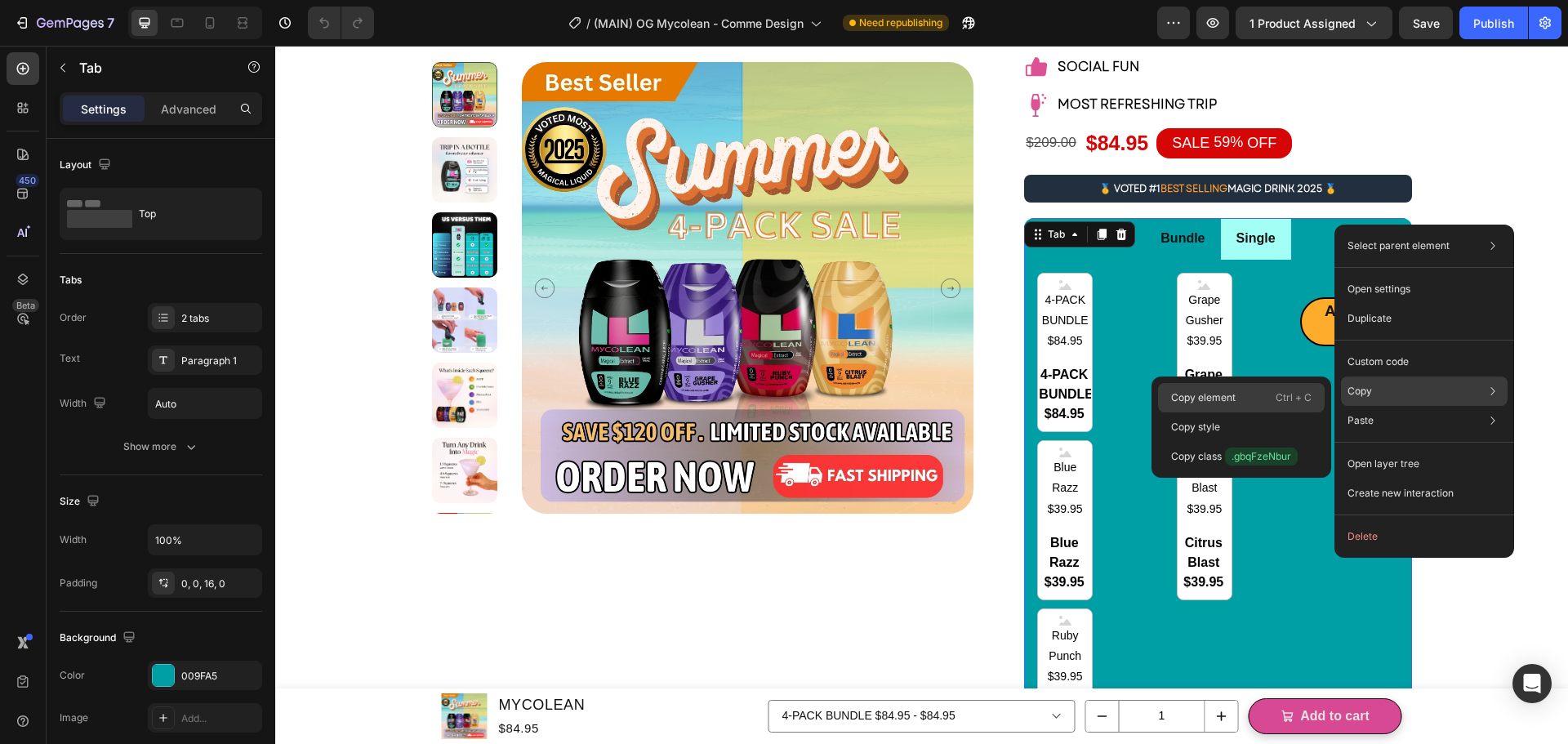
click at [1259, 412] on div "Copy element Ctrl + C" at bounding box center [1242, 426] width 166 height 29
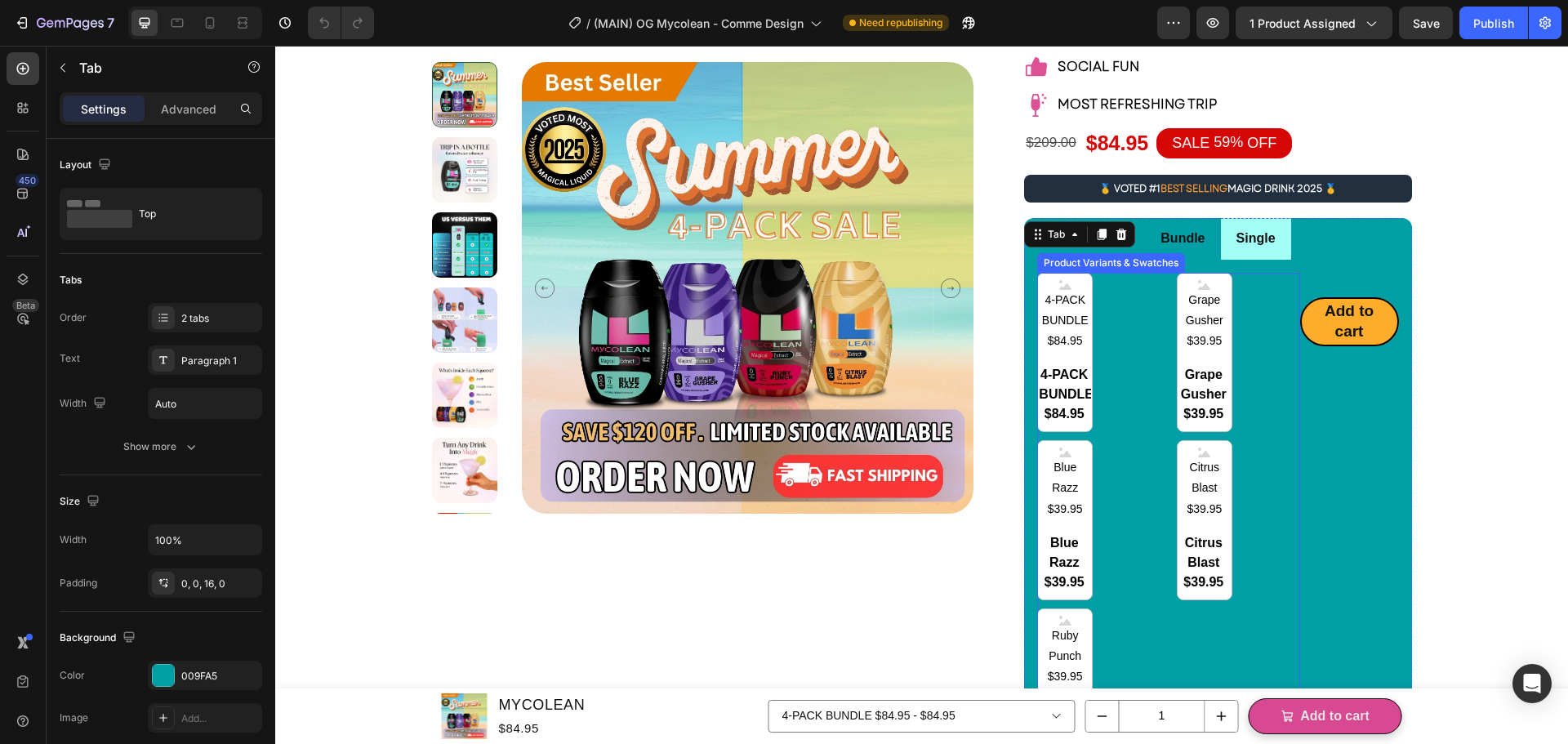
click at [1070, 419] on span "4-PACK BUNDLE $84.95" at bounding box center [1065, 394] width 54 height 75
click at [1038, 431] on input "4-PACK BUNDLE $84.95 4-PACK BUNDLE $84.95 4-PACK BUNDLE $84.95" at bounding box center [1038, 431] width 1 height 1
radio input "true"
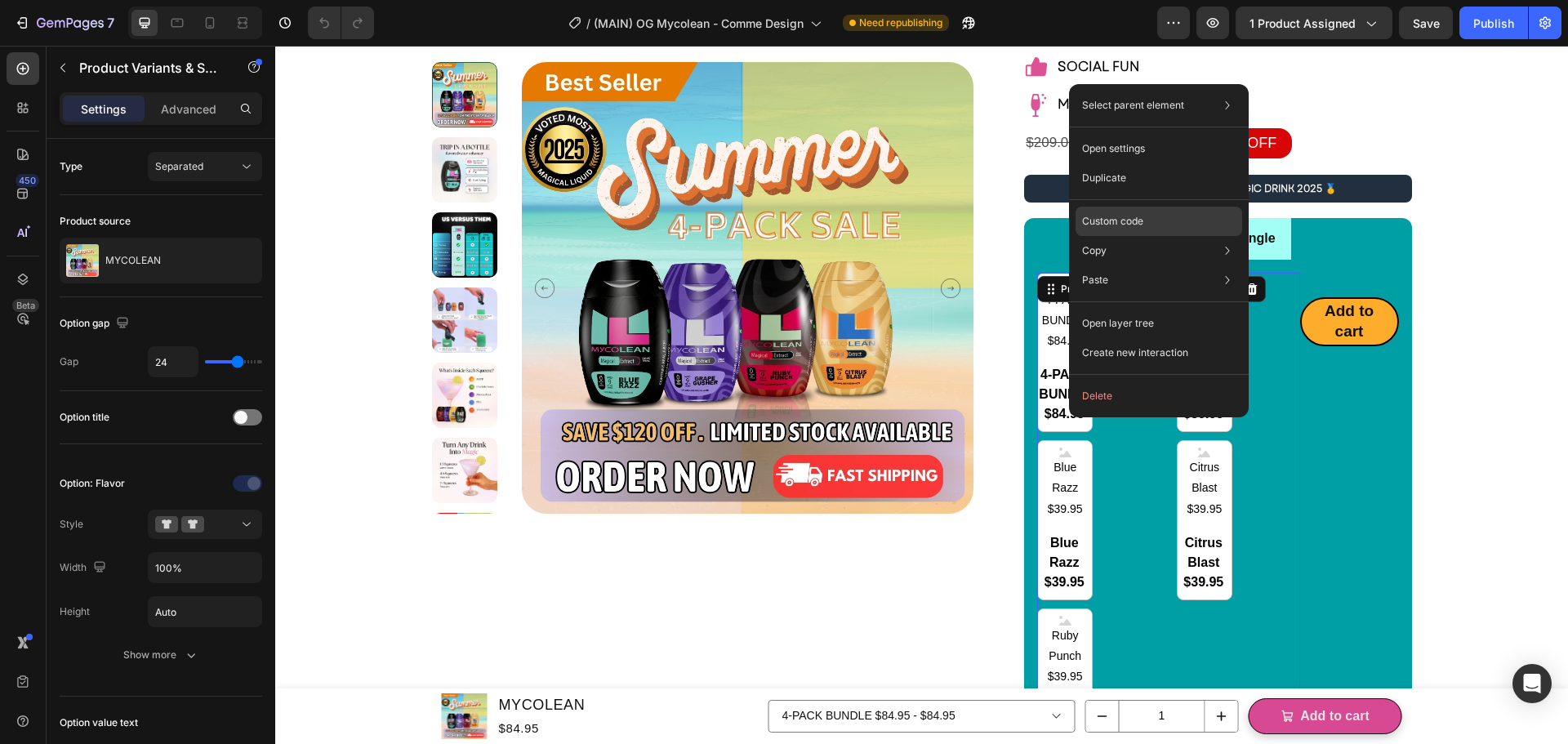
click at [1121, 215] on p "Custom code" at bounding box center [1114, 222] width 62 height 15
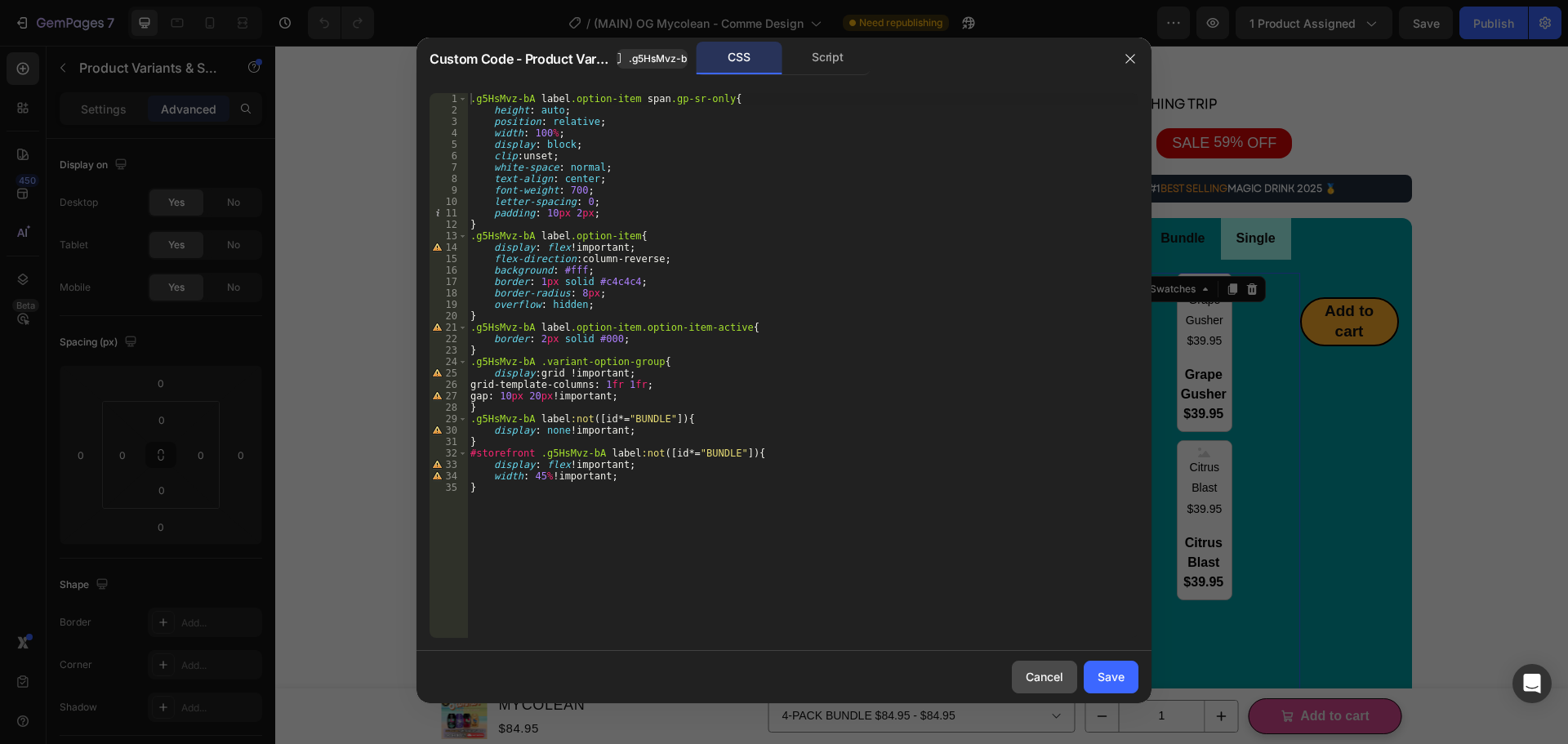
click at [1038, 679] on div "Cancel" at bounding box center [1044, 677] width 37 height 17
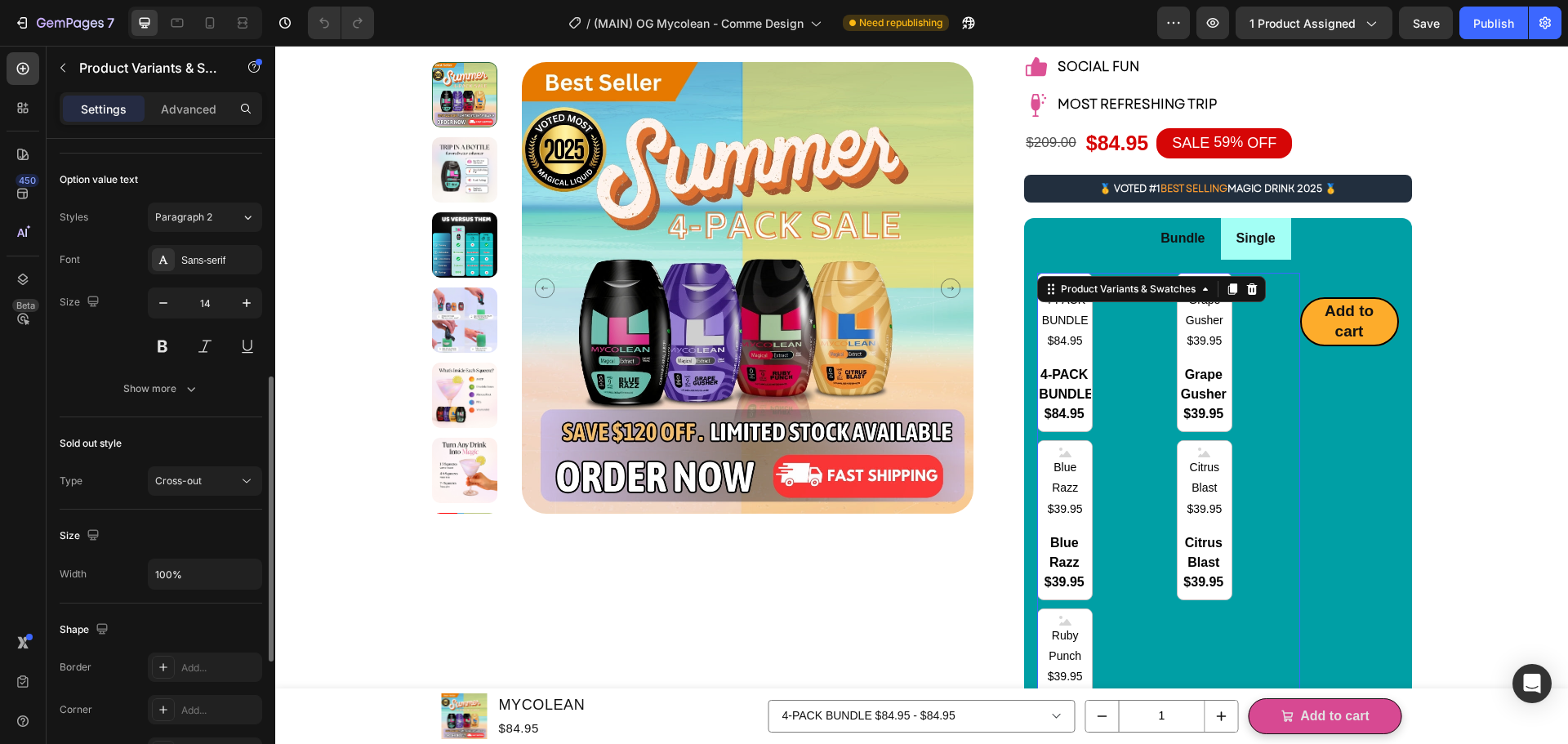
scroll to position [760, 0]
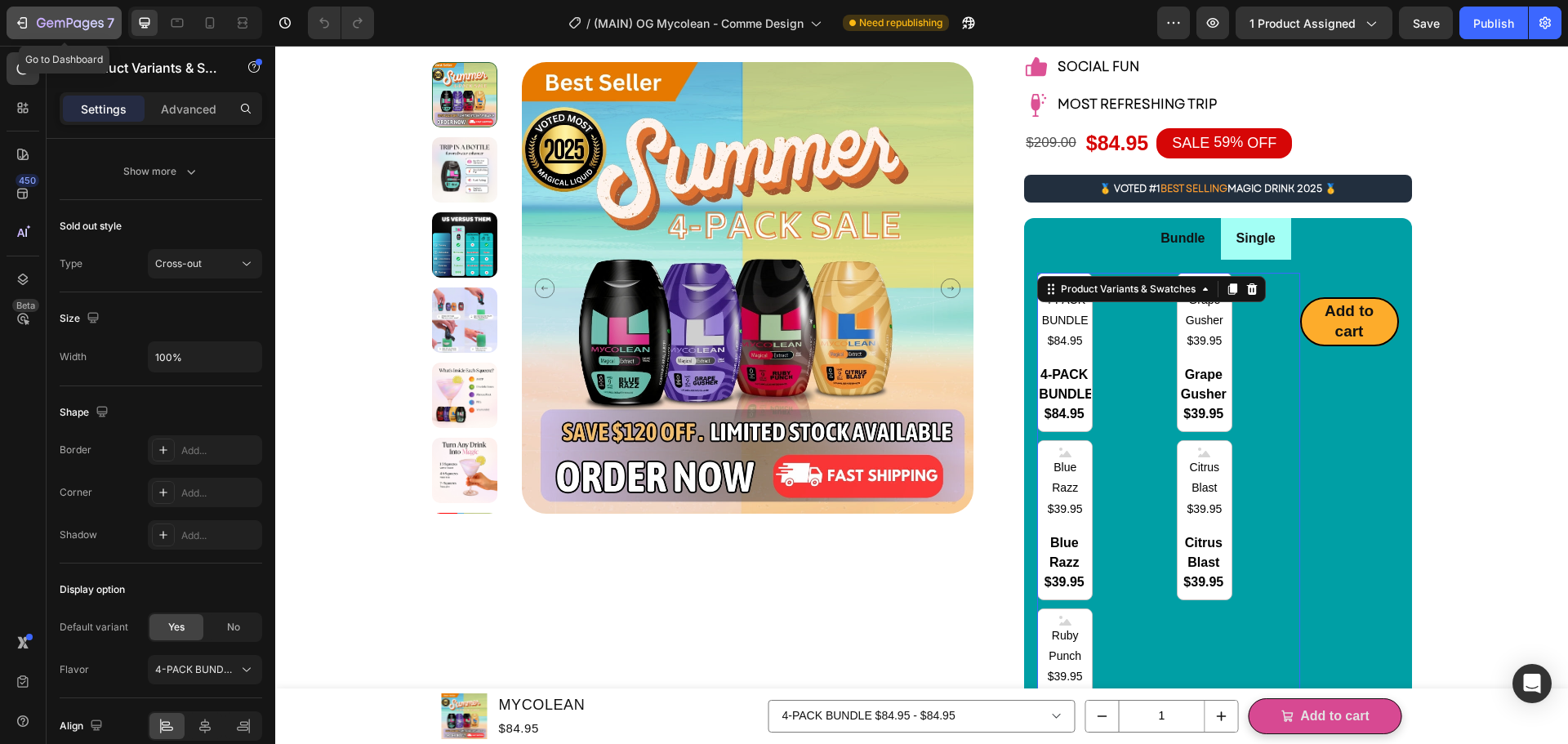
click at [11, 23] on button "7" at bounding box center [64, 22] width 115 height 33
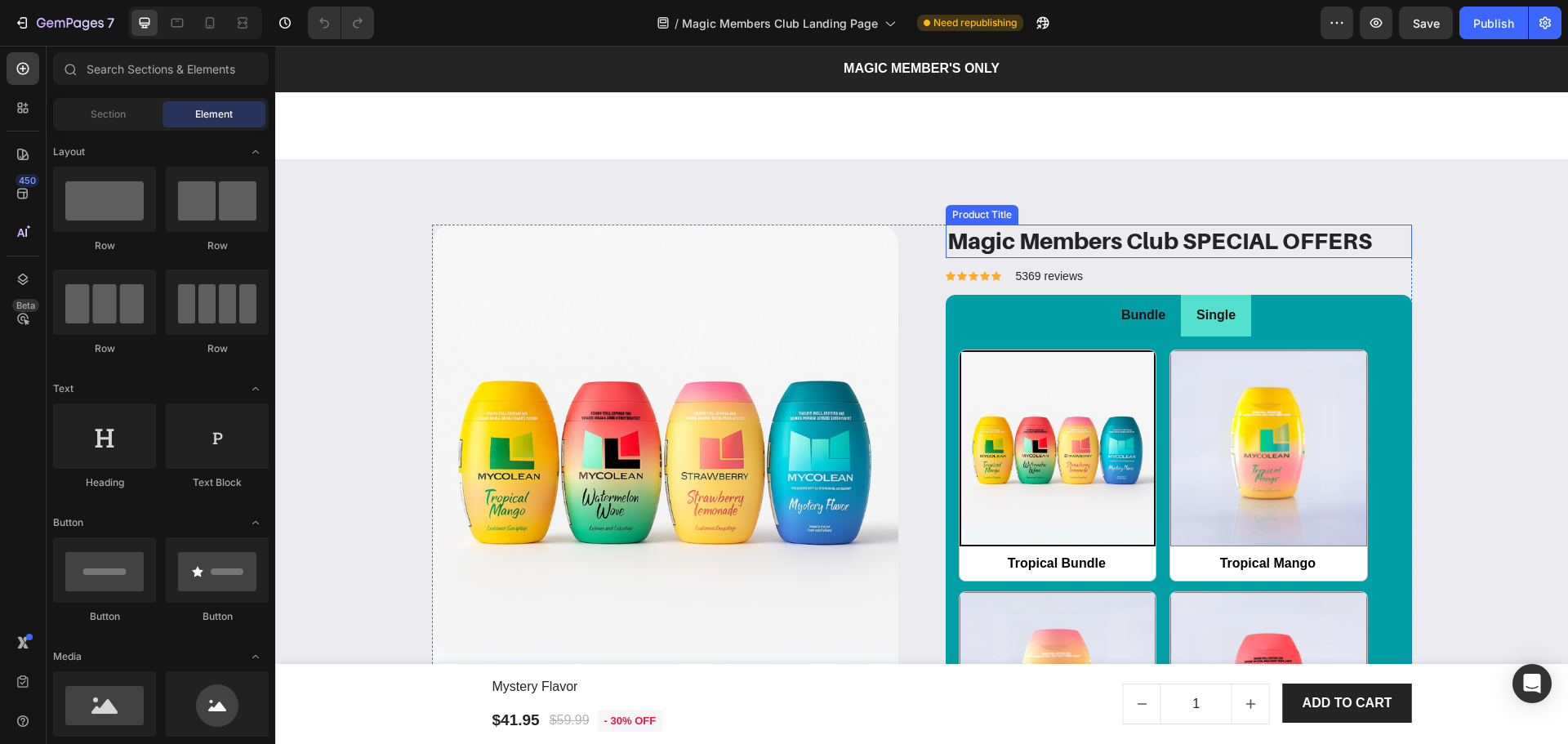
radio input "false"
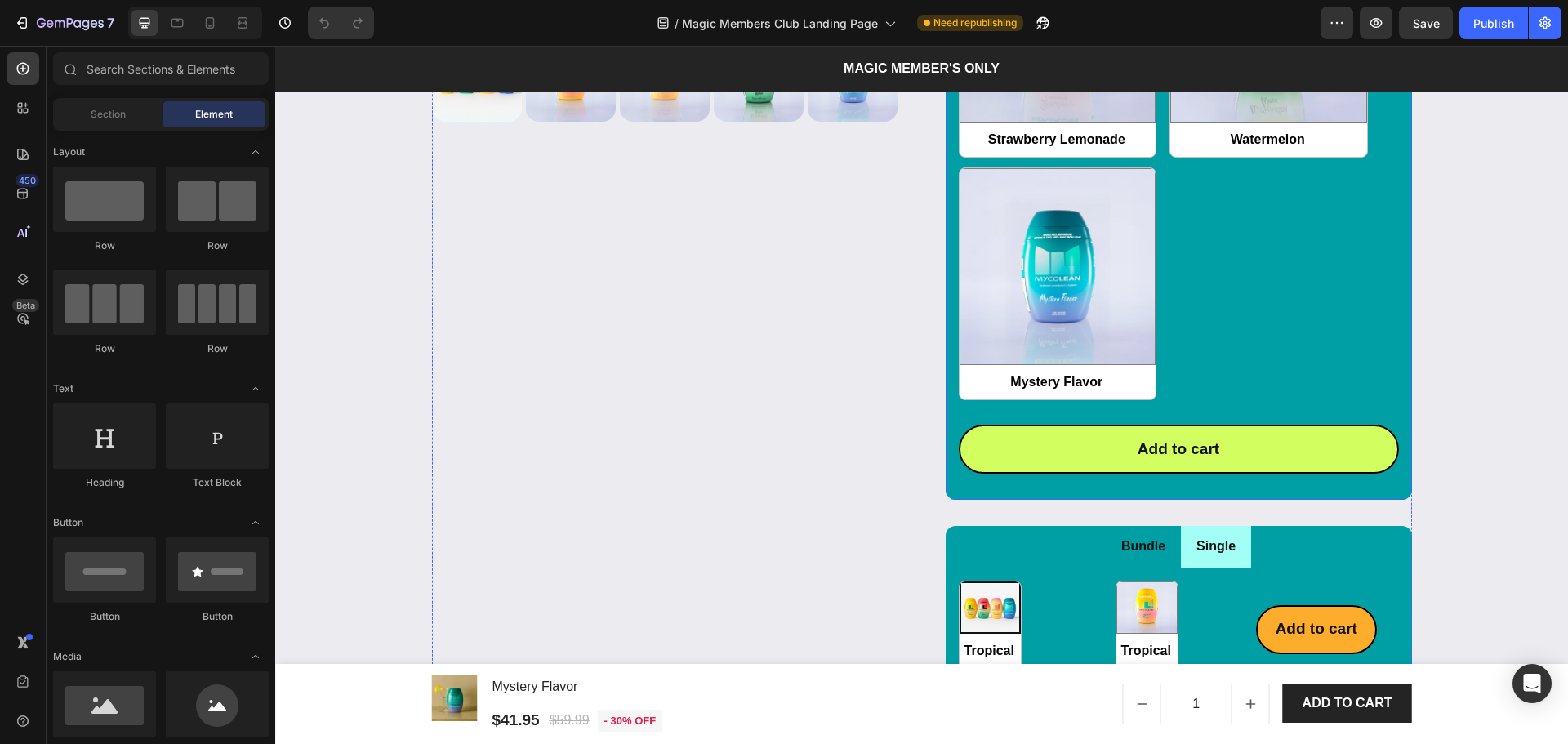
scroll to position [2940, 0]
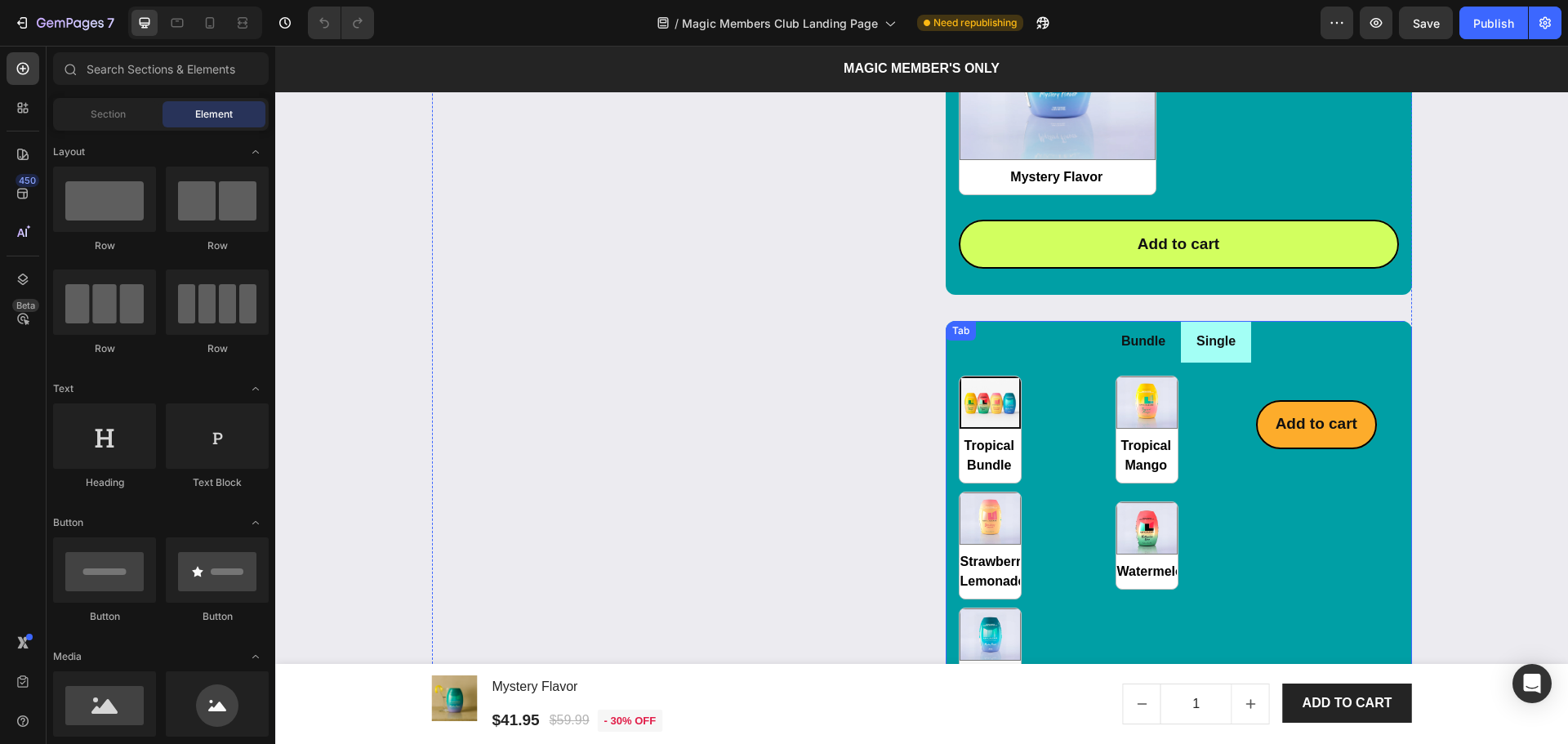
click at [1316, 353] on ul "Bundle Single" at bounding box center [1179, 341] width 467 height 42
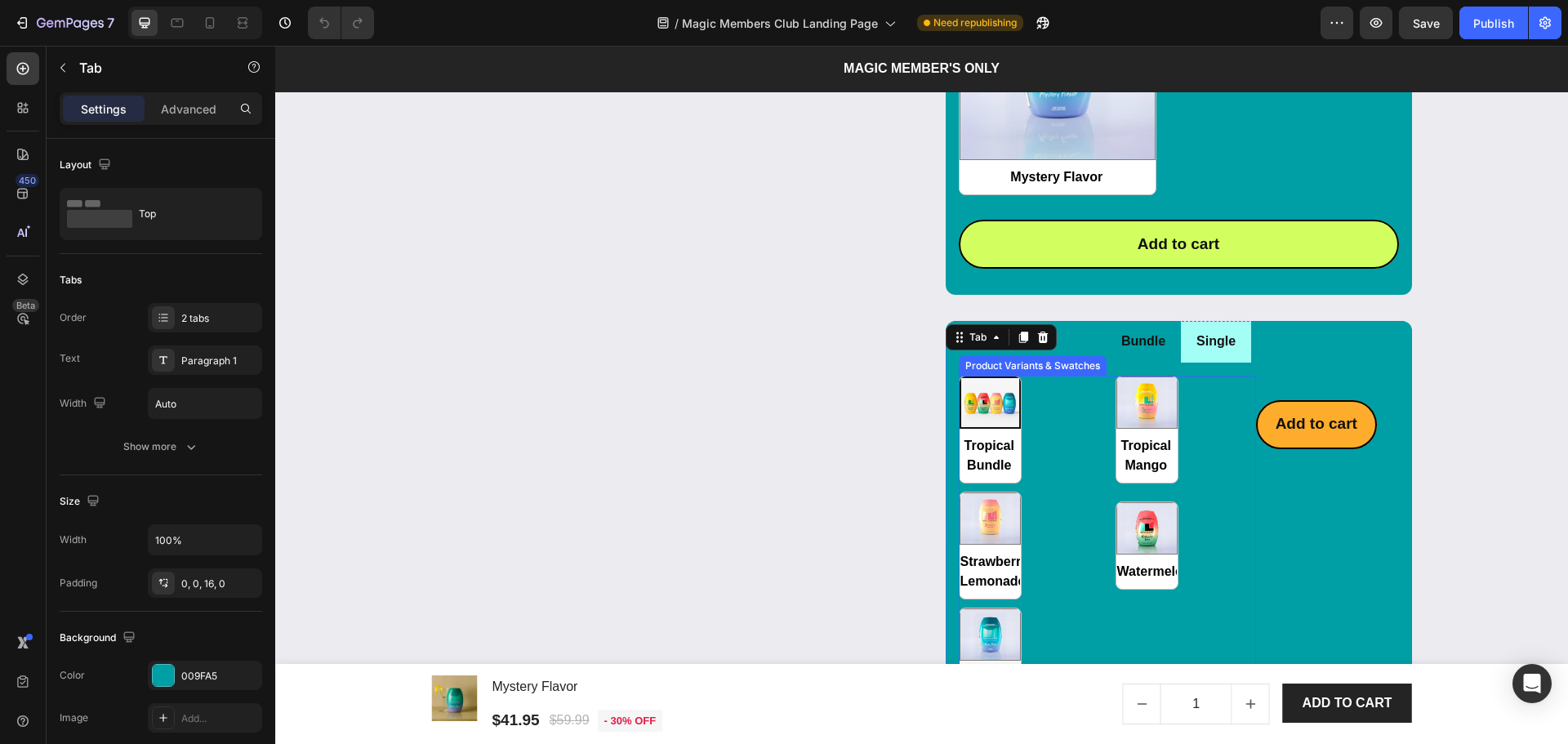
click at [1043, 430] on div "Tropical Bundle Tropical Bundle Tropical Mango Tropical Mango Strawberry Lemona…" at bounding box center [1108, 545] width 297 height 339
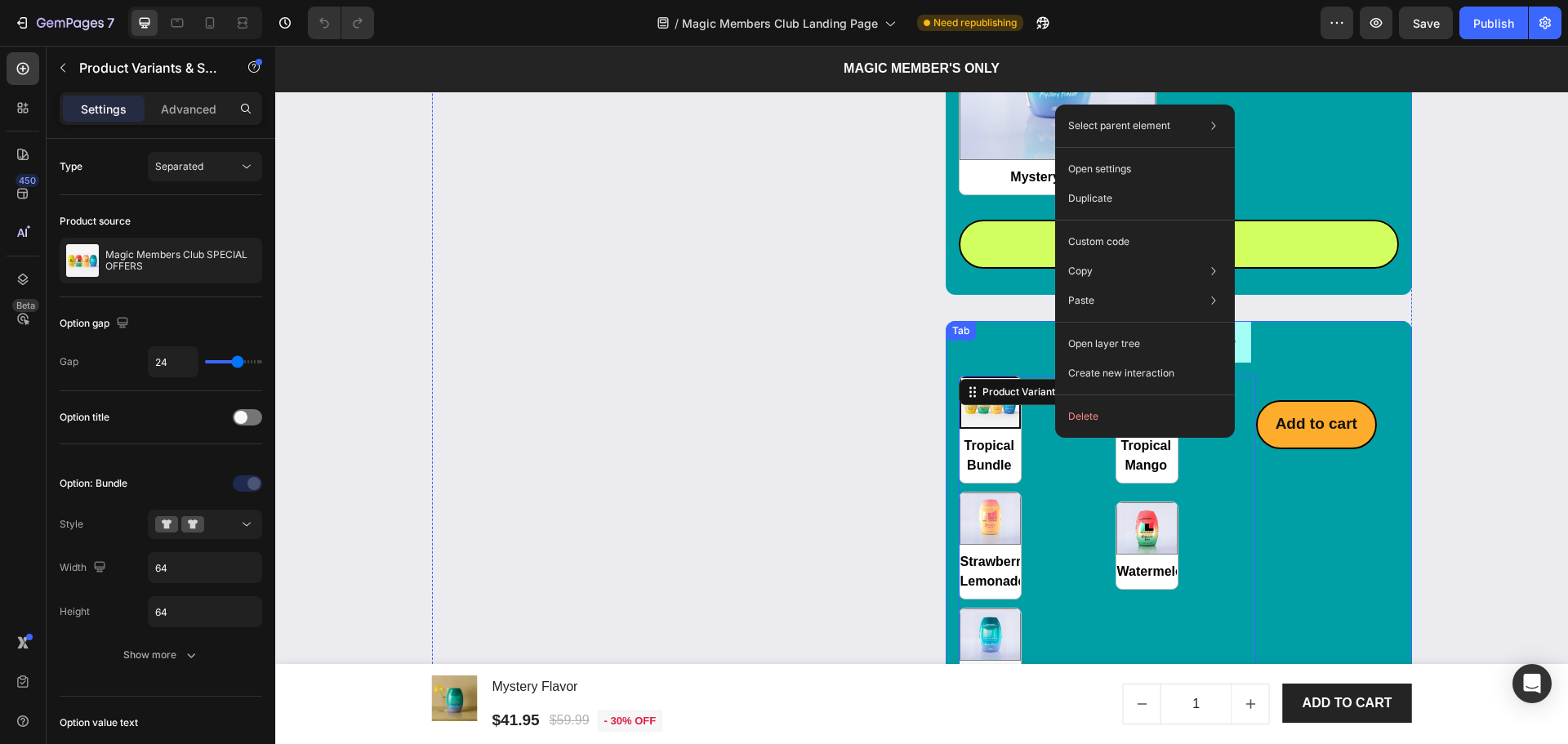
click at [1308, 372] on div "Tropical Bundle Tropical Bundle Tropical Mango Tropical Mango Strawberry Lemona…" at bounding box center [1179, 545] width 467 height 365
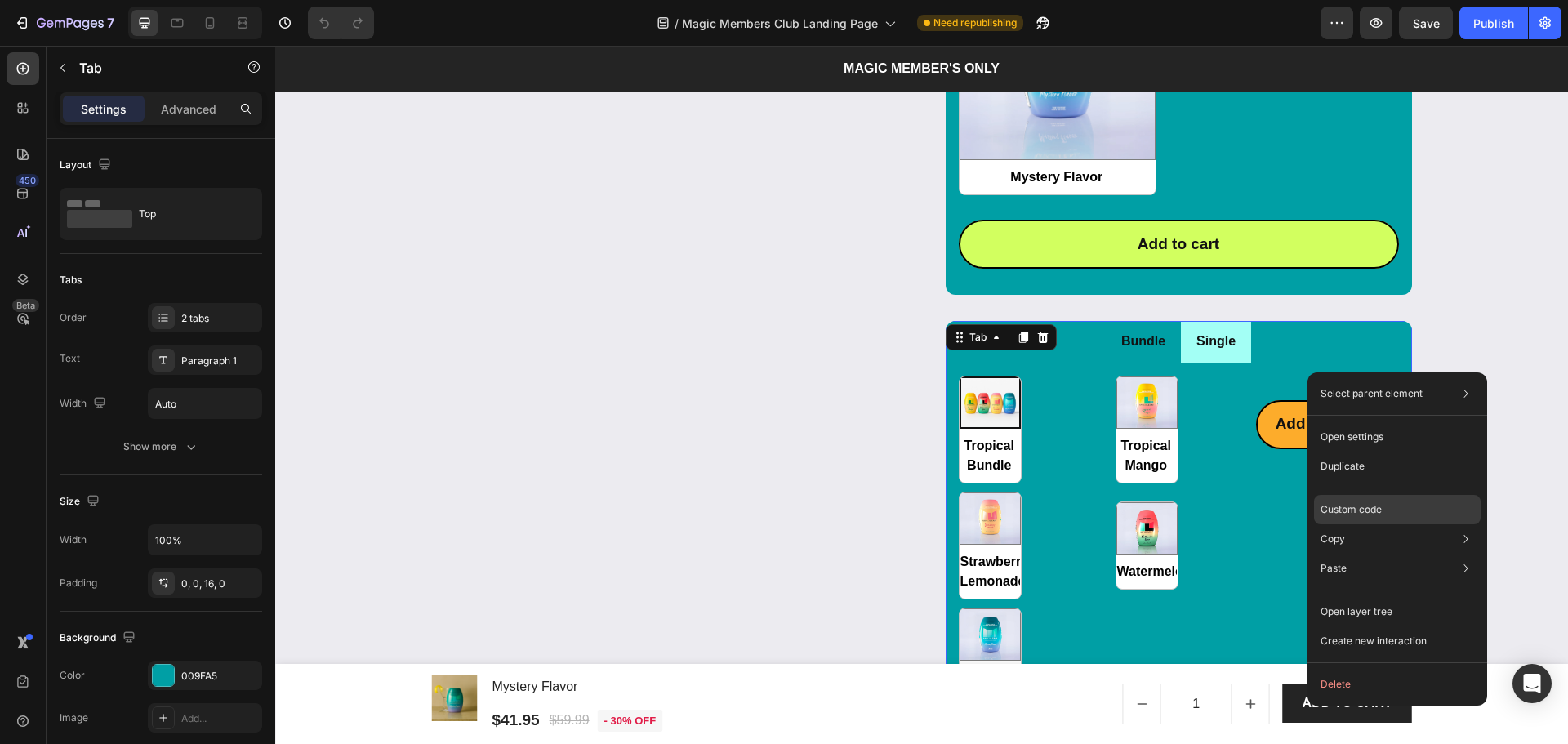
click at [1345, 512] on p "Custom code" at bounding box center [1352, 509] width 62 height 15
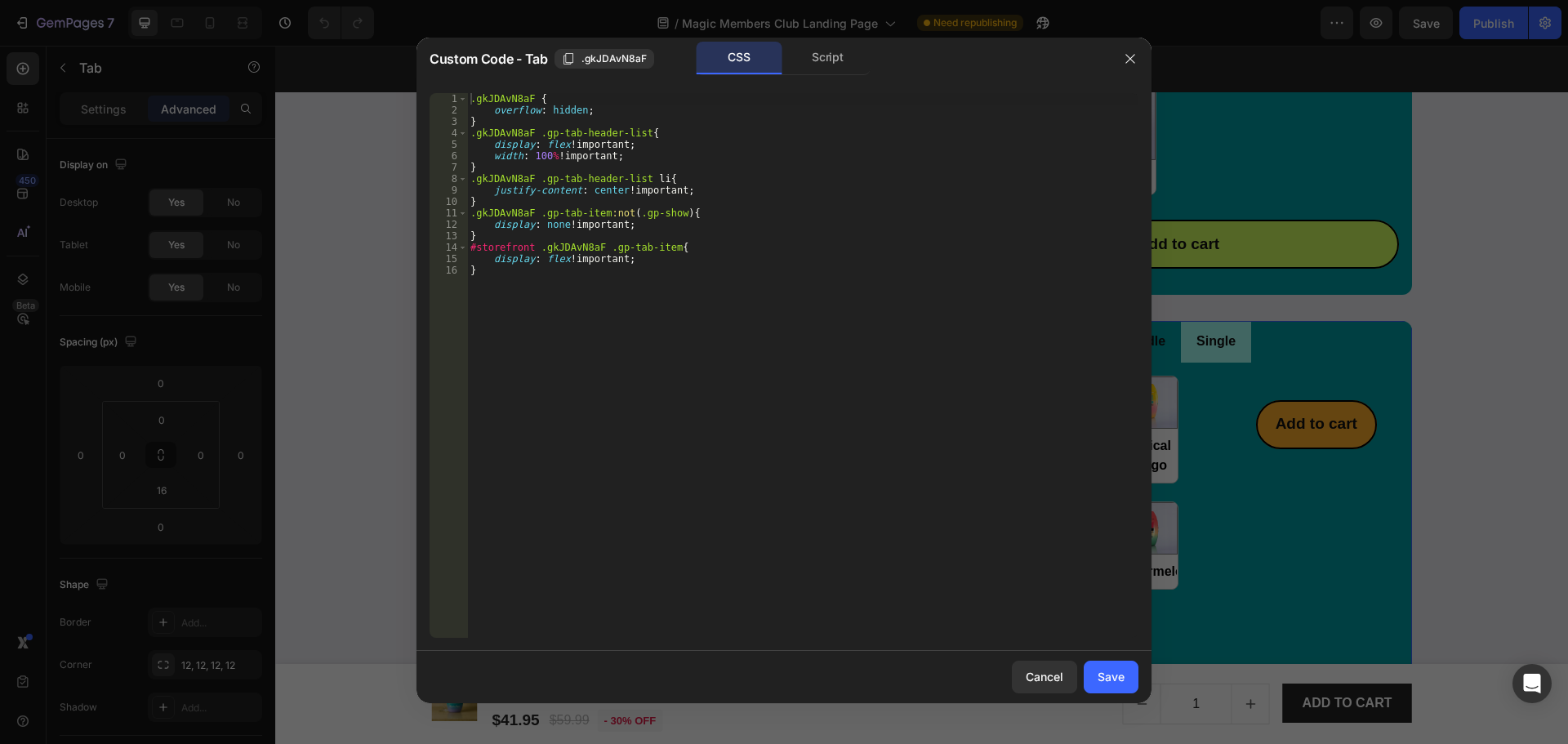
click at [907, 397] on div ".gkJDAvN8aF { overflow : hidden ; } .gkJDAvN8aF .gp-tab-header-list { display :…" at bounding box center [803, 377] width 671 height 567
type textarea "display: flex !important; }"
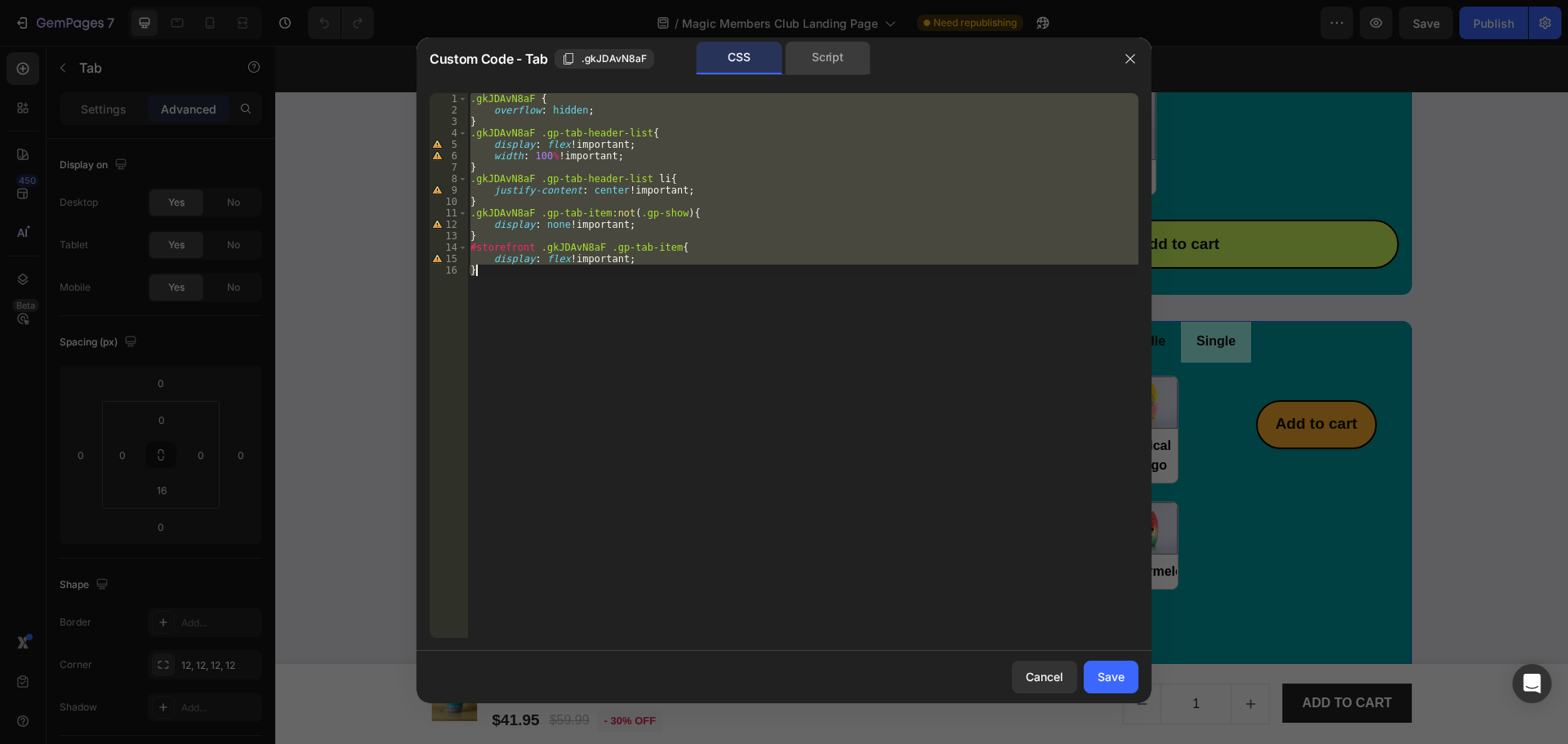
click at [835, 56] on div "Script" at bounding box center [828, 58] width 86 height 33
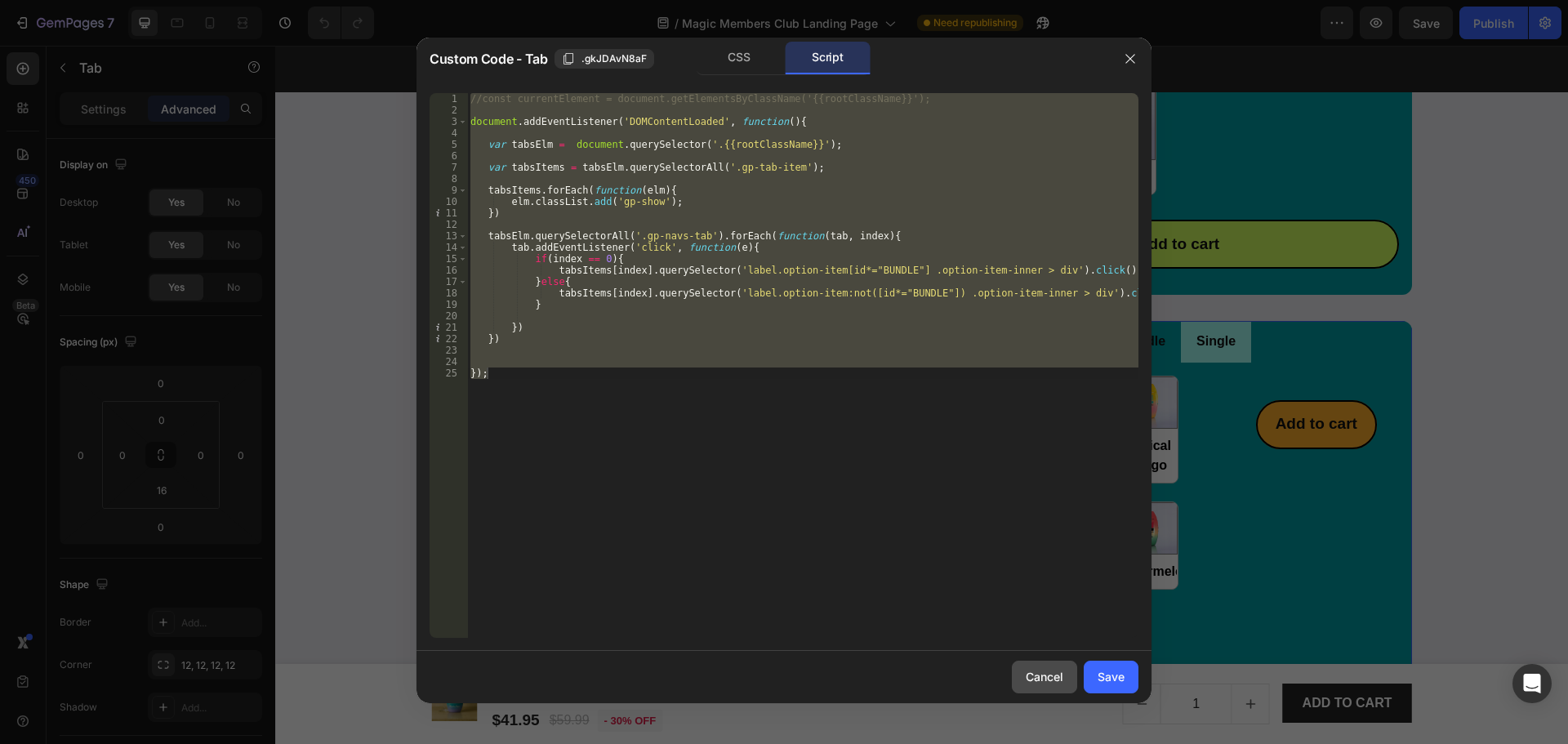
drag, startPoint x: 1031, startPoint y: 665, endPoint x: 762, endPoint y: 612, distance: 274.2
click at [1031, 665] on button "Cancel" at bounding box center [1044, 677] width 65 height 33
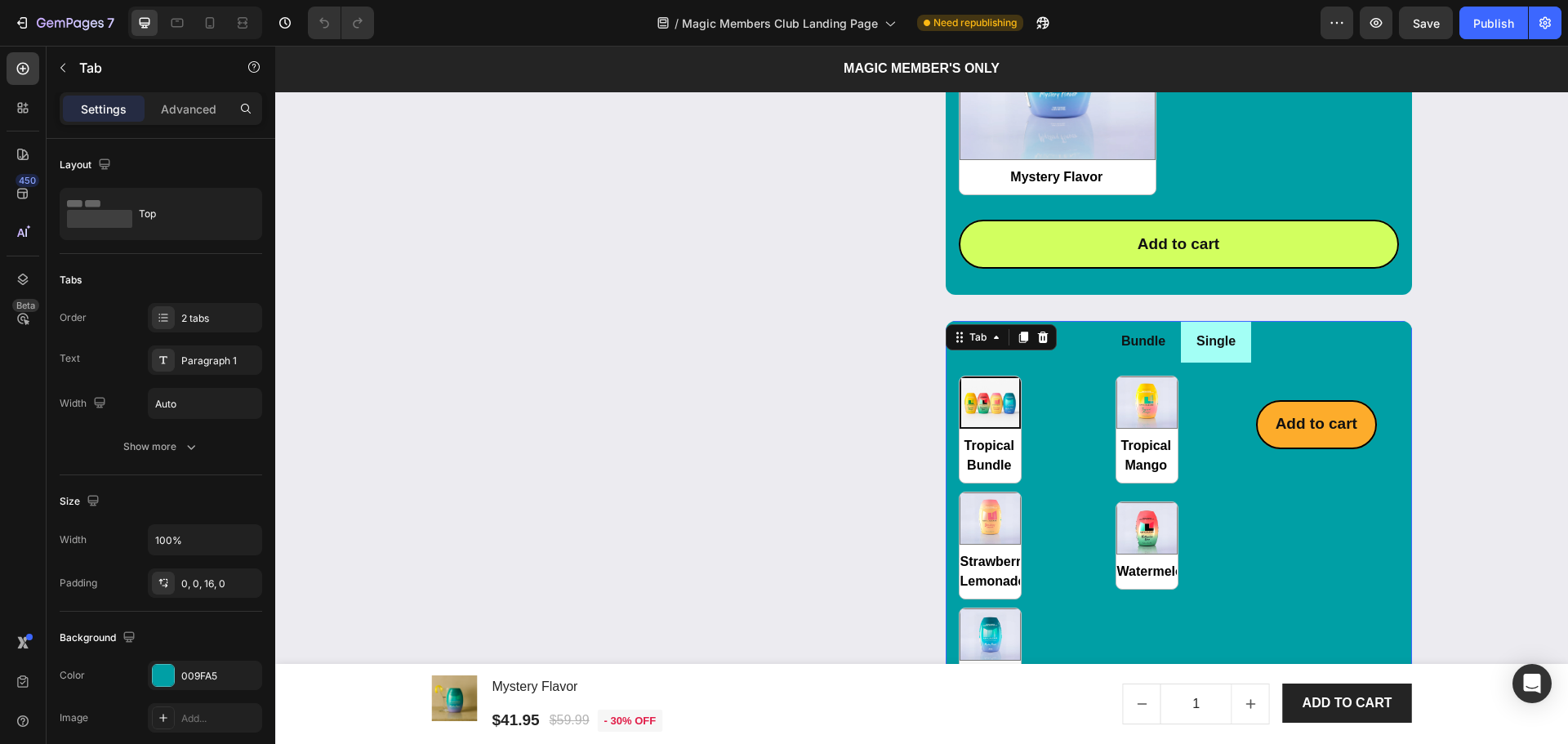
click at [1331, 345] on ul "Bundle Single" at bounding box center [1179, 341] width 467 height 42
click at [1043, 340] on div at bounding box center [1043, 336] width 20 height 20
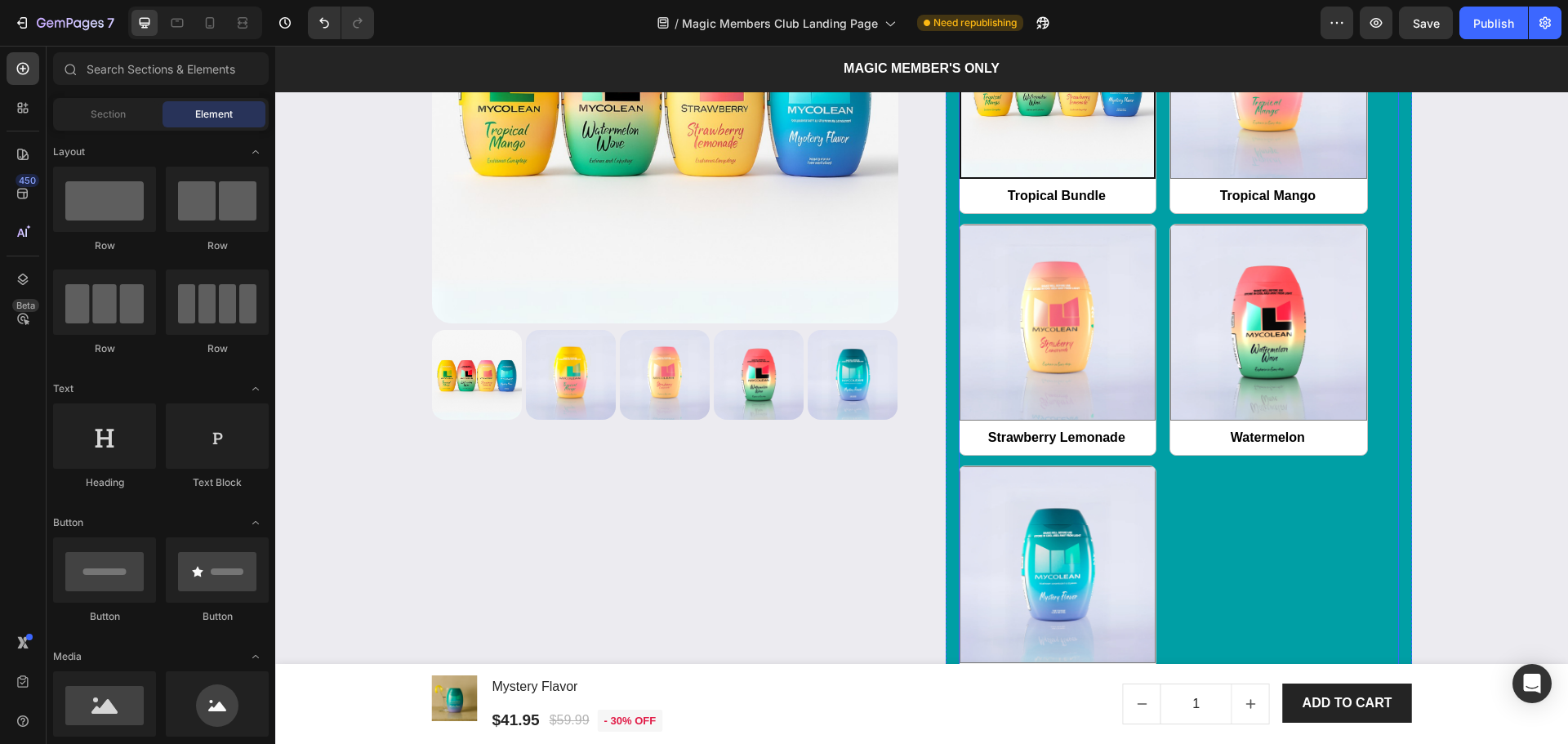
scroll to position [2286, 0]
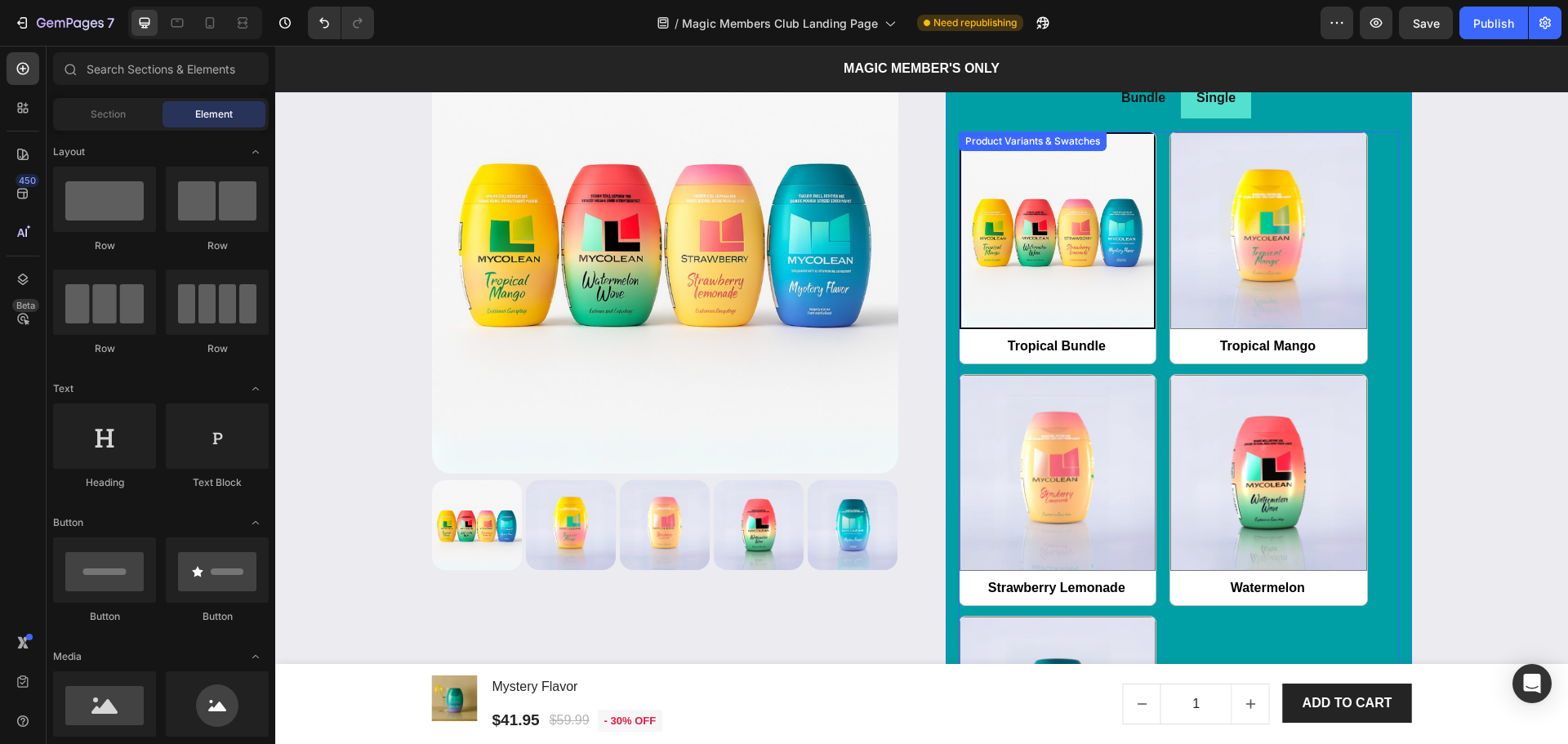
click at [1158, 458] on div "Tropical Bundle Tropical Bundle Tropical Mango Tropical Mango Strawberry Lemona…" at bounding box center [1179, 490] width 440 height 717
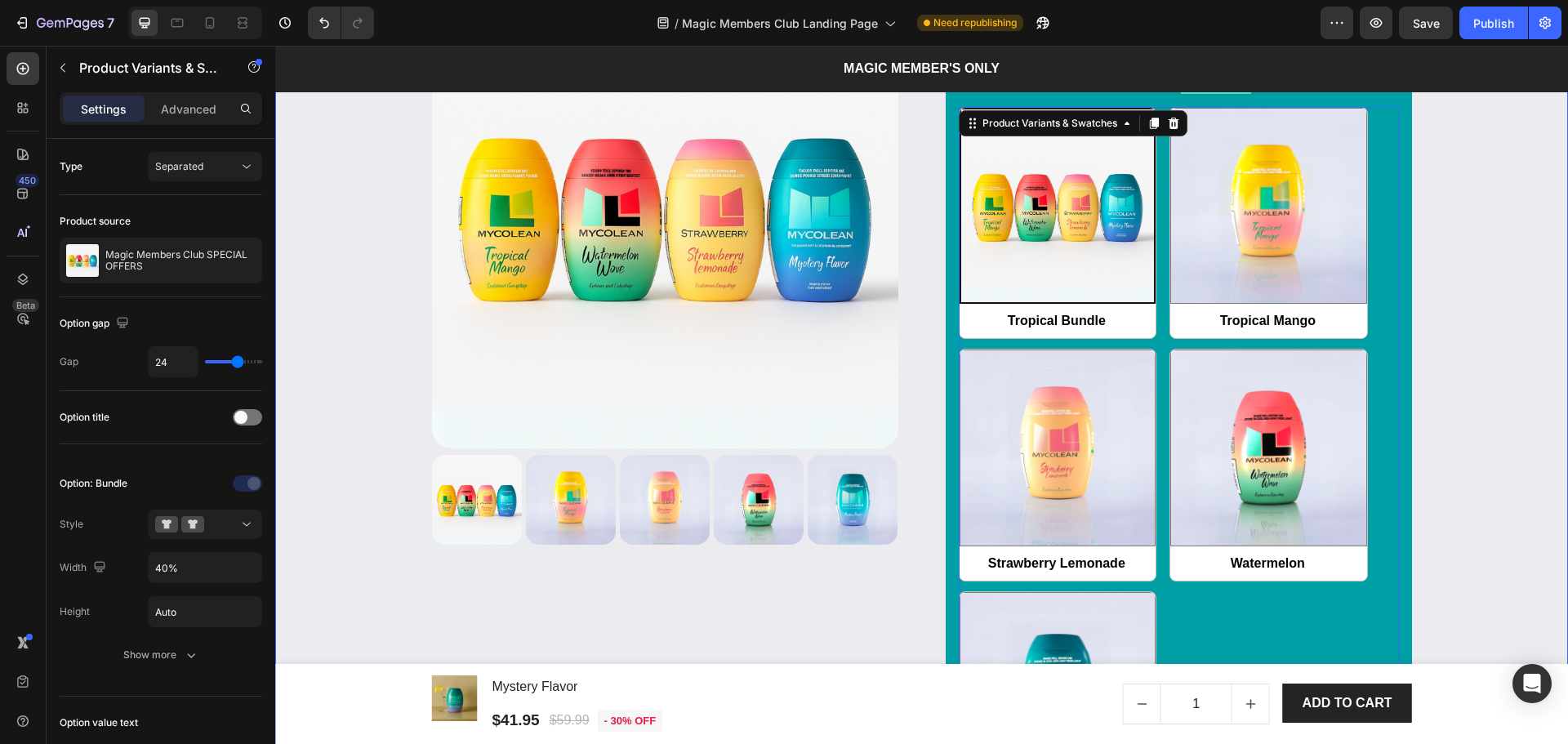
scroll to position [1852, 0]
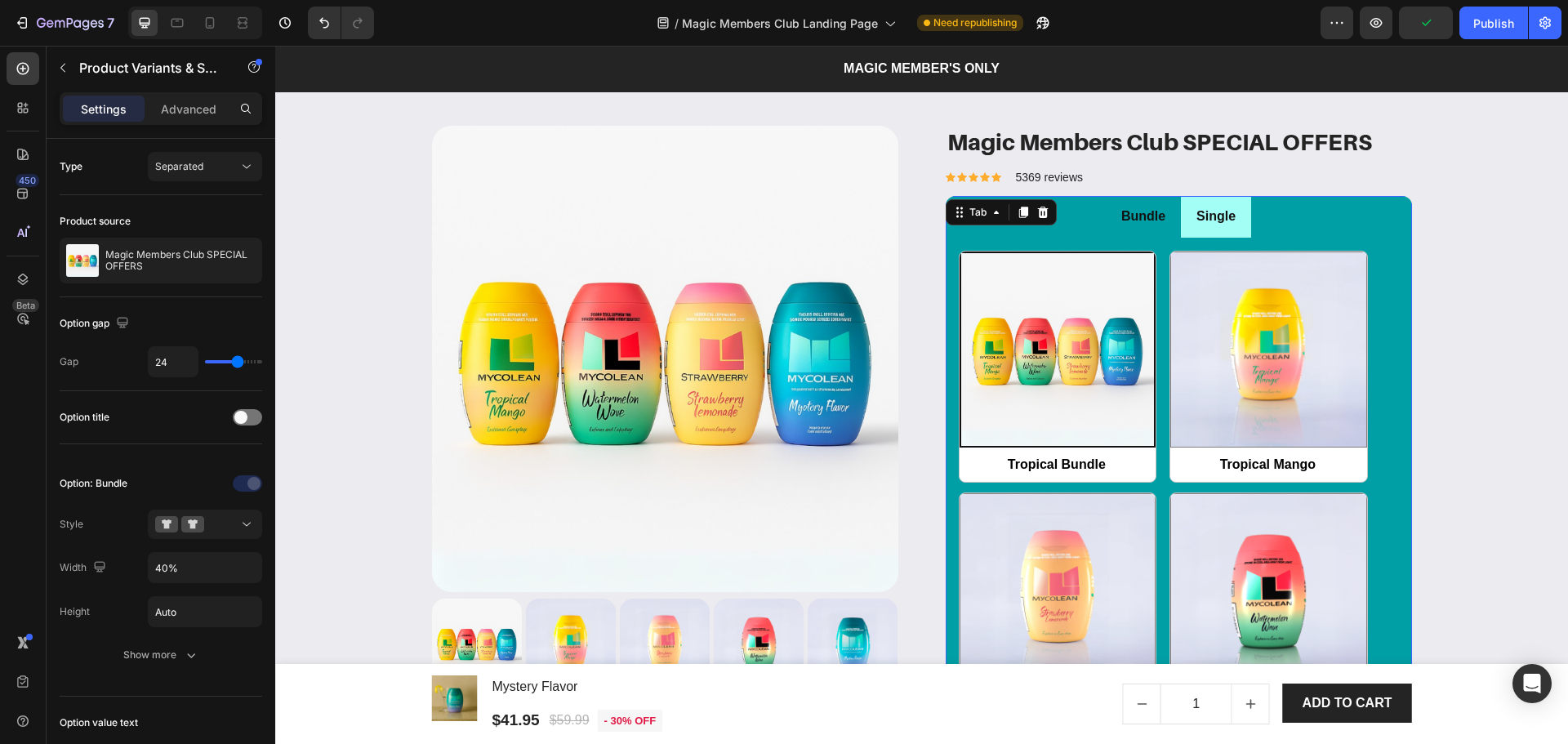
click at [1240, 237] on li "Single" at bounding box center [1216, 217] width 70 height 42
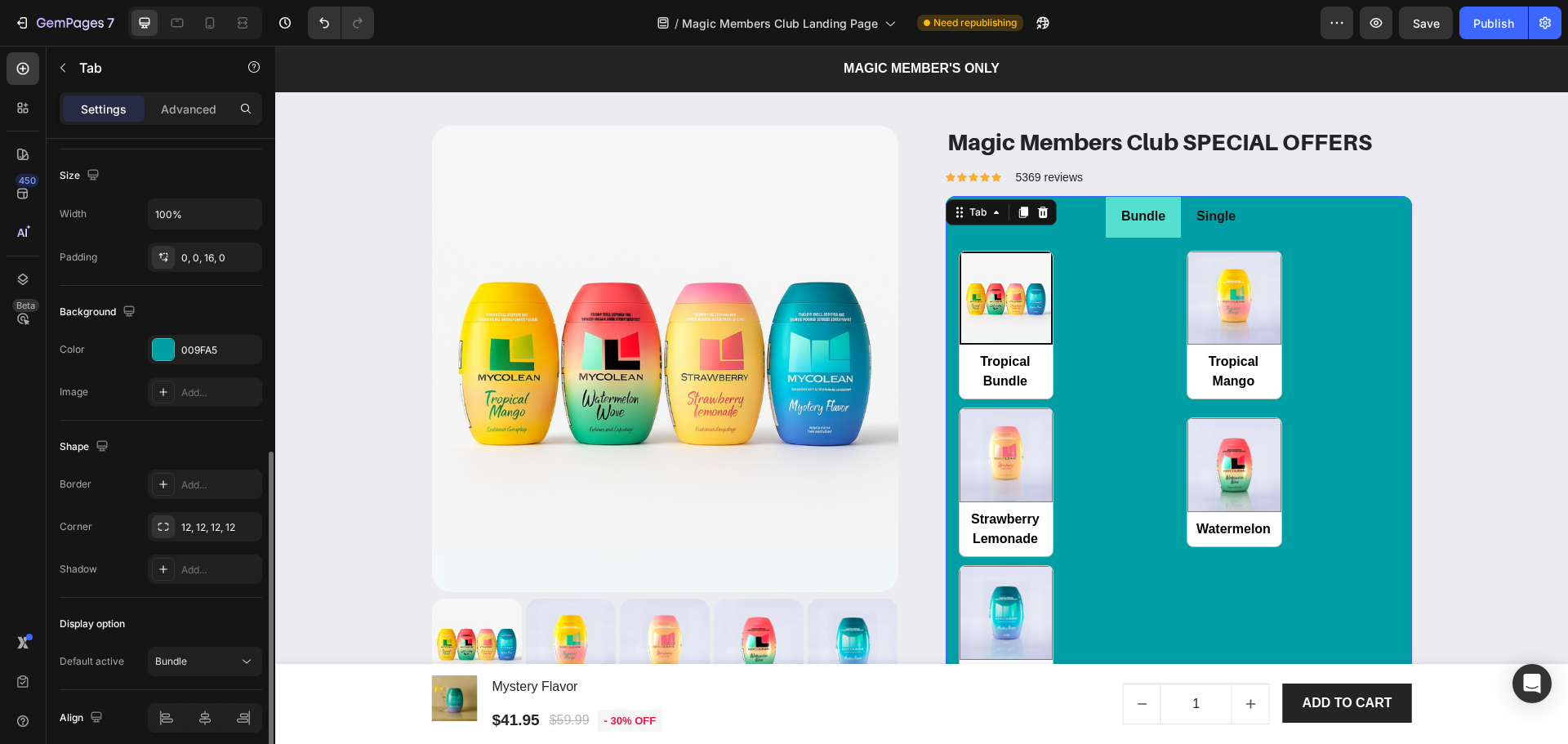
scroll to position [393, 0]
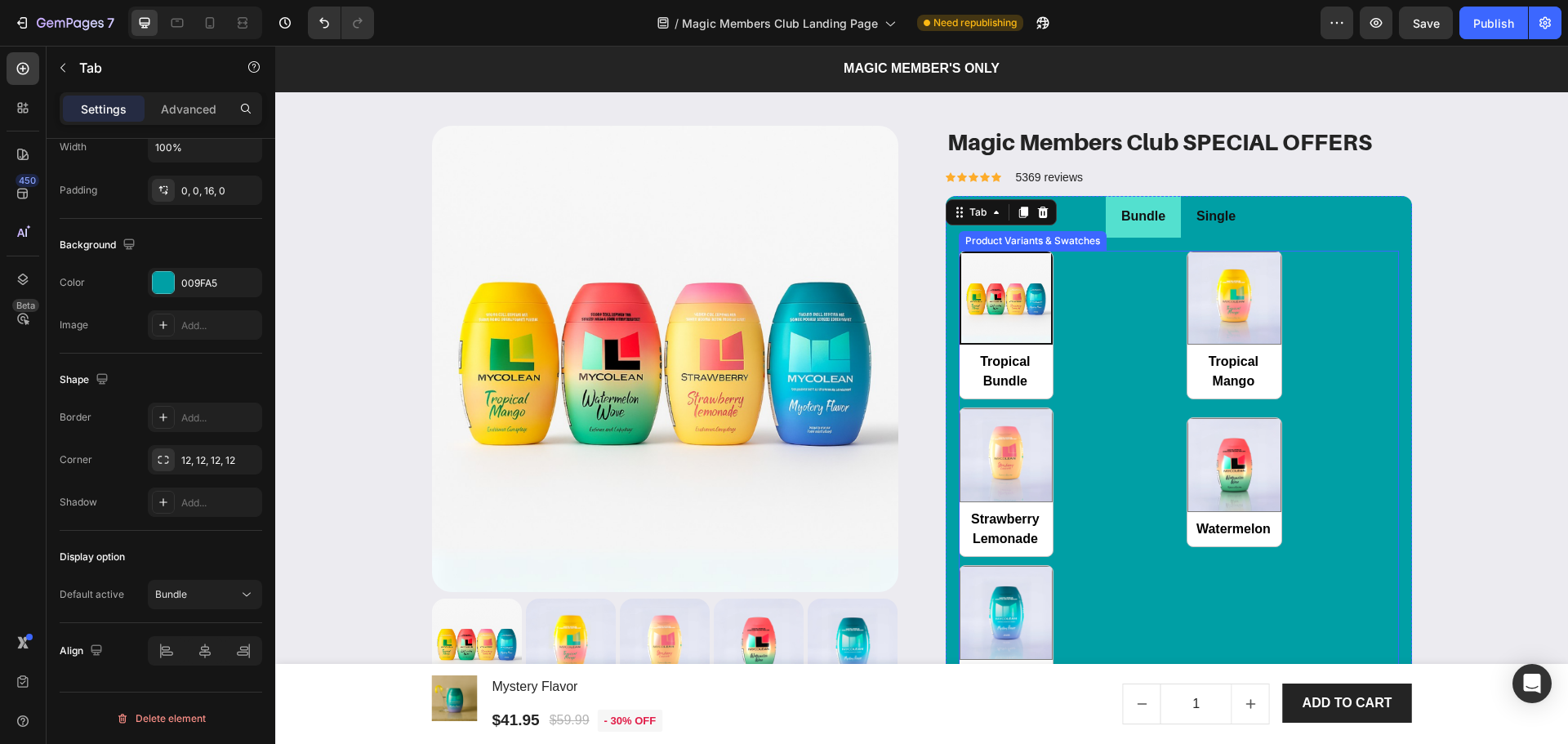
click at [1149, 623] on div "Tropical Bundle Tropical Bundle Tropical Mango Tropical Mango Strawberry Lemona…" at bounding box center [1179, 482] width 440 height 464
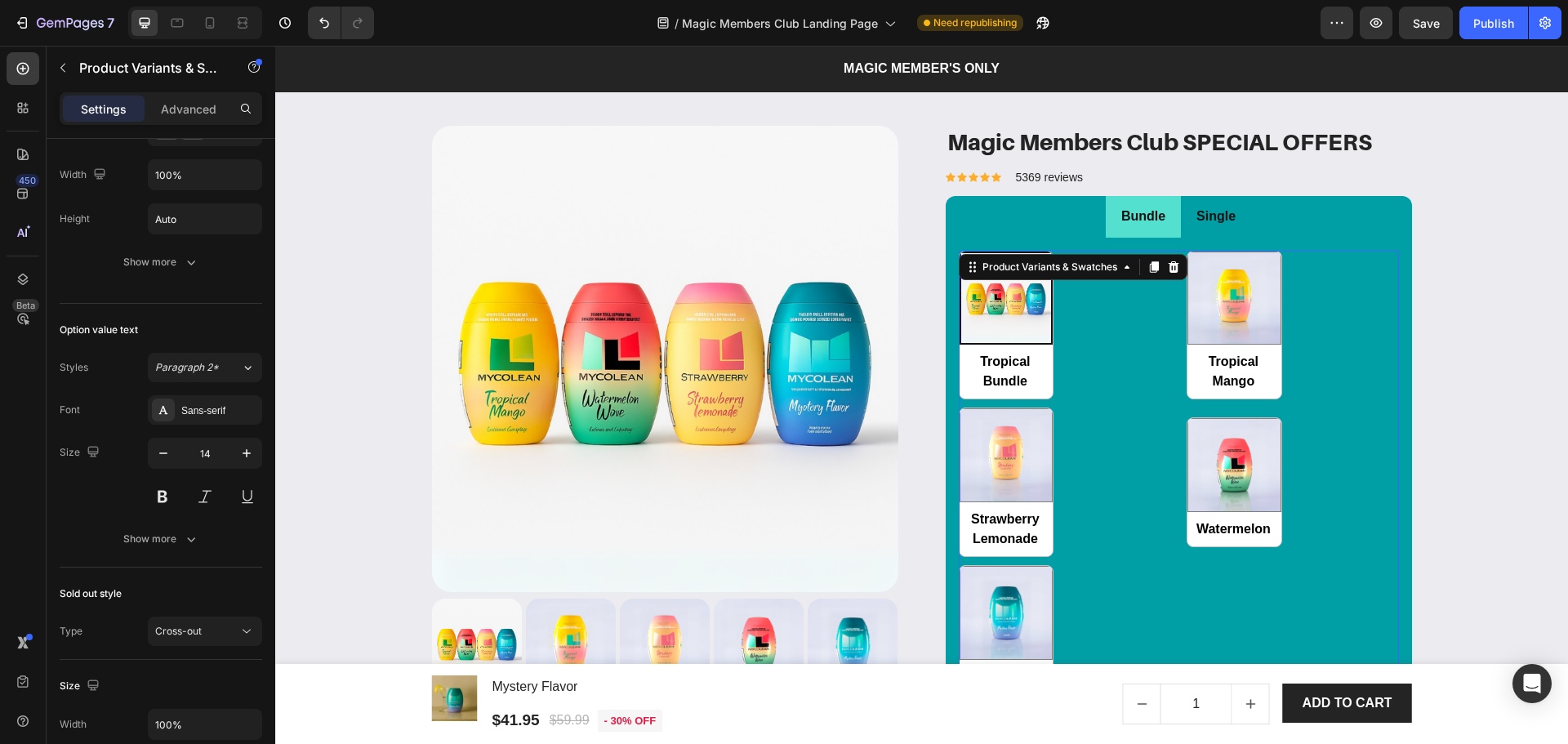
scroll to position [0, 0]
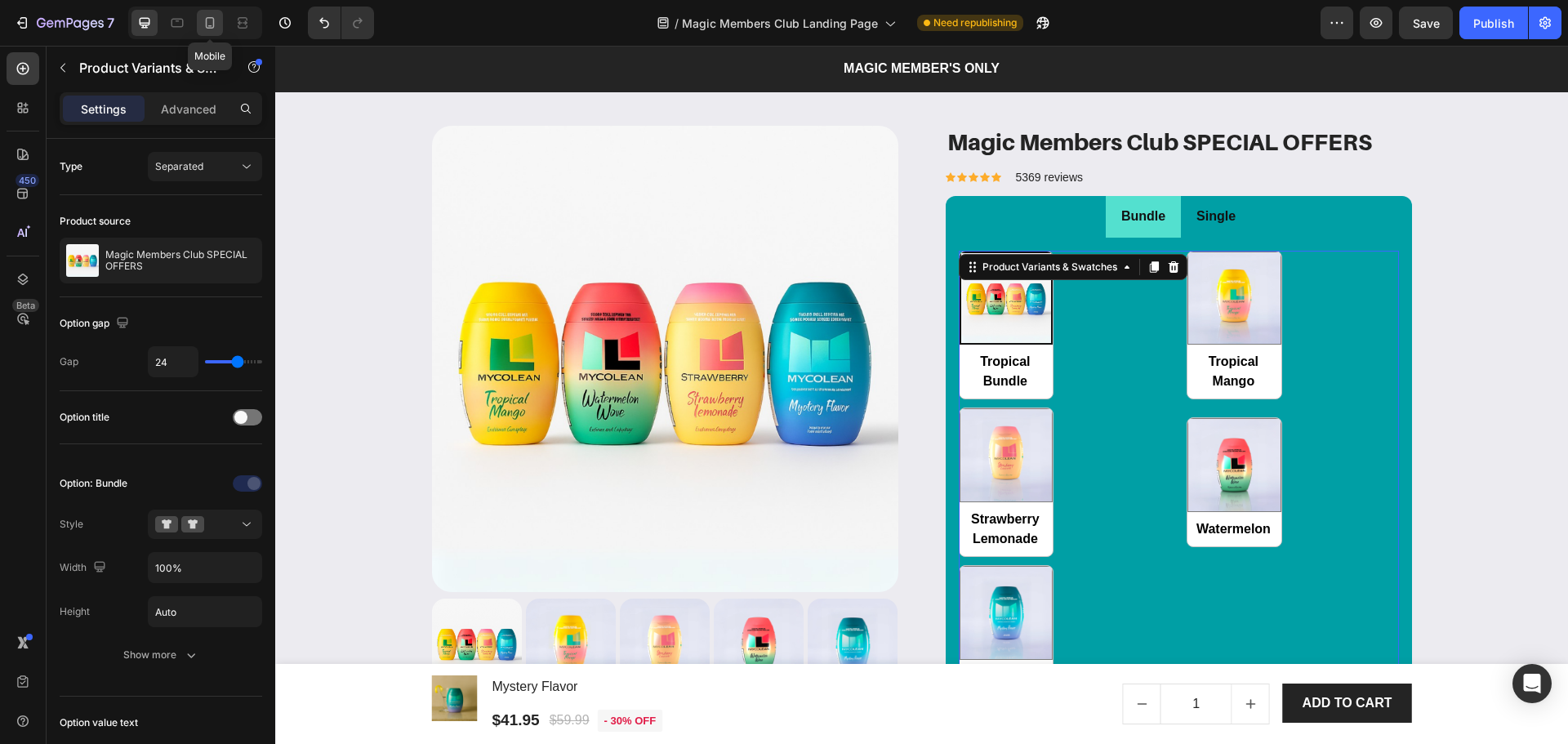
click at [208, 17] on icon at bounding box center [209, 22] width 16 height 16
type input "8"
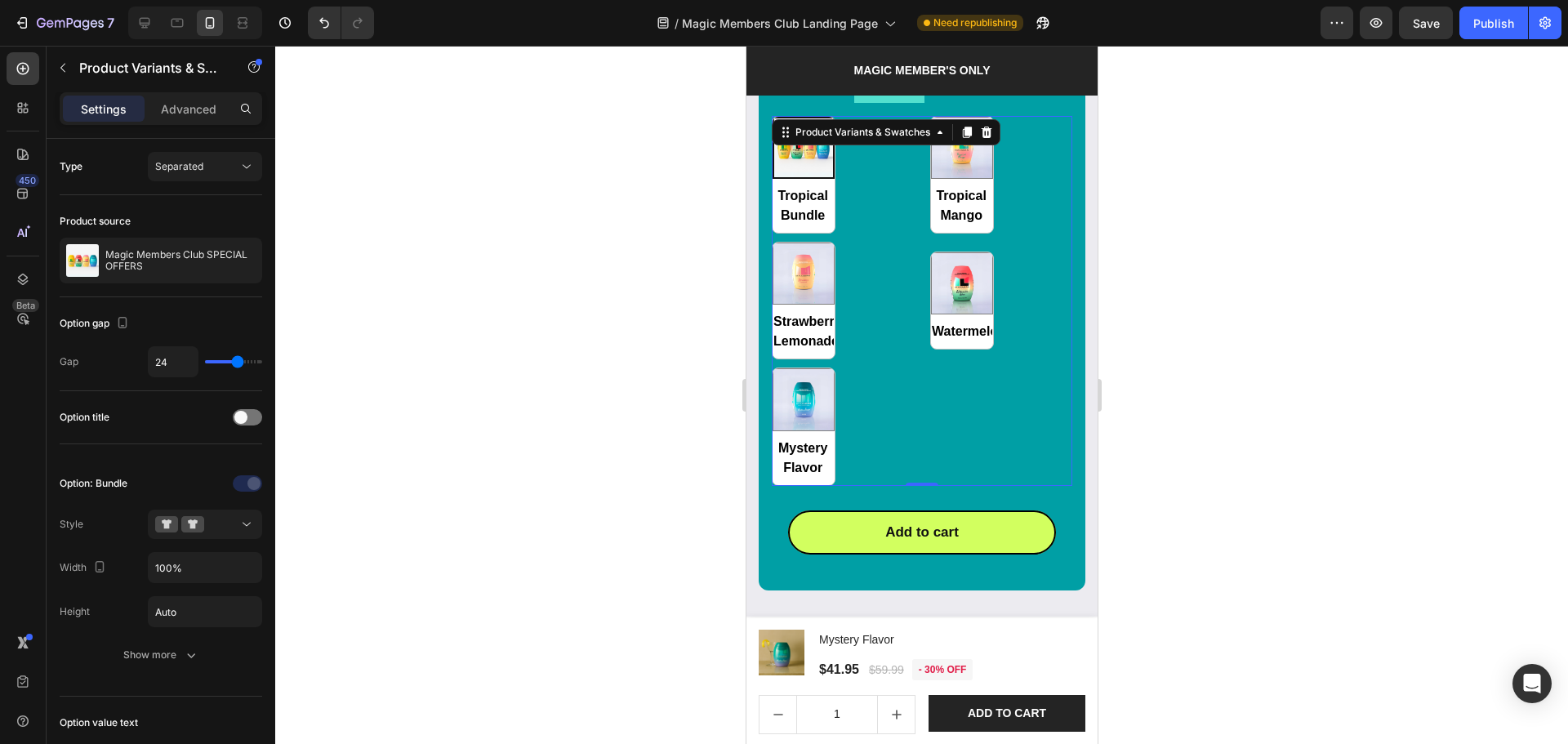
scroll to position [2200, 0]
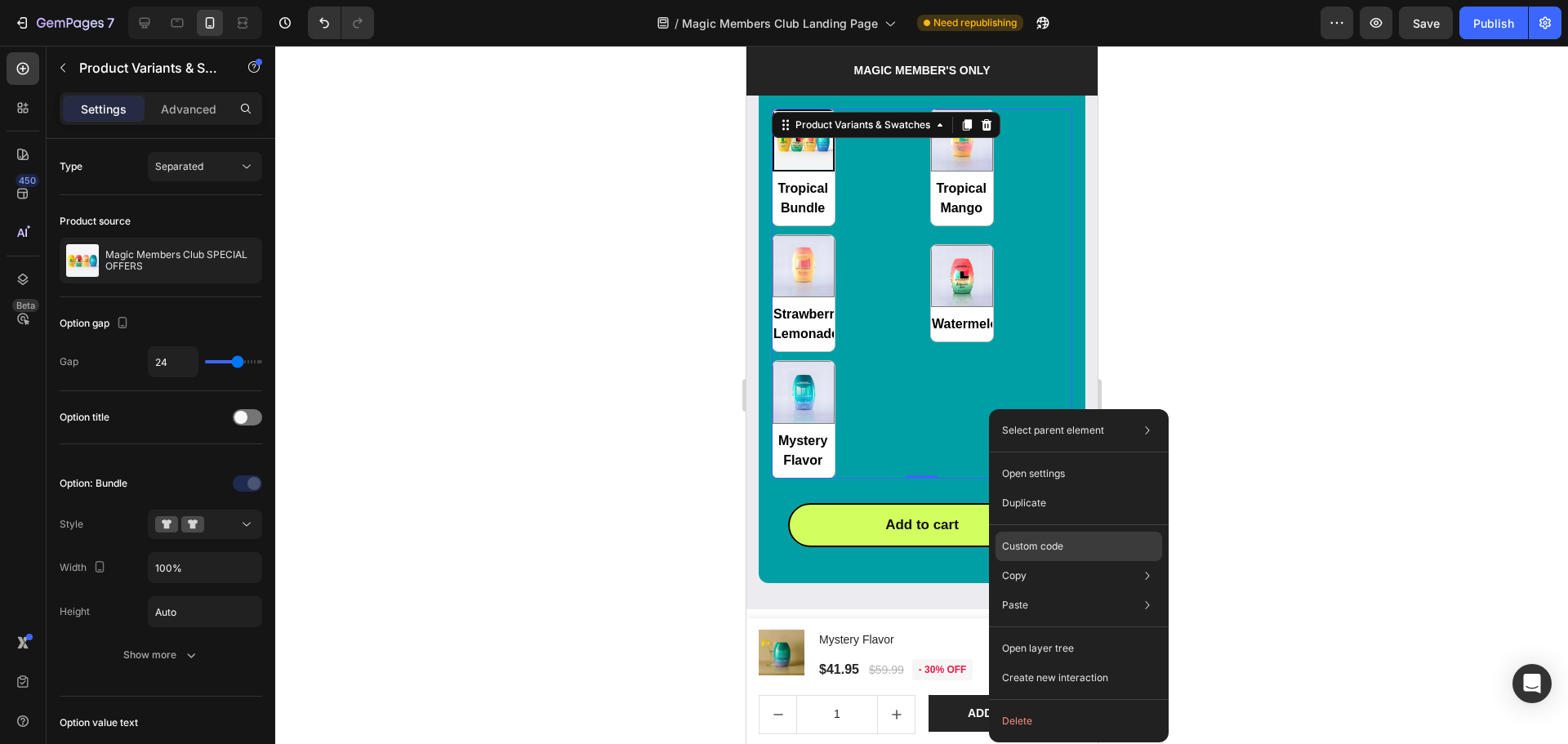
click at [1037, 552] on p "Custom code" at bounding box center [1033, 547] width 62 height 15
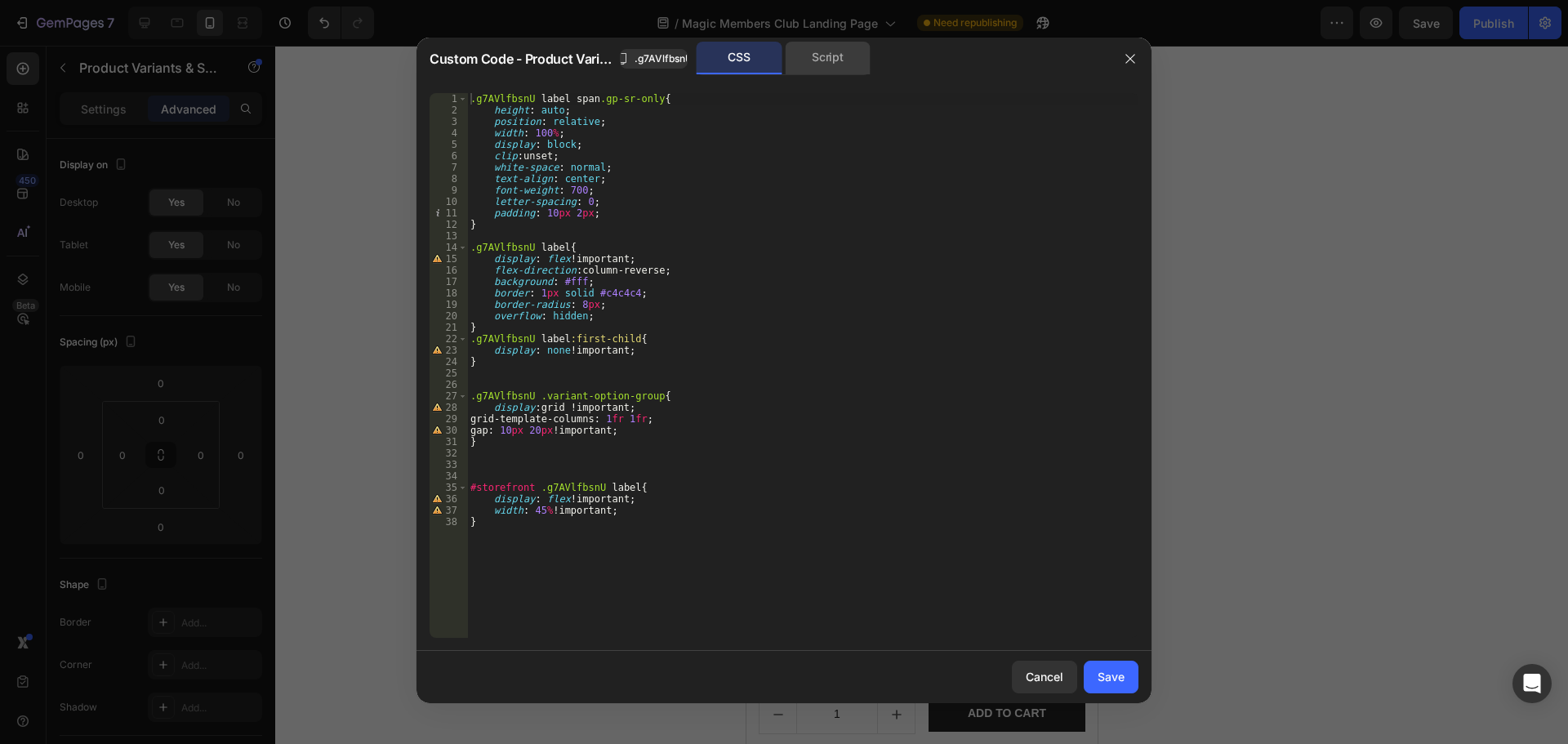
click at [833, 59] on div "Script" at bounding box center [828, 58] width 86 height 33
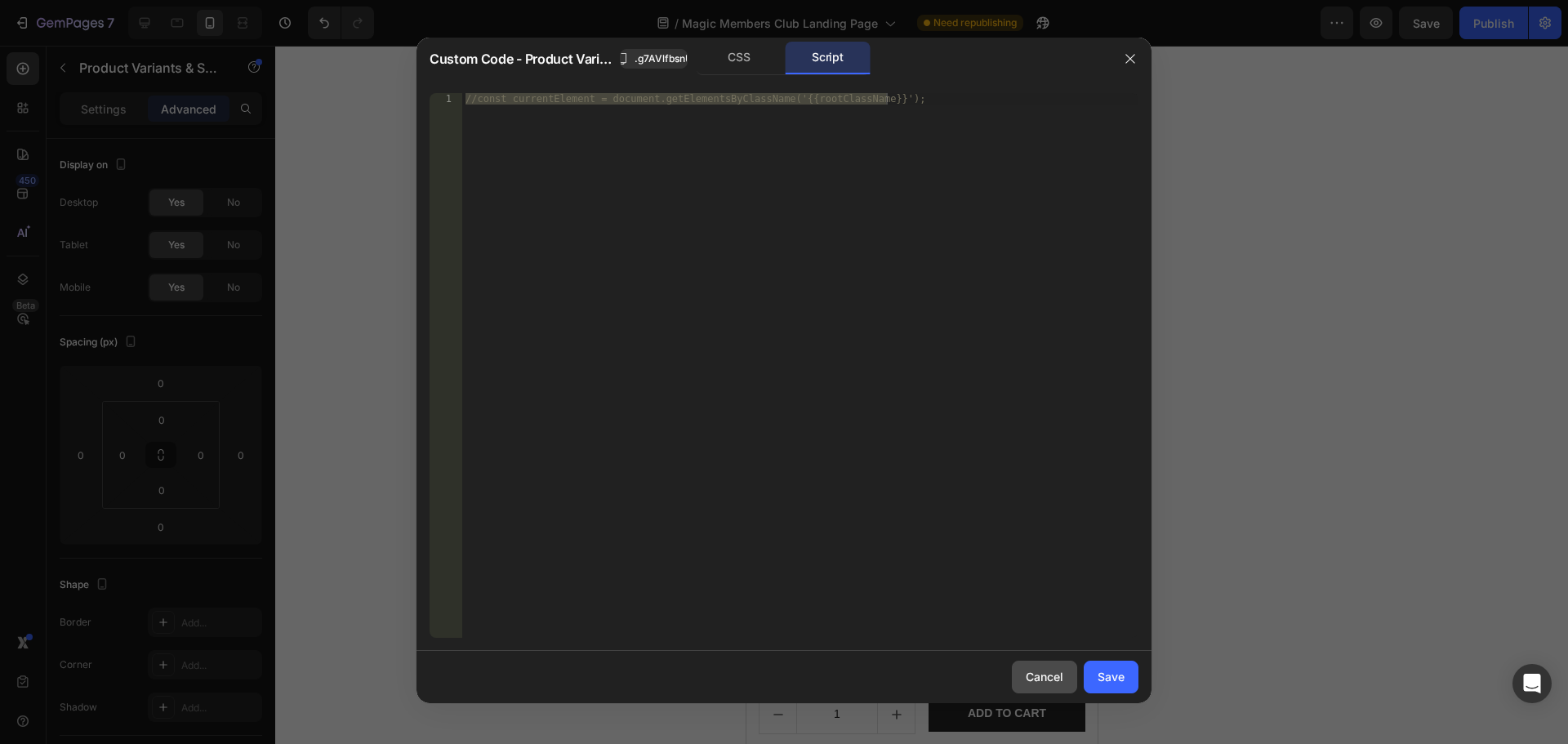
drag, startPoint x: 1038, startPoint y: 677, endPoint x: 101, endPoint y: 696, distance: 937.2
click at [1038, 677] on div "Cancel" at bounding box center [1044, 677] width 37 height 17
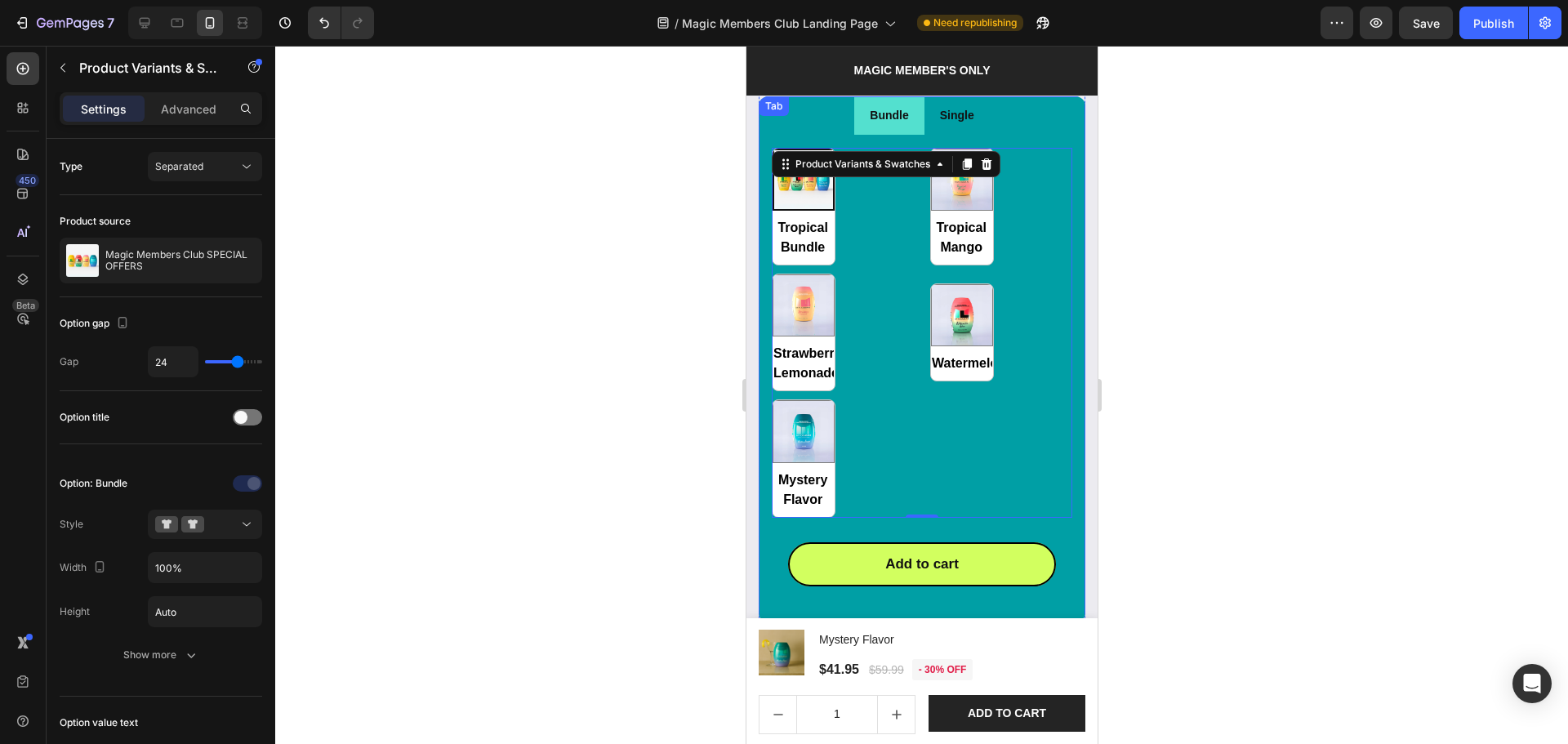
scroll to position [2091, 0]
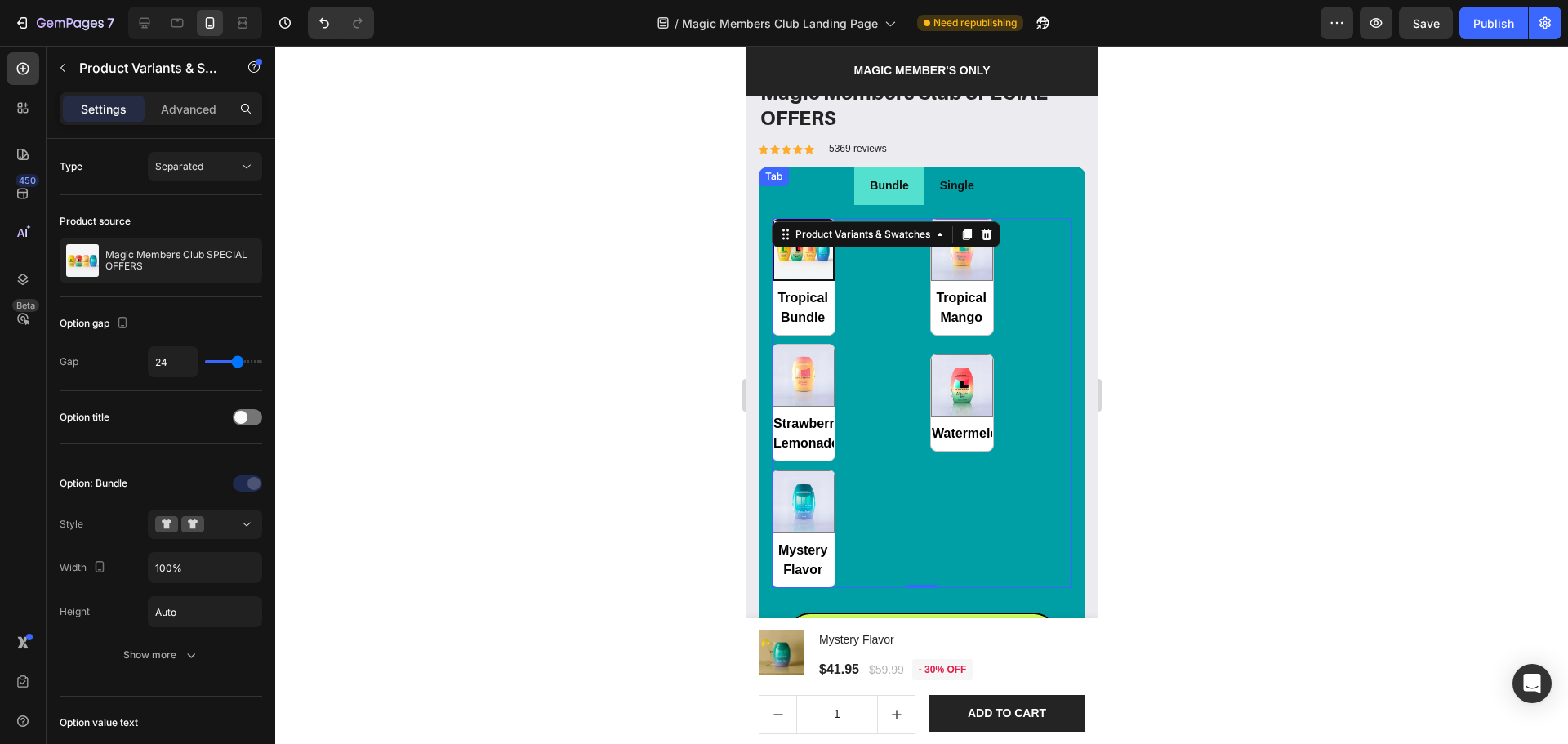
click at [1029, 188] on ul "Bundle Single" at bounding box center [921, 185] width 326 height 38
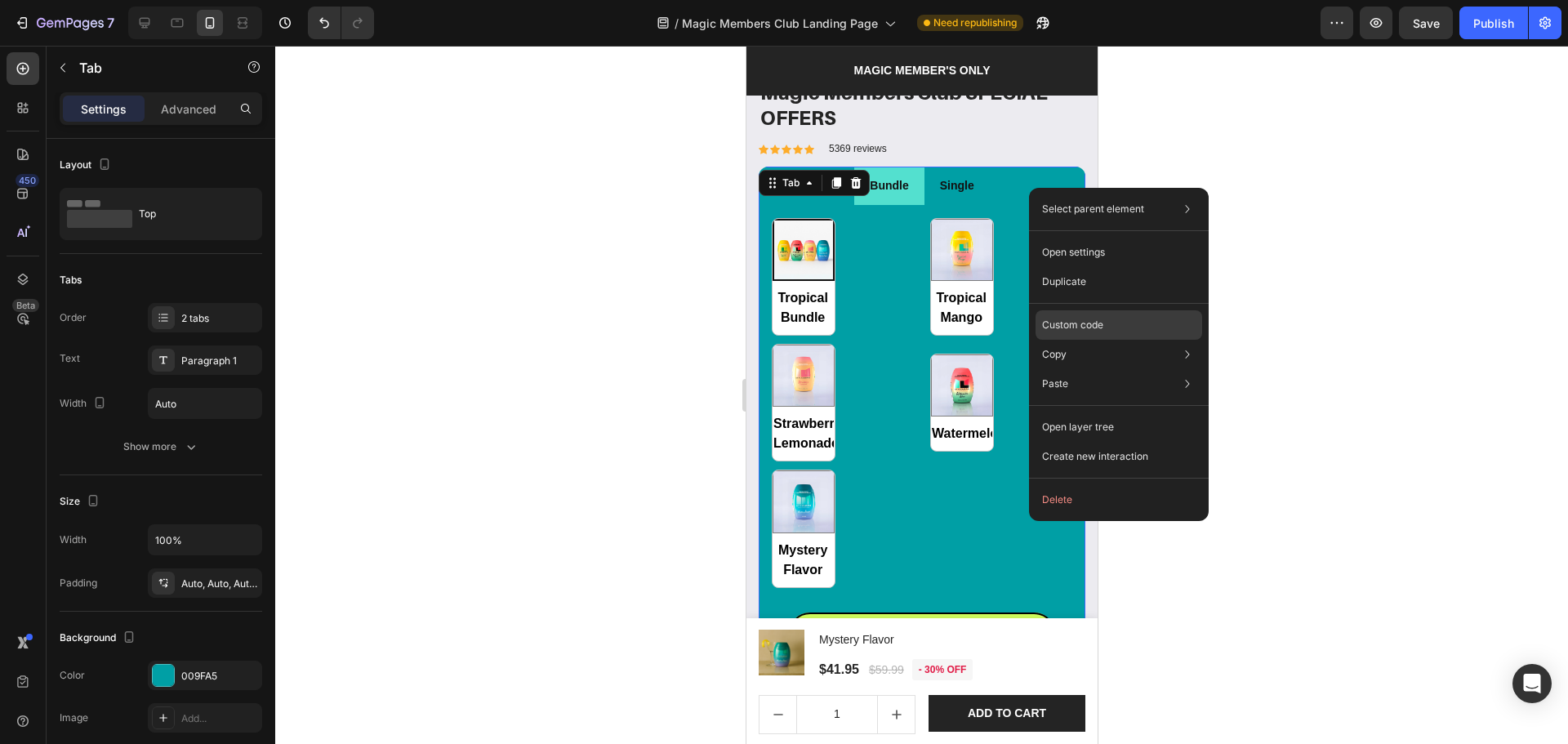
click at [1073, 325] on p "Custom code" at bounding box center [1073, 325] width 62 height 15
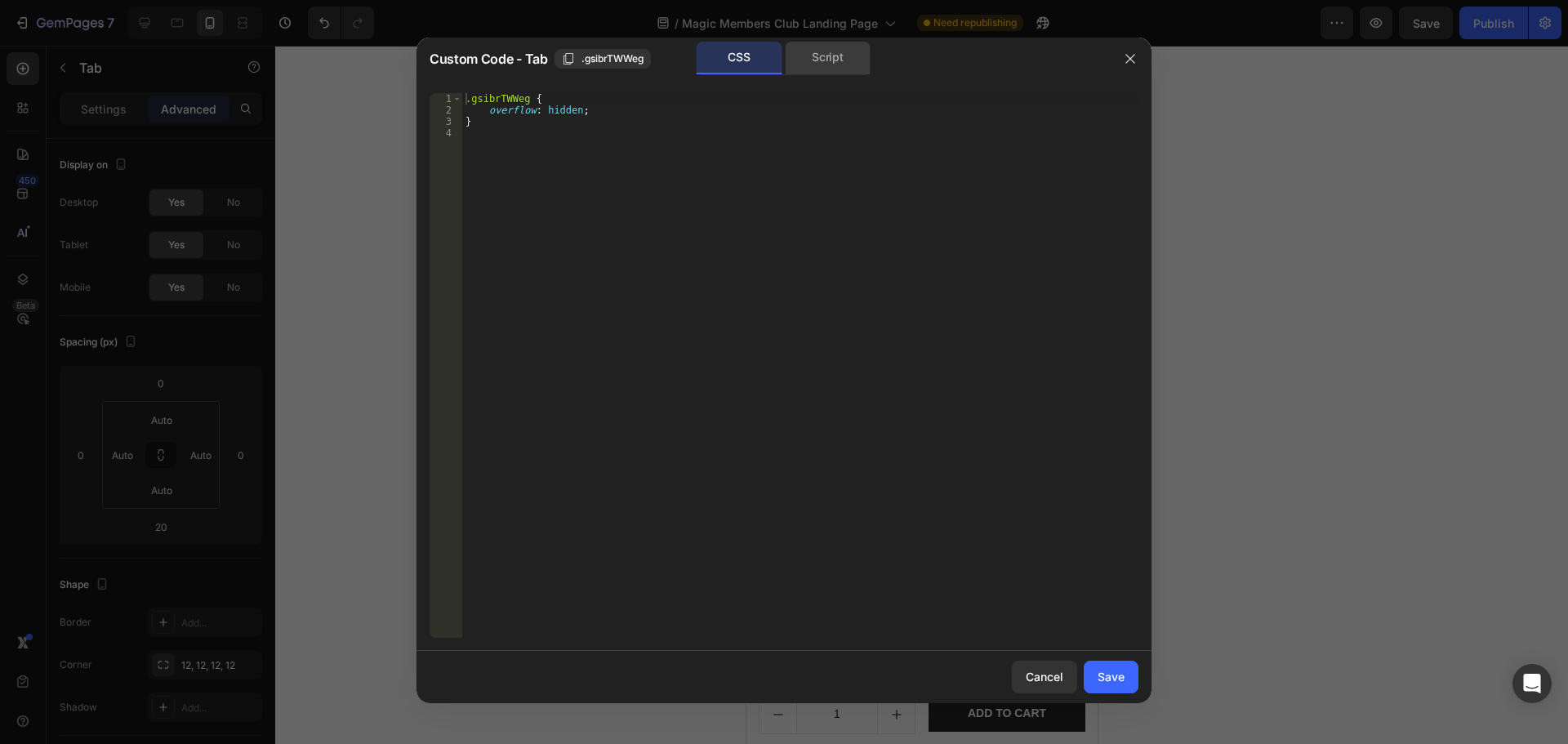
click at [810, 45] on div "Script" at bounding box center [828, 58] width 86 height 33
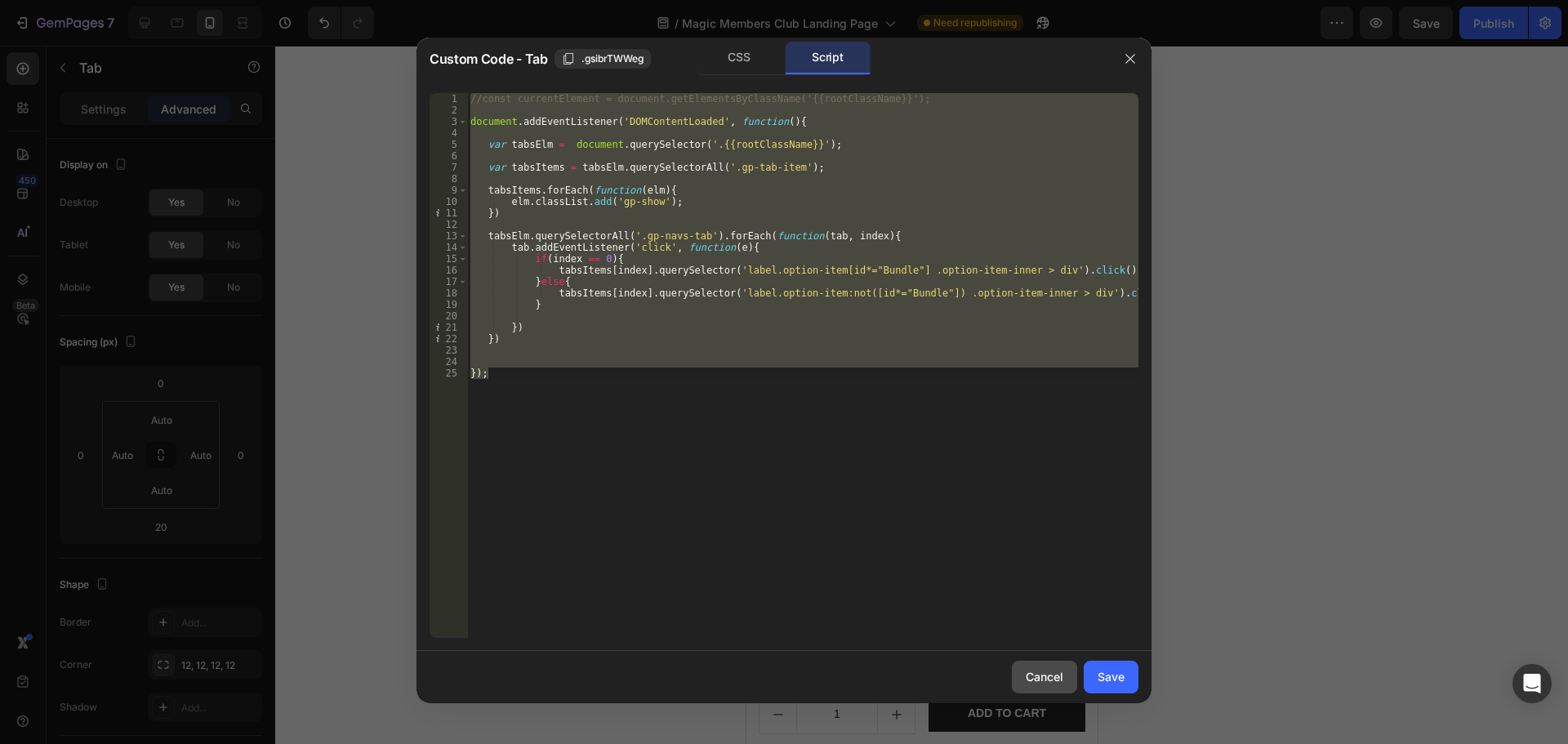
click at [1034, 675] on div "Cancel" at bounding box center [1044, 677] width 37 height 17
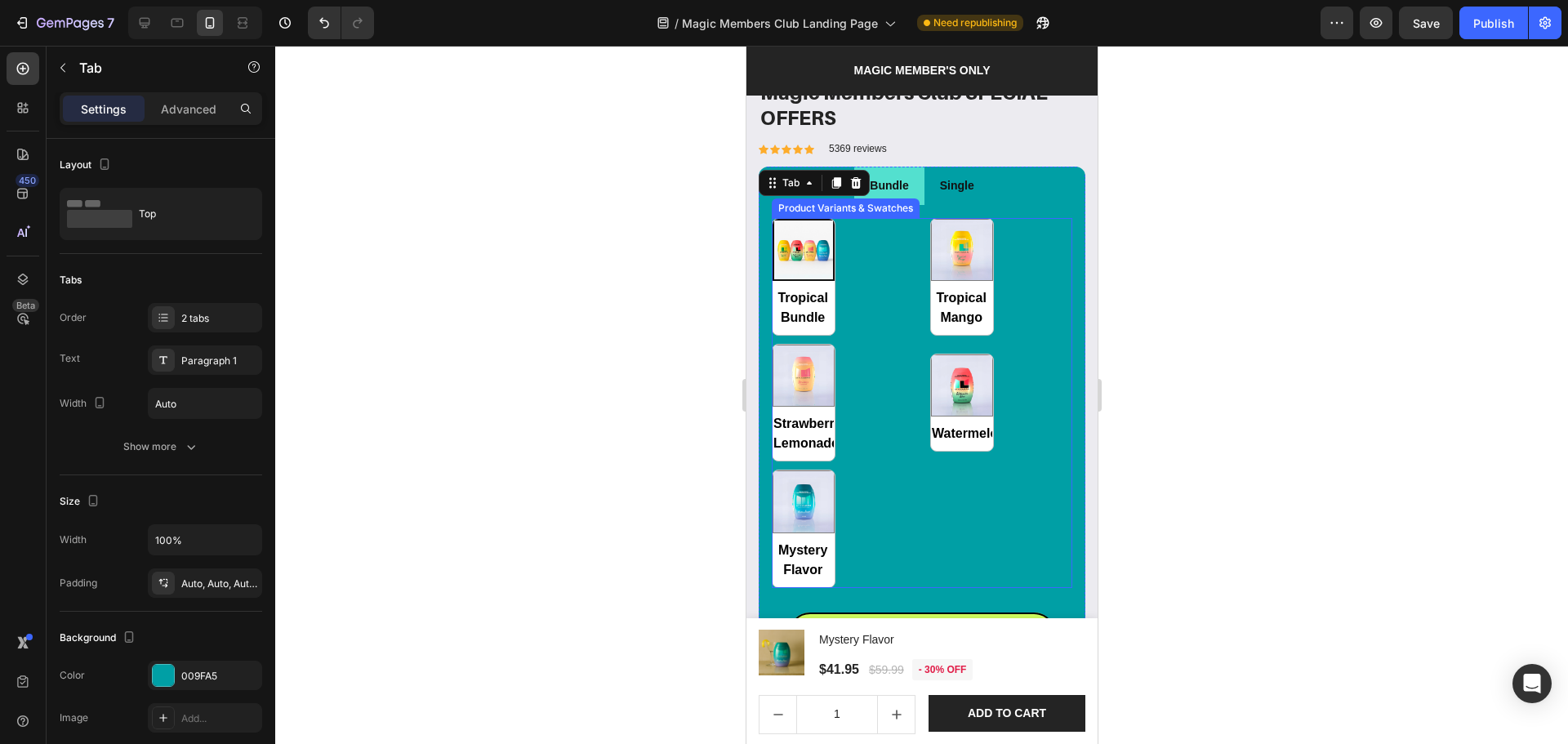
click at [920, 449] on div "Tropical Bundle Tropical Bundle Tropical Mango Tropical Mango Strawberry Lemona…" at bounding box center [921, 403] width 300 height 370
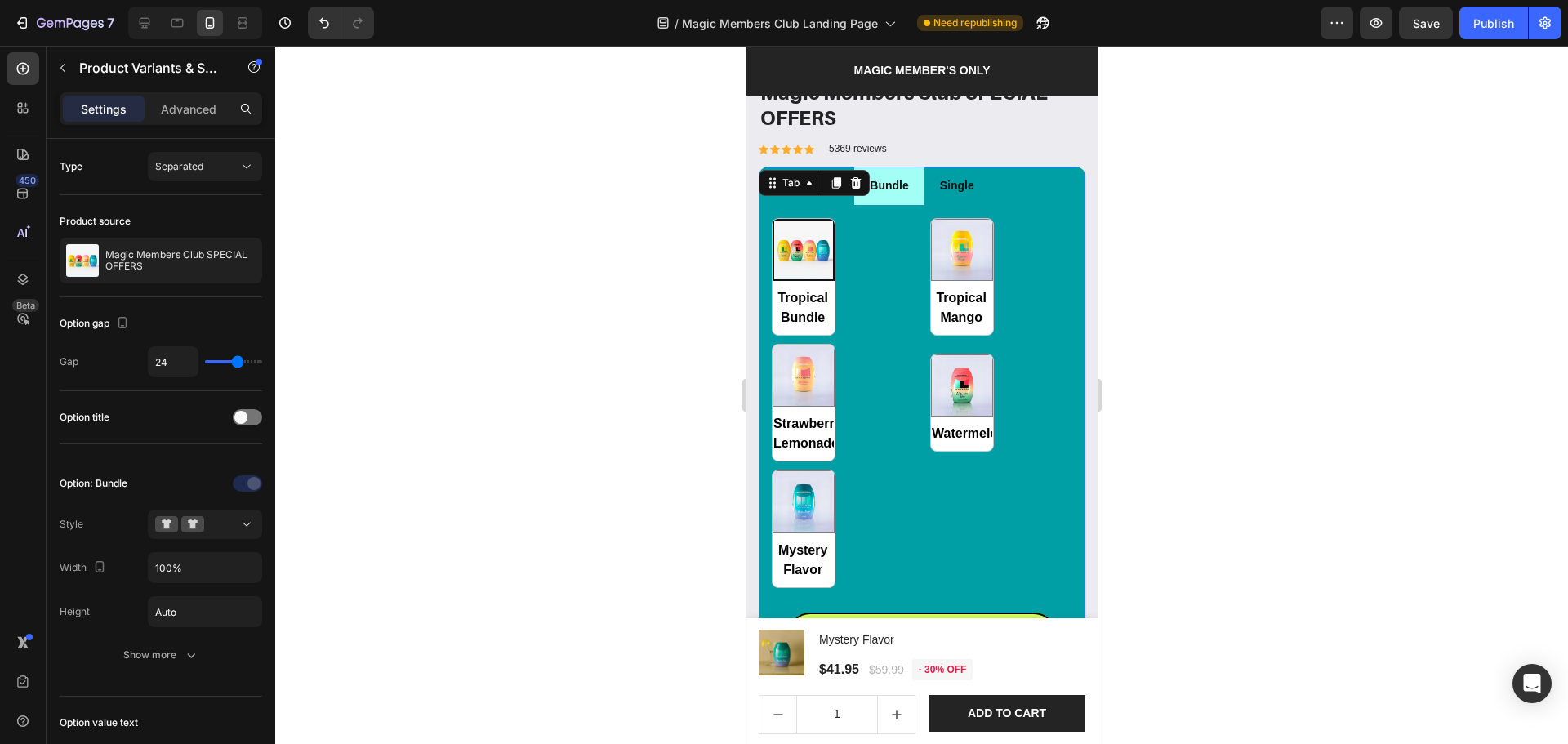
click at [913, 191] on li "Bundle" at bounding box center [888, 185] width 69 height 38
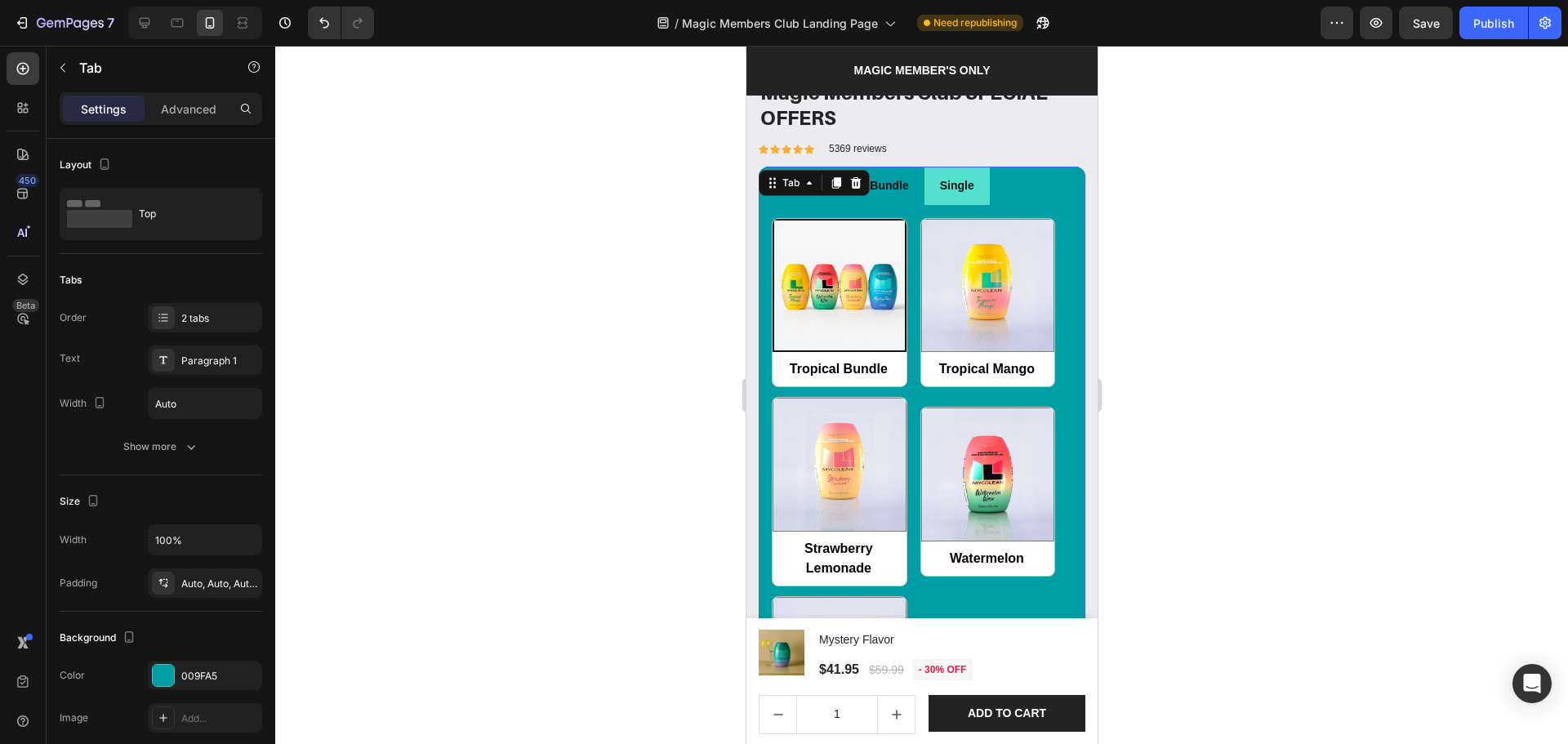
click at [1040, 178] on ul "Bundle Single" at bounding box center [921, 185] width 326 height 38
click at [183, 579] on div "Auto, Auto, Auto, Auto" at bounding box center [205, 584] width 48 height 15
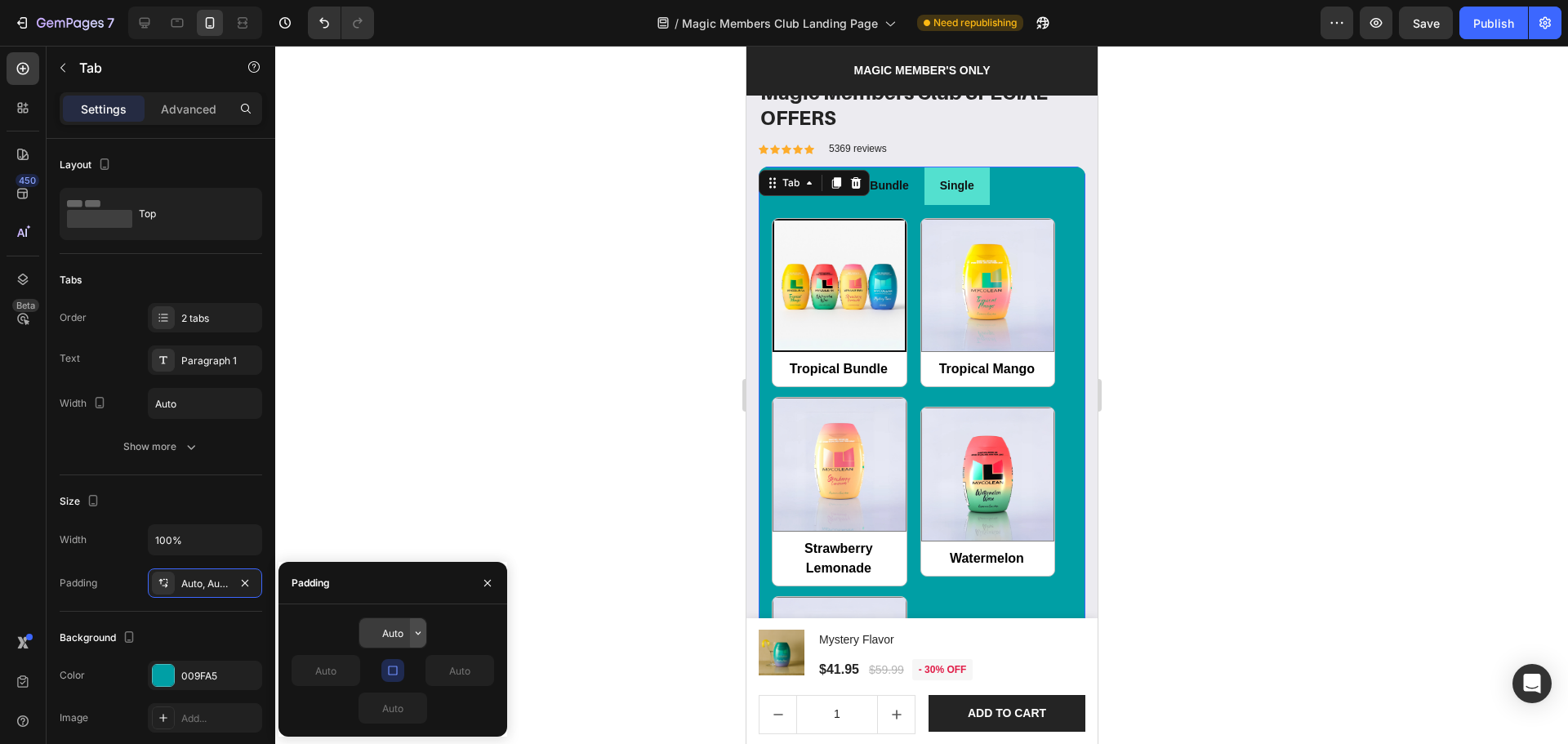
click at [410, 640] on button "button" at bounding box center [418, 632] width 16 height 29
click at [397, 637] on input "Auto" at bounding box center [393, 632] width 67 height 29
type input "0"
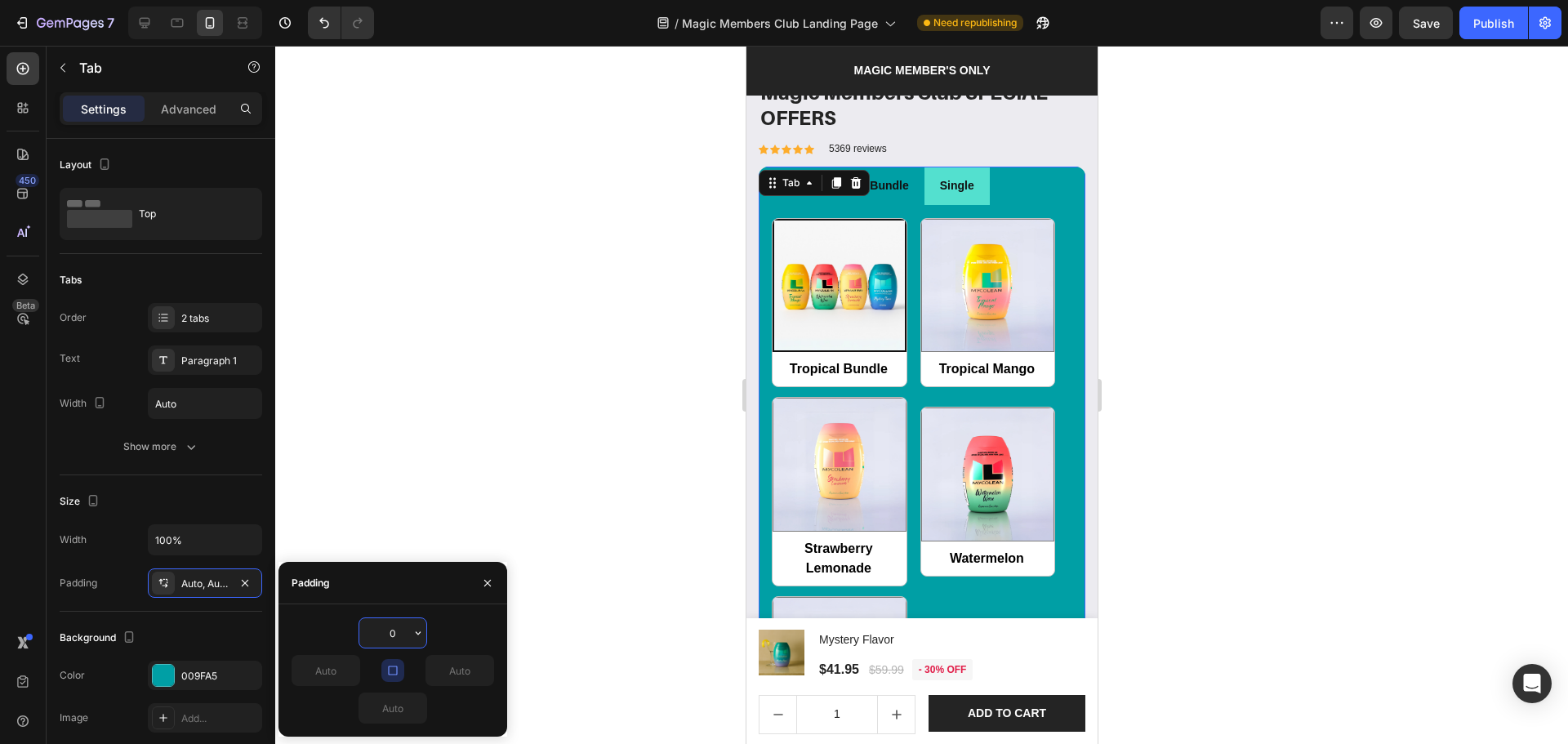
type input "0"
click at [180, 631] on div "Background" at bounding box center [161, 637] width 203 height 26
